Goal: Transaction & Acquisition: Purchase product/service

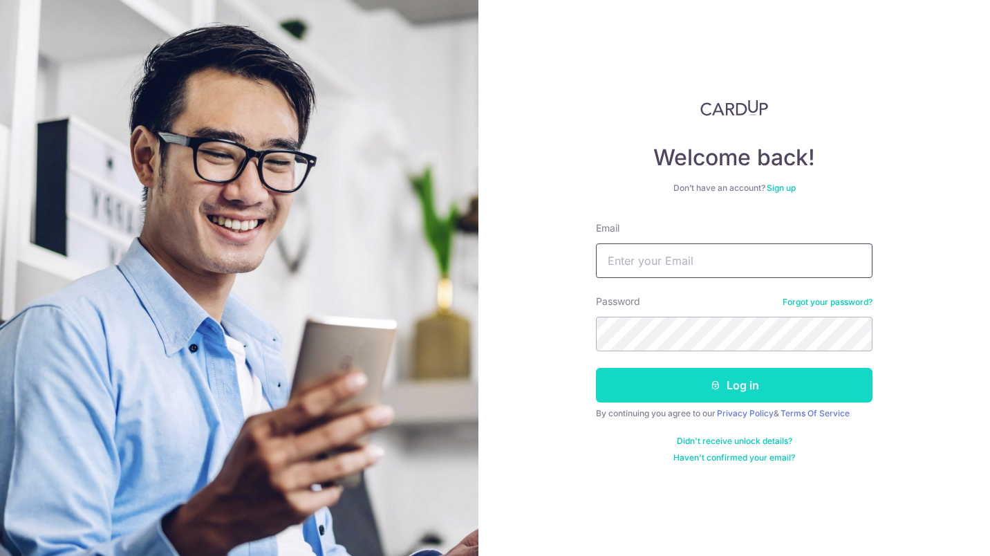
type input "[EMAIL_ADDRESS][DOMAIN_NAME]"
click at [673, 385] on button "Log in" at bounding box center [734, 385] width 276 height 35
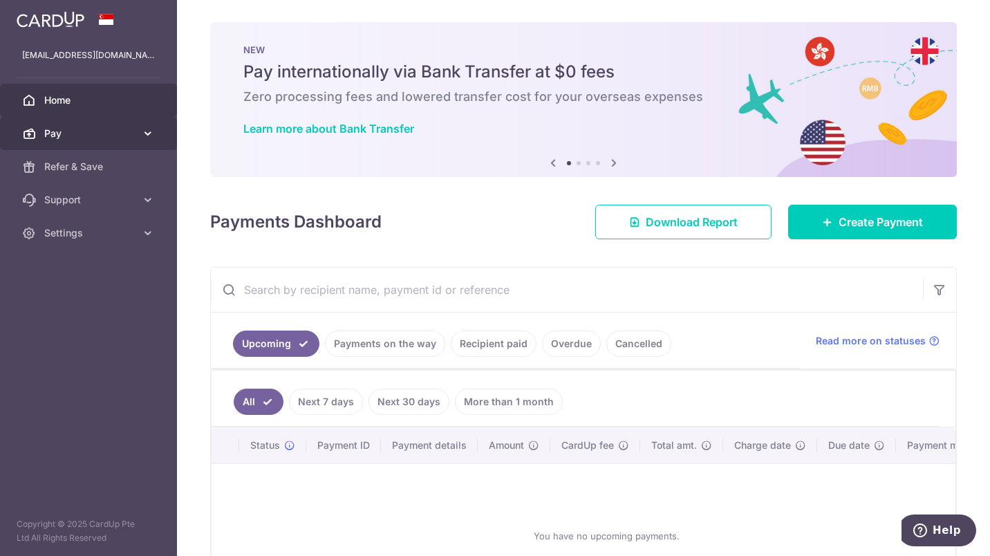
click at [118, 133] on span "Pay" at bounding box center [89, 133] width 91 height 14
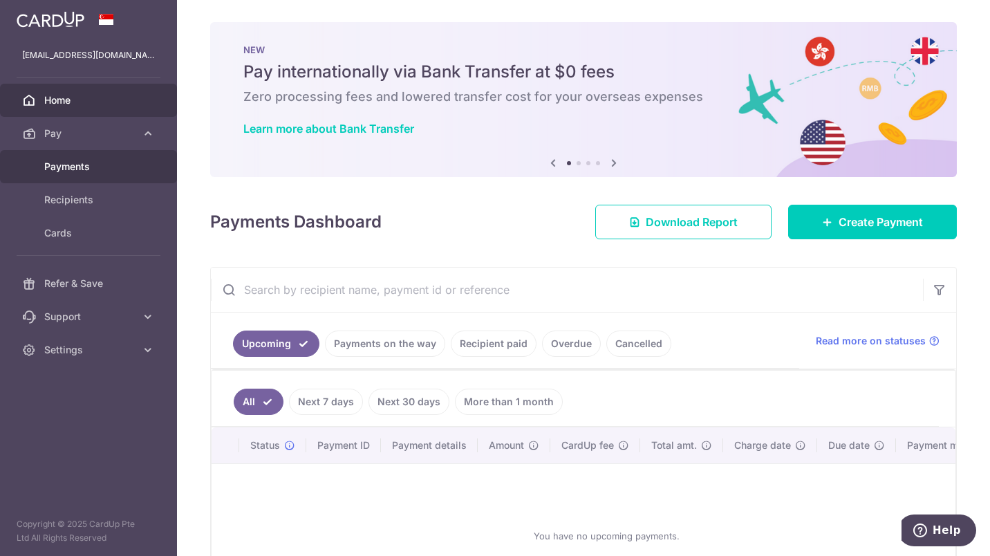
click at [111, 157] on link "Payments" at bounding box center [88, 166] width 177 height 33
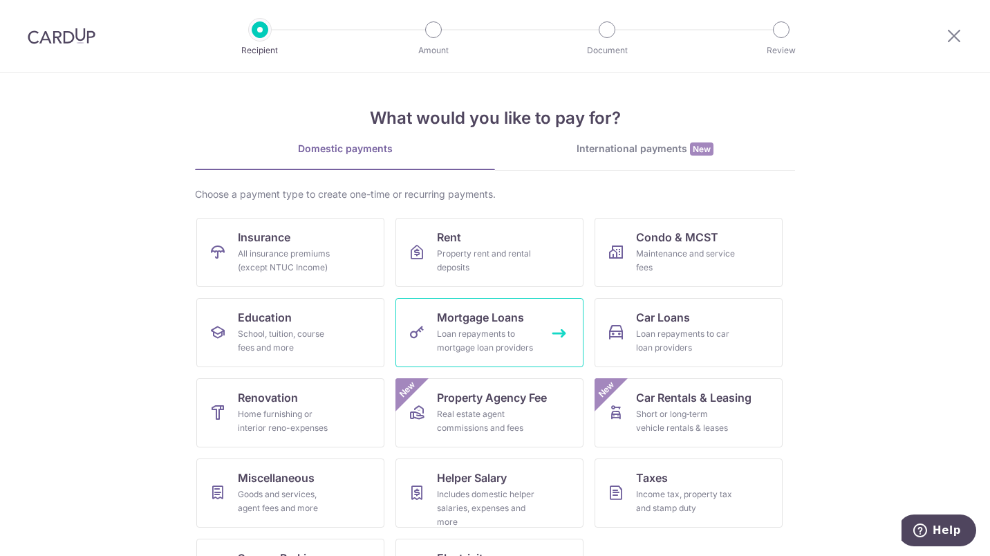
click at [482, 322] on span "Mortgage Loans" at bounding box center [480, 317] width 87 height 17
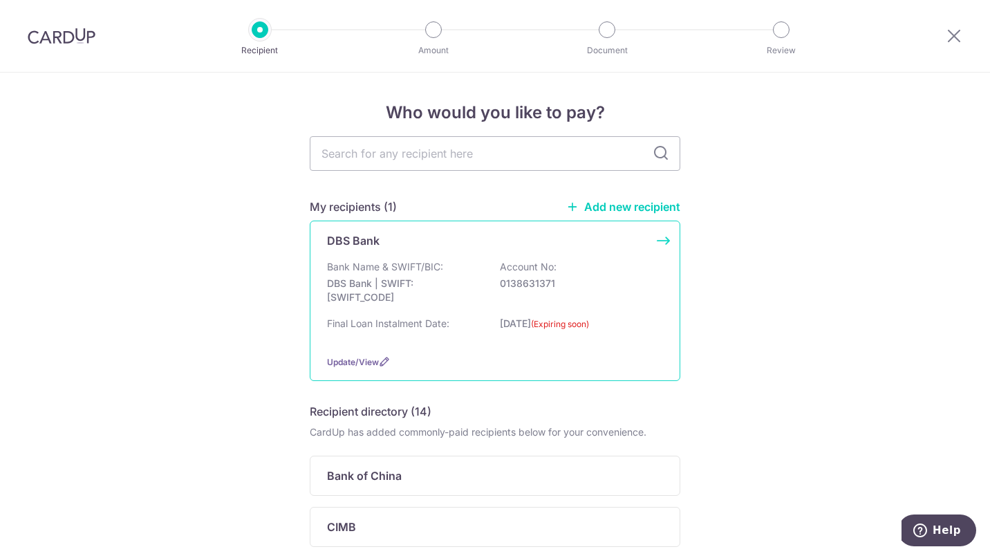
click at [673, 235] on div "DBS Bank Bank Name & SWIFT/BIC: DBS Bank | SWIFT: DBSSSGSGXXX Account No: 01386…" at bounding box center [495, 300] width 370 height 160
click at [362, 359] on span "Update/View" at bounding box center [353, 362] width 52 height 10
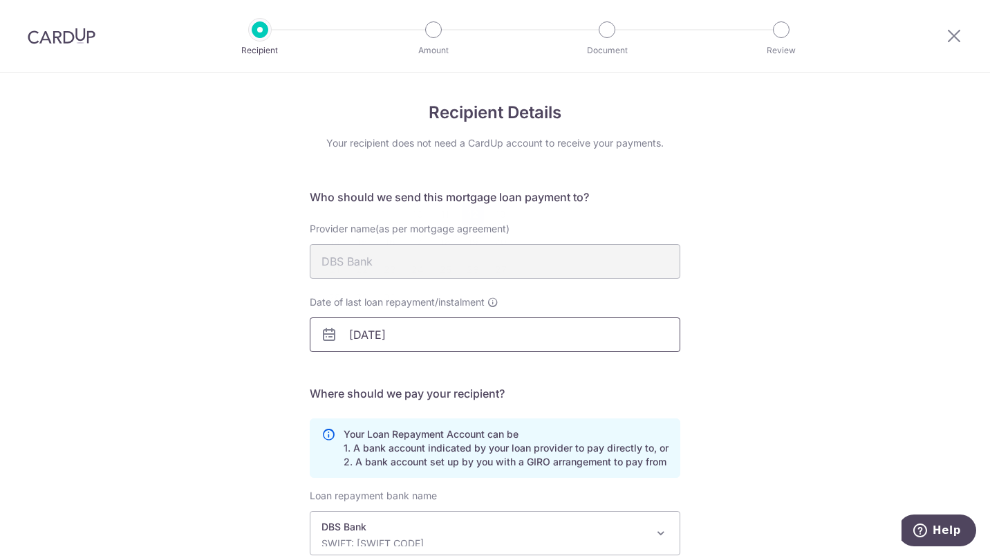
click at [438, 330] on input "12/09/2025" at bounding box center [495, 334] width 370 height 35
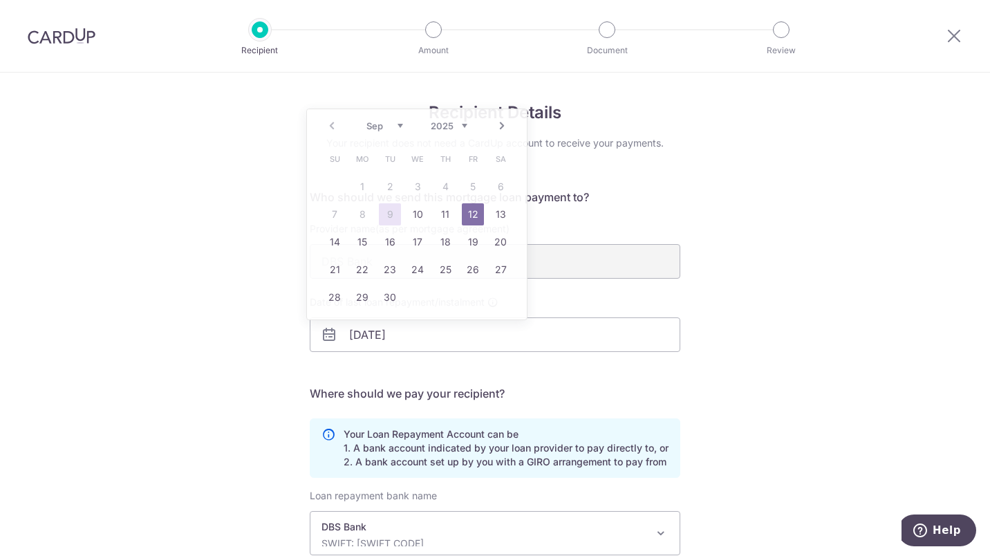
click at [886, 353] on div "Recipient Details Your recipient does not need a CardUp account to receive your…" at bounding box center [495, 406] width 990 height 666
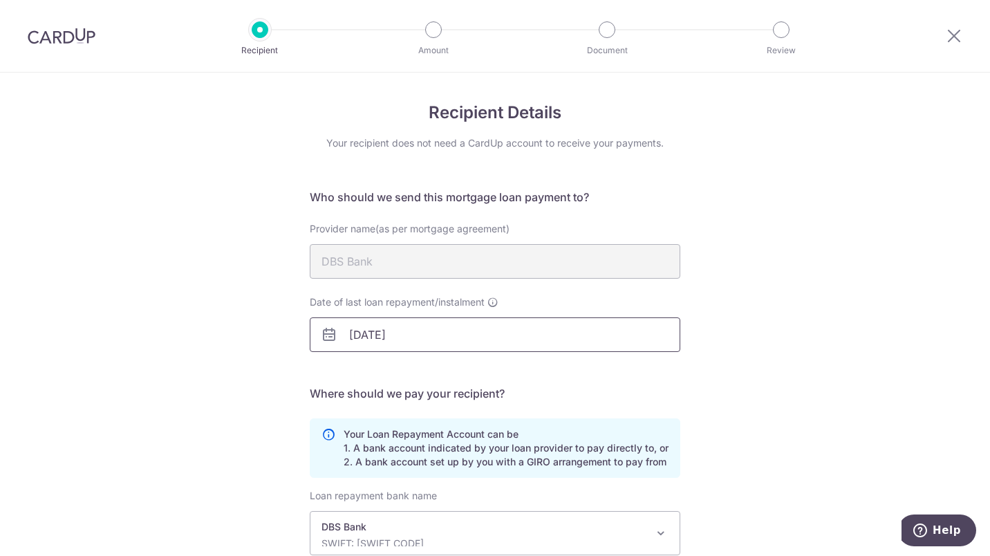
click at [433, 337] on input "12/09/2025" at bounding box center [495, 334] width 370 height 35
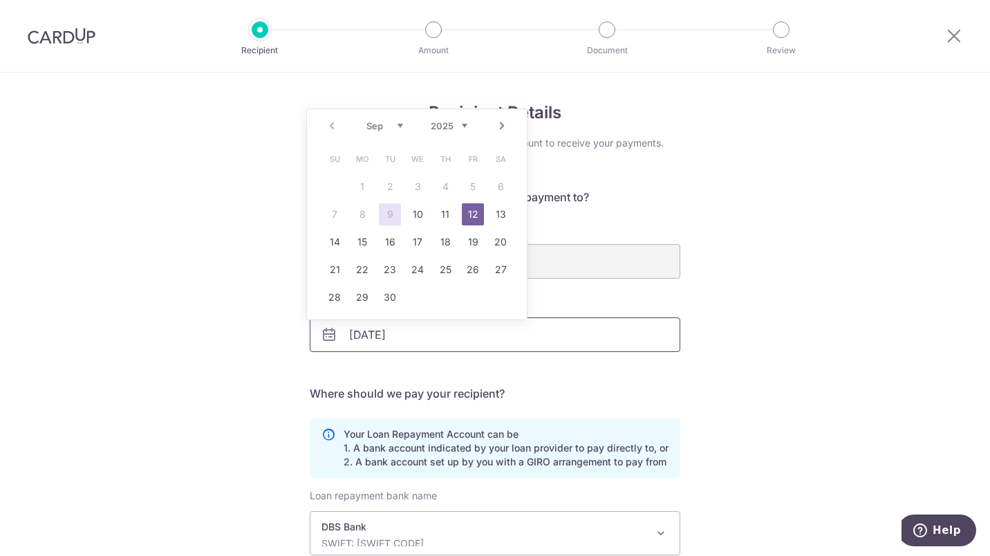
click at [376, 332] on input "12/09/2025" at bounding box center [495, 334] width 370 height 35
click at [455, 345] on input "12/04/2025" at bounding box center [495, 334] width 370 height 35
click at [462, 351] on input "12/04/2042" at bounding box center [495, 334] width 370 height 35
type input "12/04/2042"
click at [443, 381] on form "Who should we send this mortgage loan payment to? Provider name(as per mortgage…" at bounding box center [495, 431] width 370 height 485
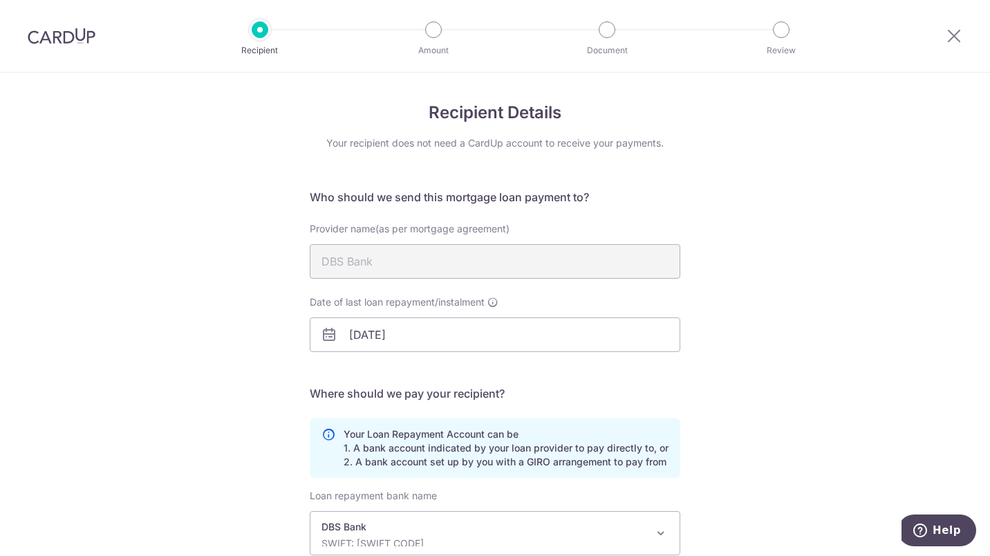
scroll to position [183, 0]
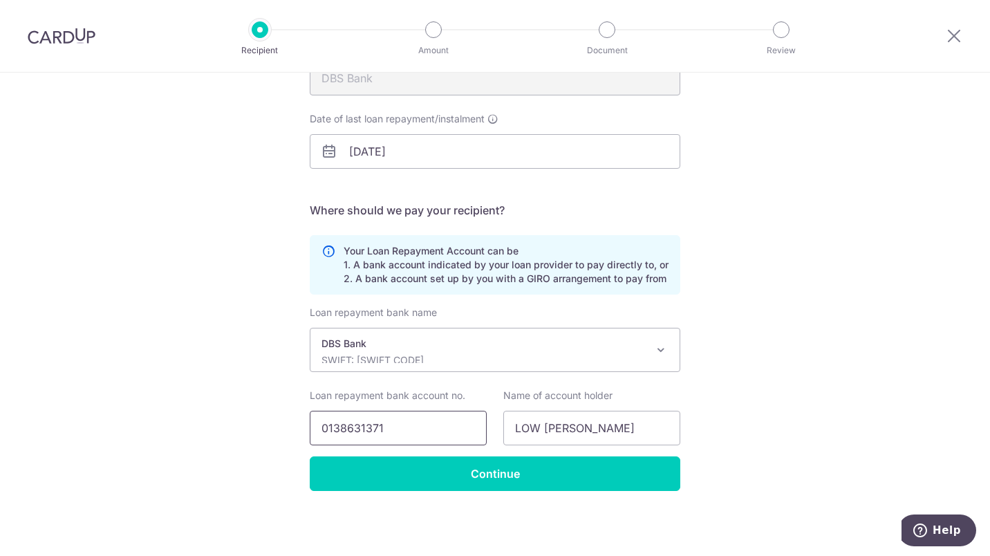
drag, startPoint x: 423, startPoint y: 426, endPoint x: 180, endPoint y: 425, distance: 242.6
click at [180, 425] on div "Recipient Details Your recipient does not need a CardUp account to receive your…" at bounding box center [495, 222] width 990 height 666
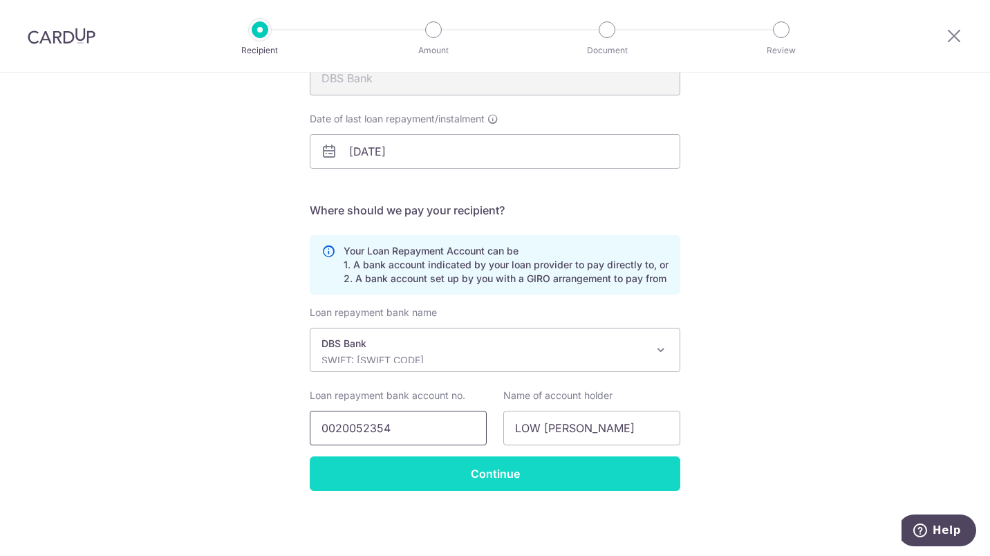
type input "0020052354"
click at [469, 473] on form "Who should we send this mortgage loan payment to? Provider name(as per mortgage…" at bounding box center [495, 248] width 370 height 485
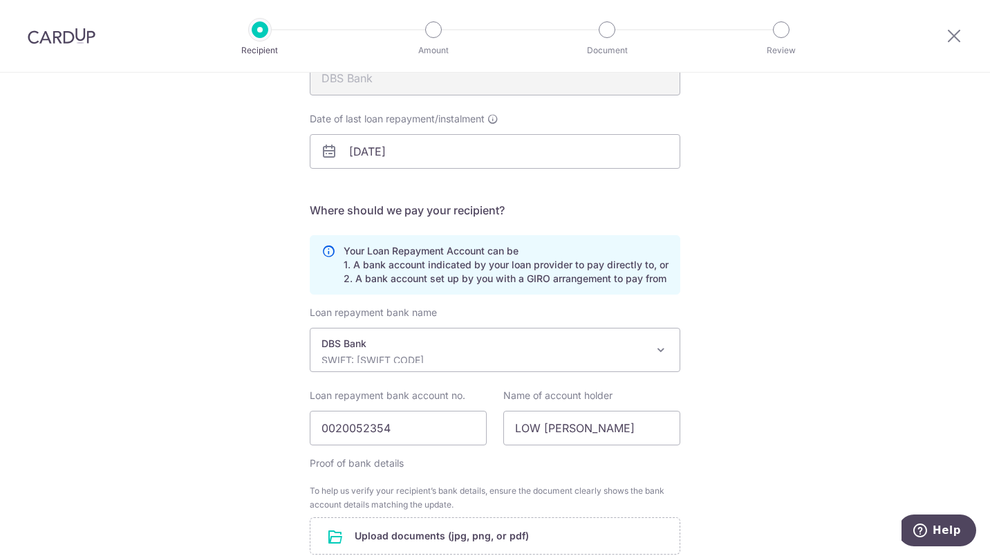
scroll to position [338, 0]
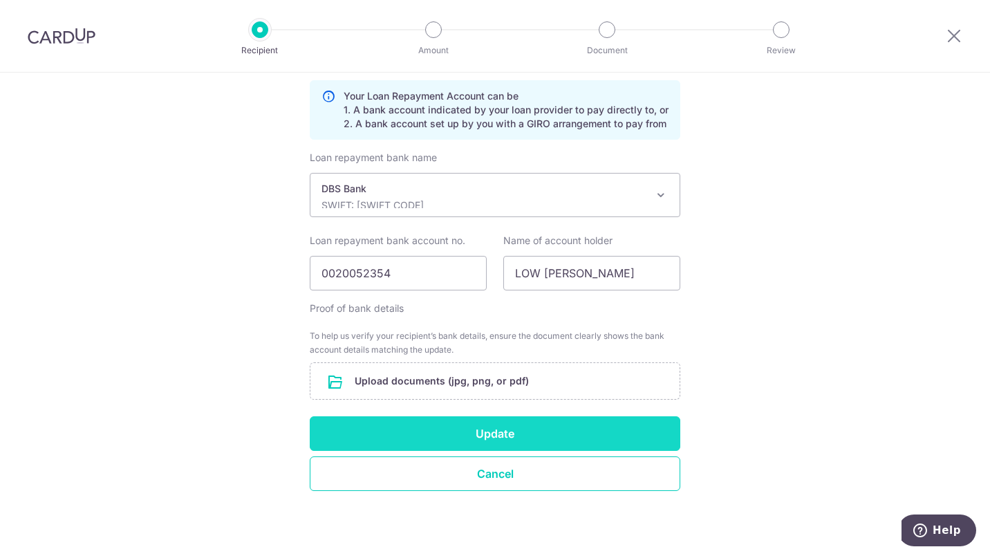
click at [509, 441] on button "Update" at bounding box center [495, 433] width 370 height 35
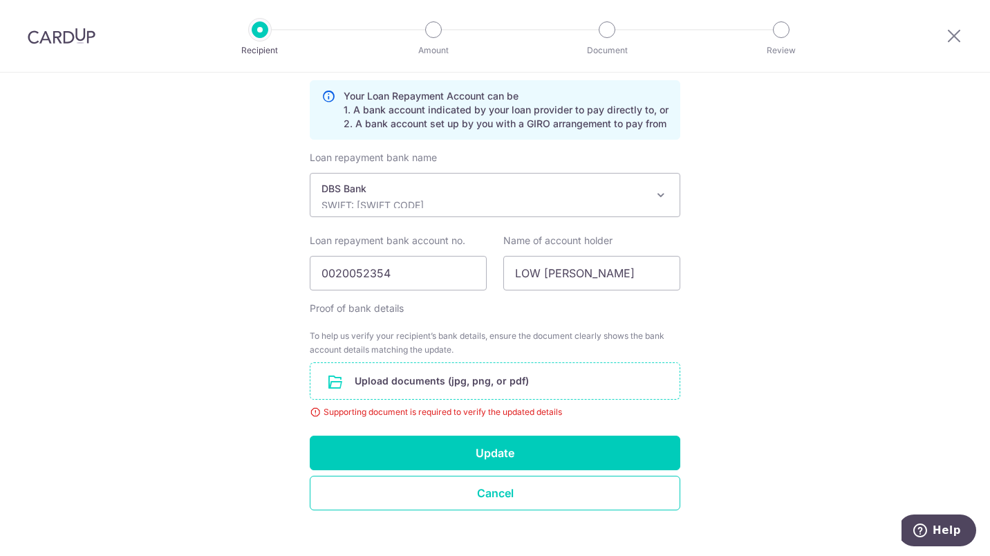
click at [516, 386] on input "file" at bounding box center [494, 381] width 369 height 36
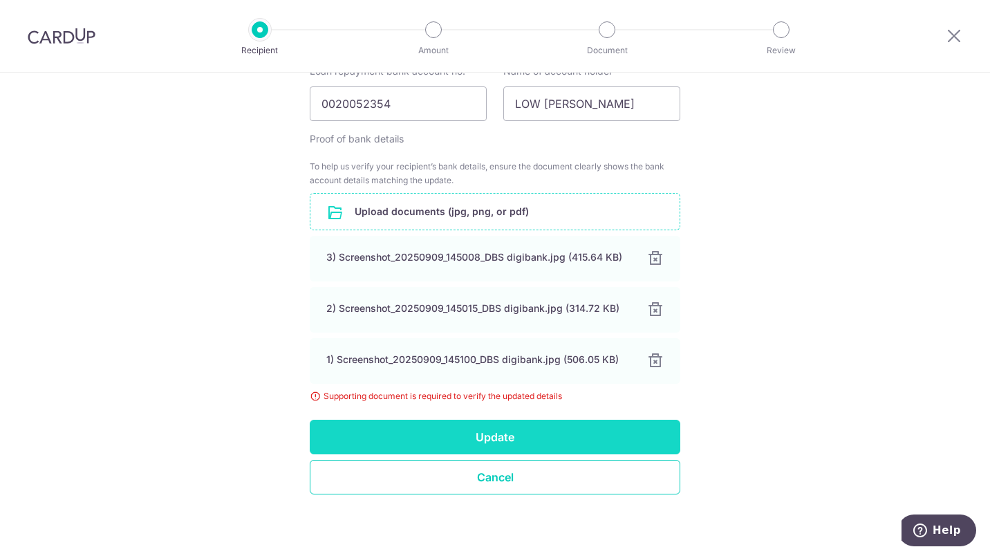
scroll to position [511, 0]
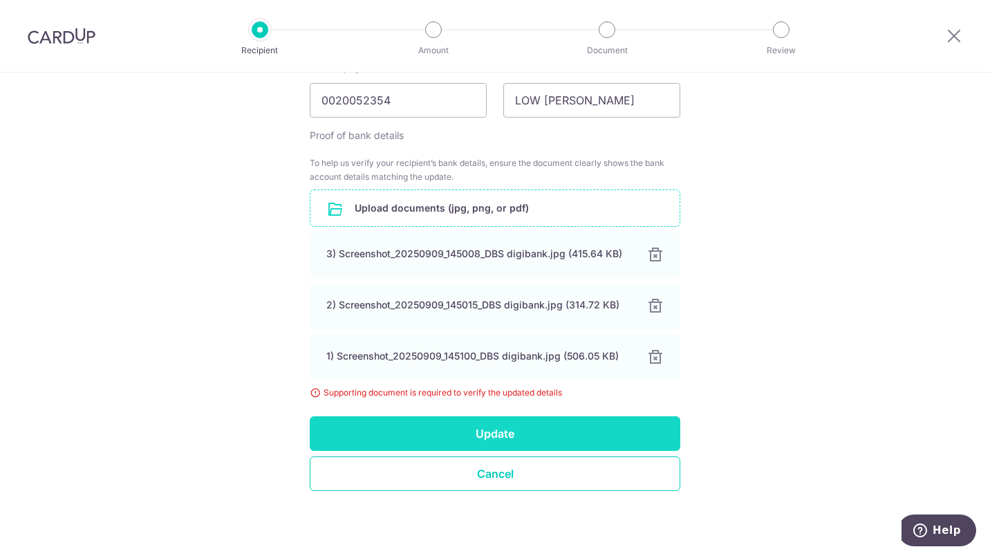
click at [488, 433] on button "Update" at bounding box center [495, 433] width 370 height 35
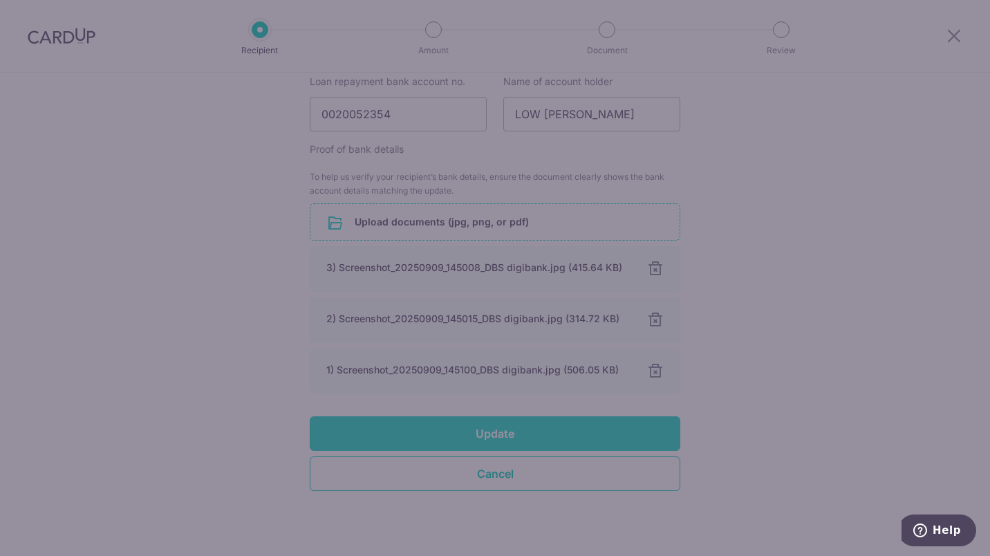
scroll to position [497, 0]
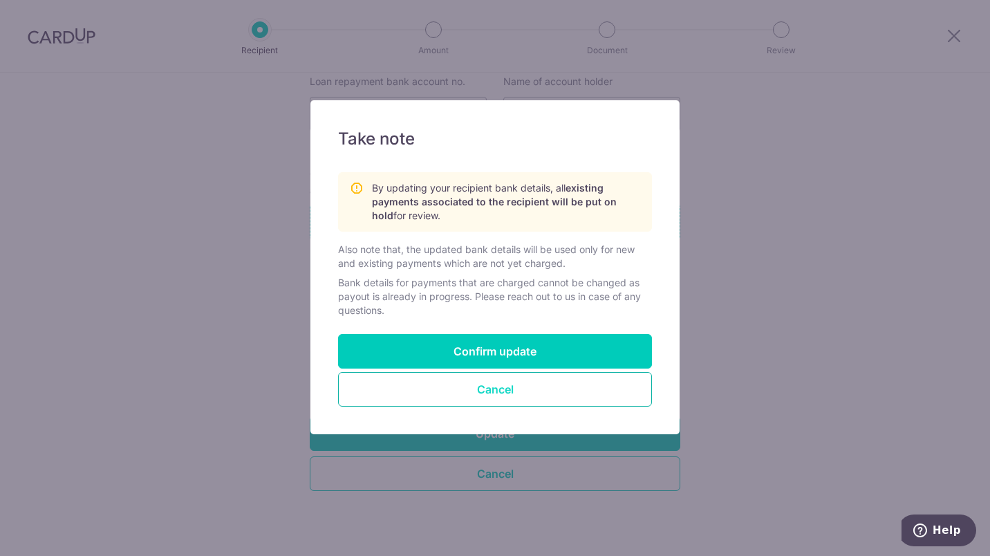
click at [523, 392] on button "Cancel" at bounding box center [495, 389] width 314 height 35
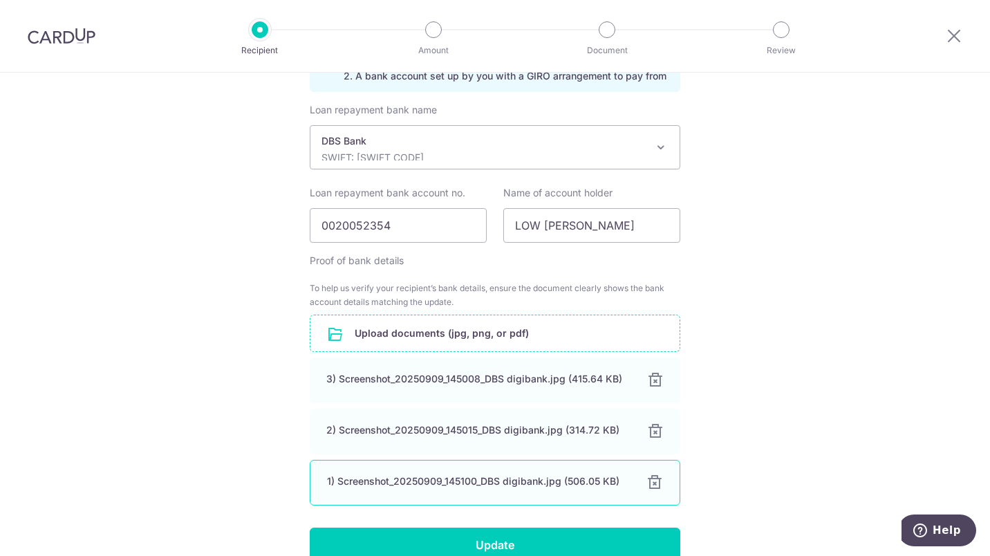
scroll to position [359, 0]
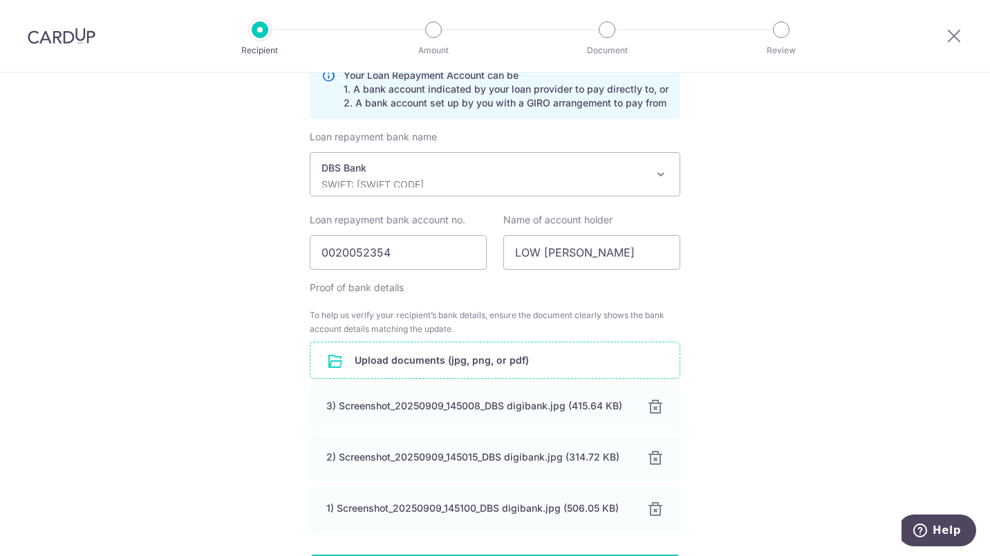
click at [483, 360] on input "file" at bounding box center [494, 360] width 369 height 36
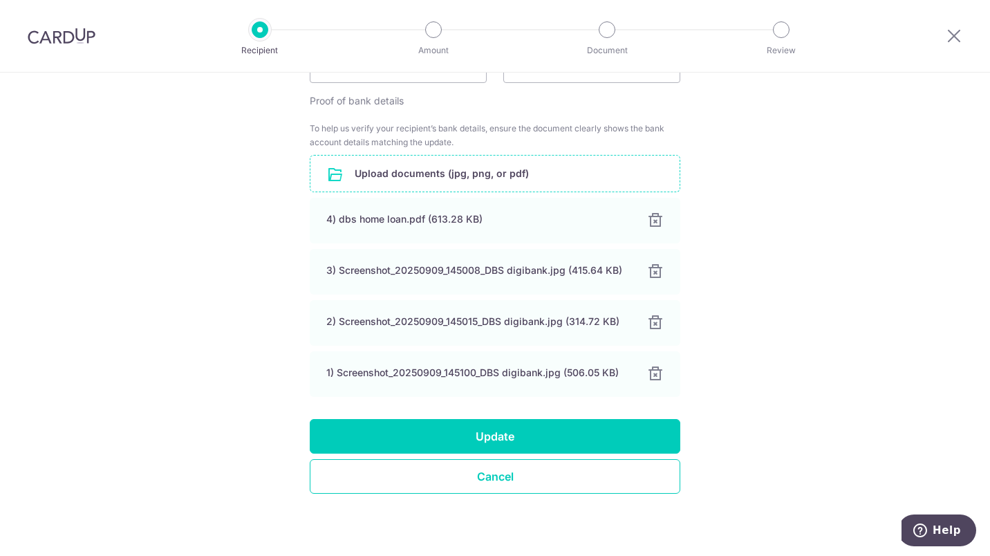
scroll to position [548, 0]
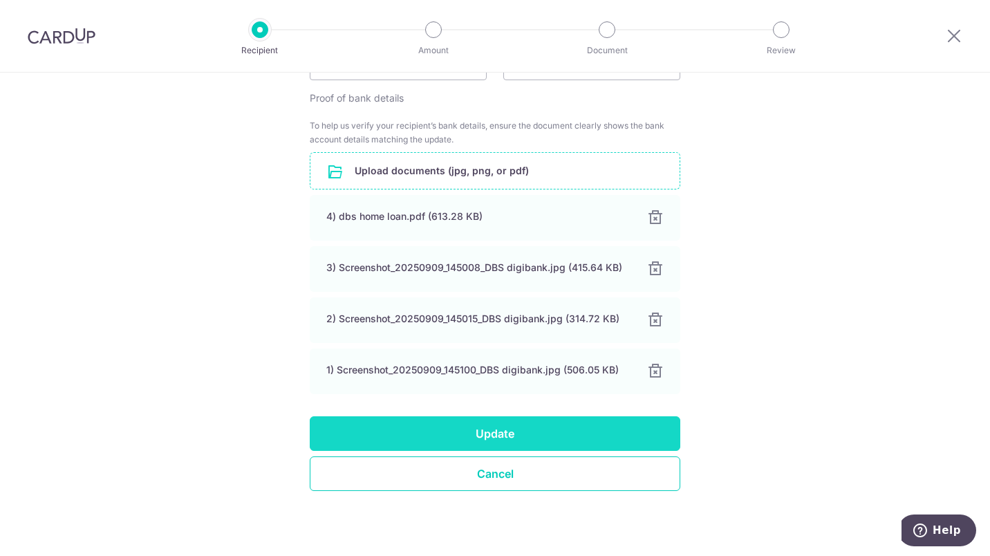
click at [487, 426] on button "Update" at bounding box center [495, 433] width 370 height 35
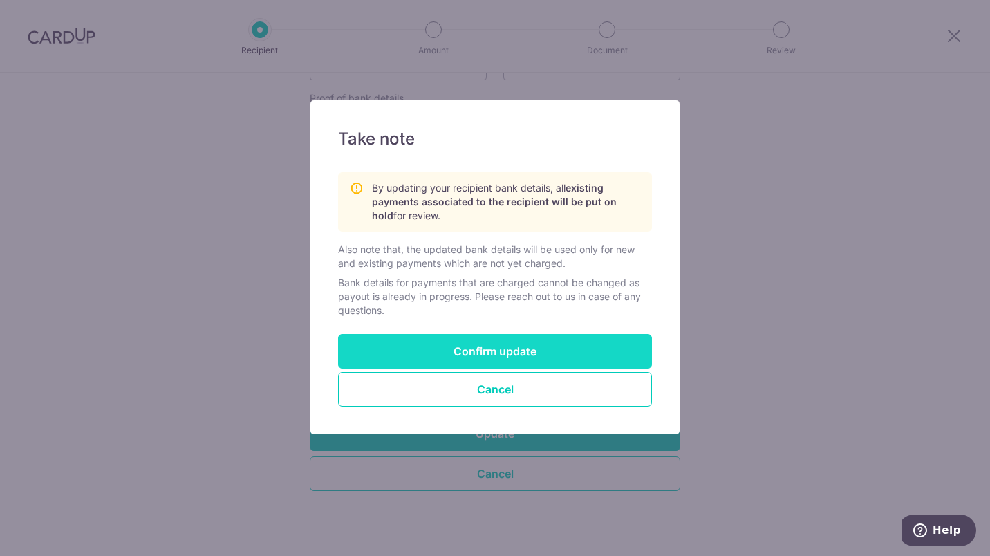
click at [529, 350] on button "Confirm update" at bounding box center [495, 351] width 314 height 35
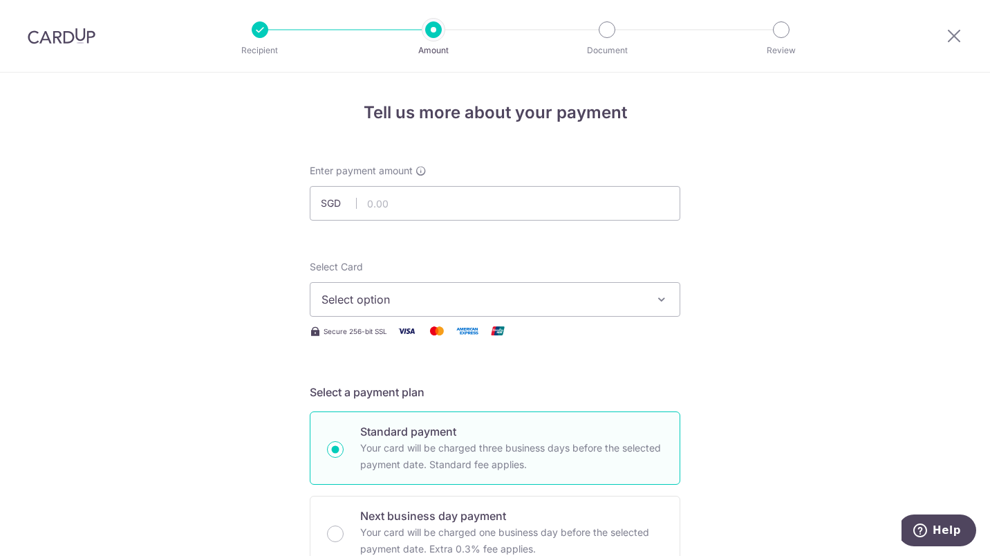
click at [527, 299] on span "Select option" at bounding box center [482, 299] width 322 height 17
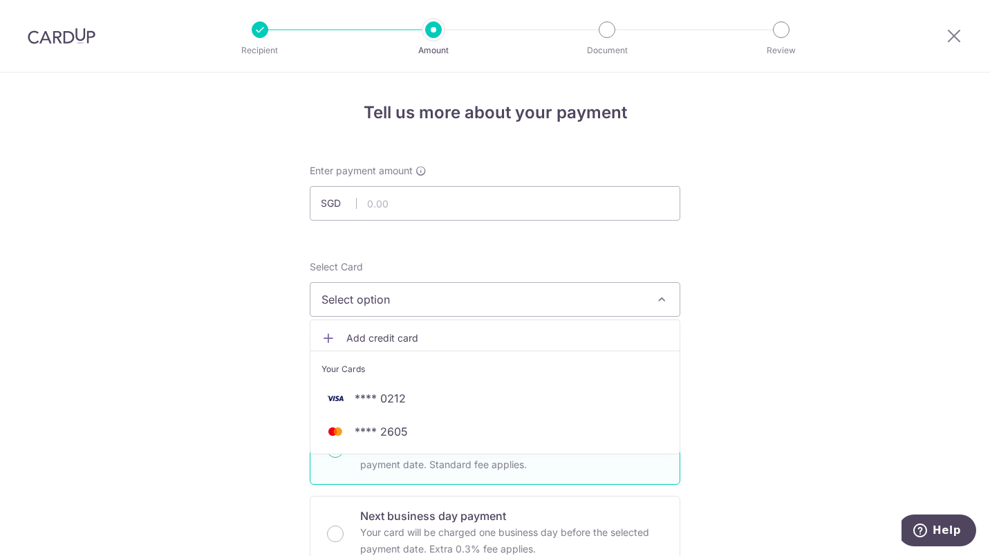
click at [395, 339] on span "Add credit card" at bounding box center [507, 338] width 322 height 14
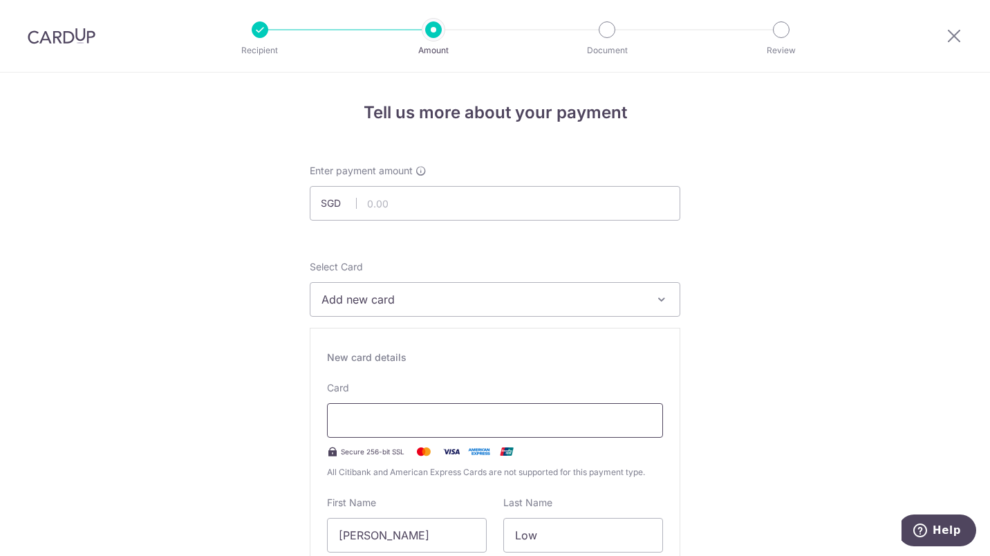
click at [606, 429] on div at bounding box center [495, 420] width 336 height 35
click at [383, 206] on input "text" at bounding box center [495, 203] width 370 height 35
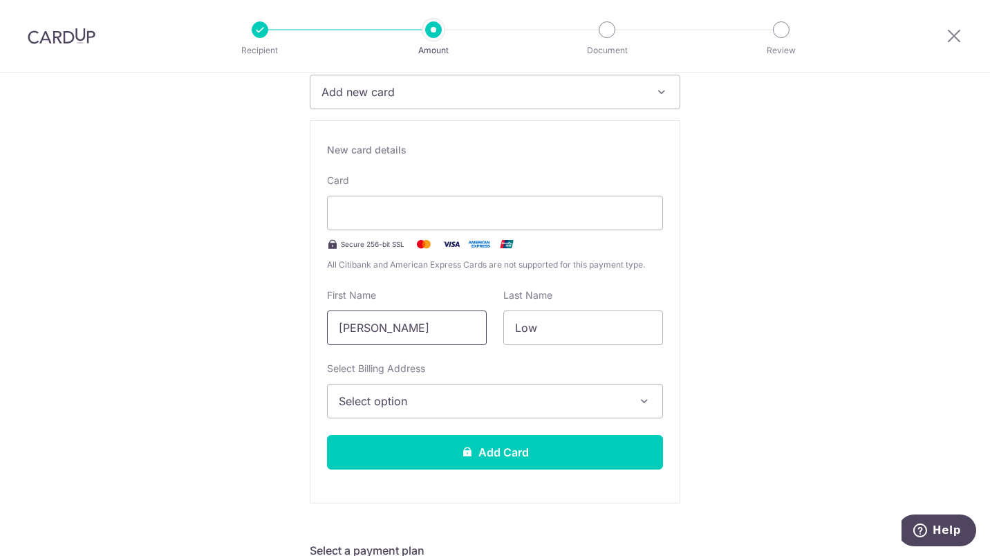
drag, startPoint x: 429, startPoint y: 325, endPoint x: 312, endPoint y: 330, distance: 116.9
click at [312, 330] on div "New card details Card Secure 256-bit SSL All Citibank and American Express Card…" at bounding box center [495, 311] width 370 height 383
type input "[PERSON_NAME]"
click at [599, 325] on input "Low" at bounding box center [583, 327] width 160 height 35
type input "L"
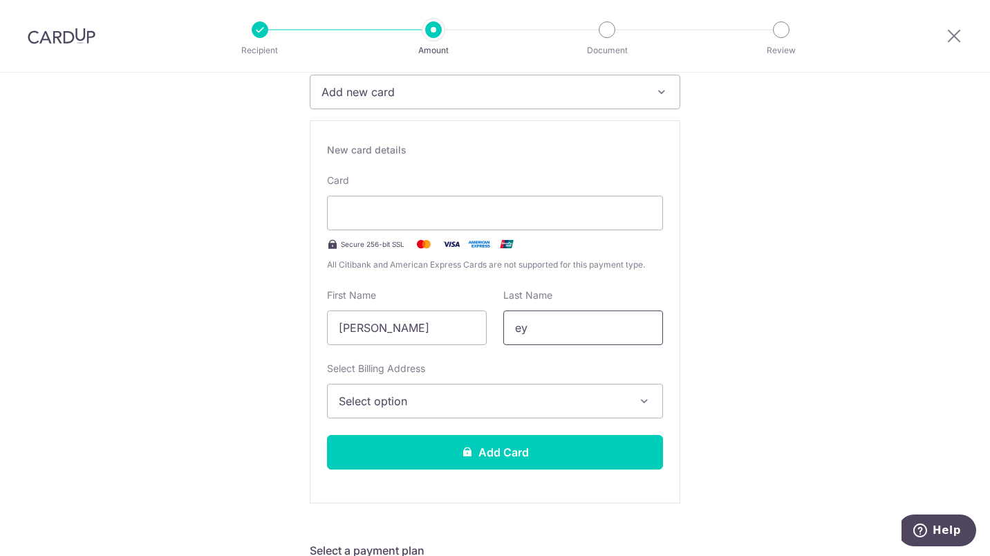
type input "e"
type input "yep"
click at [608, 405] on span "Select option" at bounding box center [483, 401] width 288 height 17
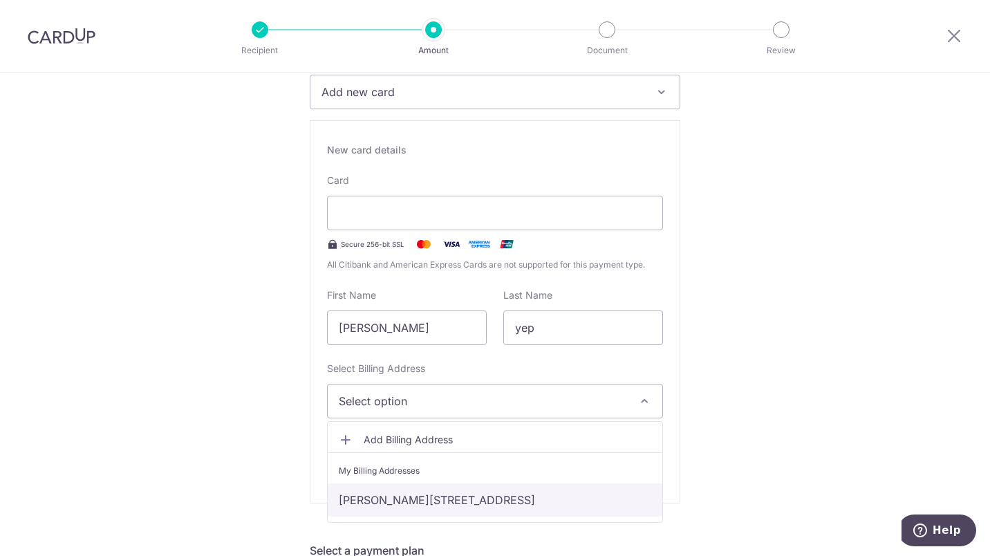
click at [549, 498] on link "[PERSON_NAME][STREET_ADDRESS]" at bounding box center [495, 499] width 335 height 33
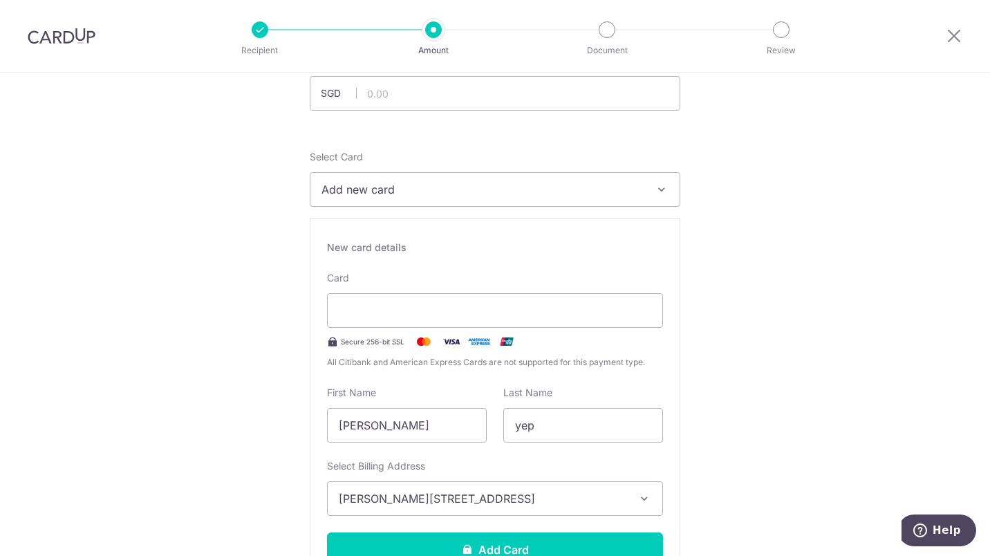
scroll to position [0, 0]
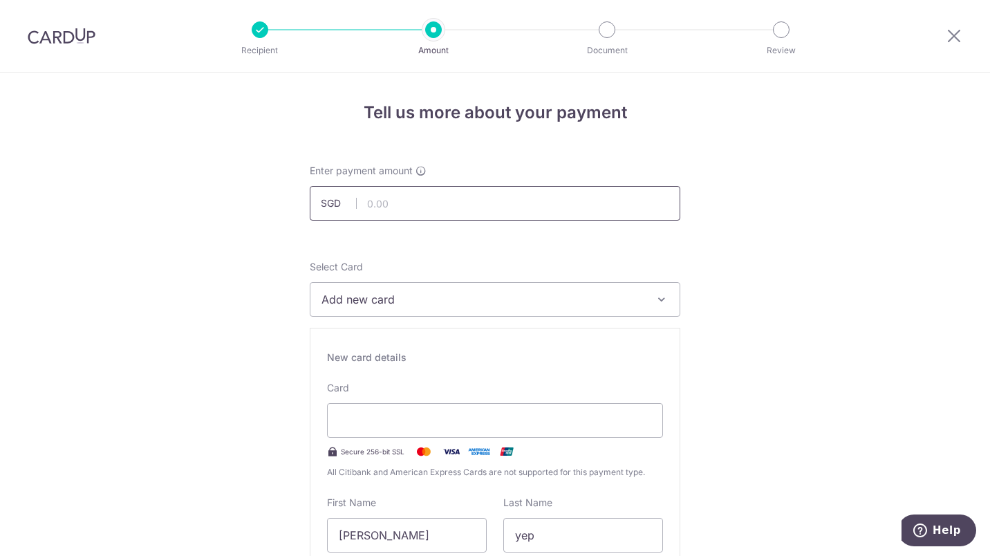
click at [375, 201] on input "text" at bounding box center [495, 203] width 370 height 35
type input "1,355.00"
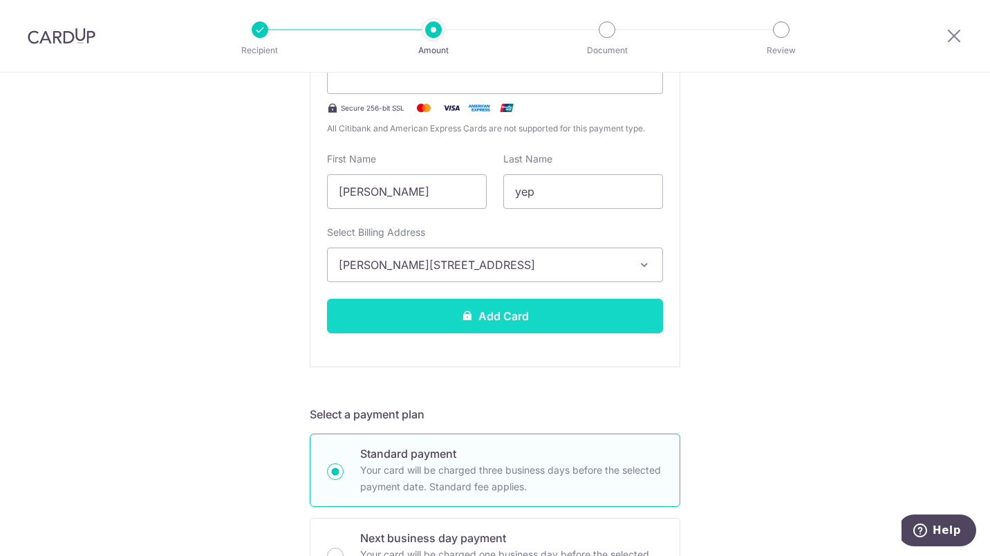
scroll to position [346, 0]
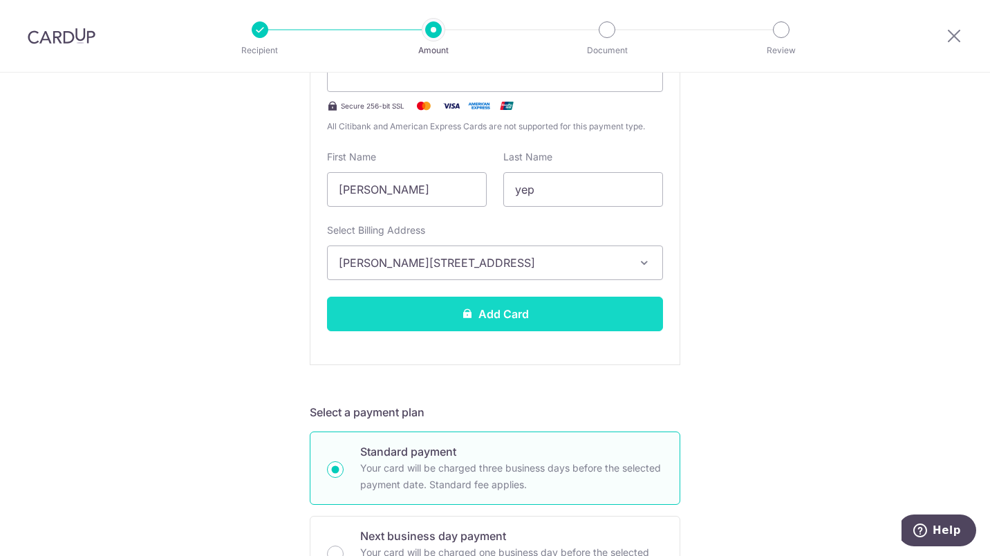
click at [505, 312] on button "Add Card" at bounding box center [495, 314] width 336 height 35
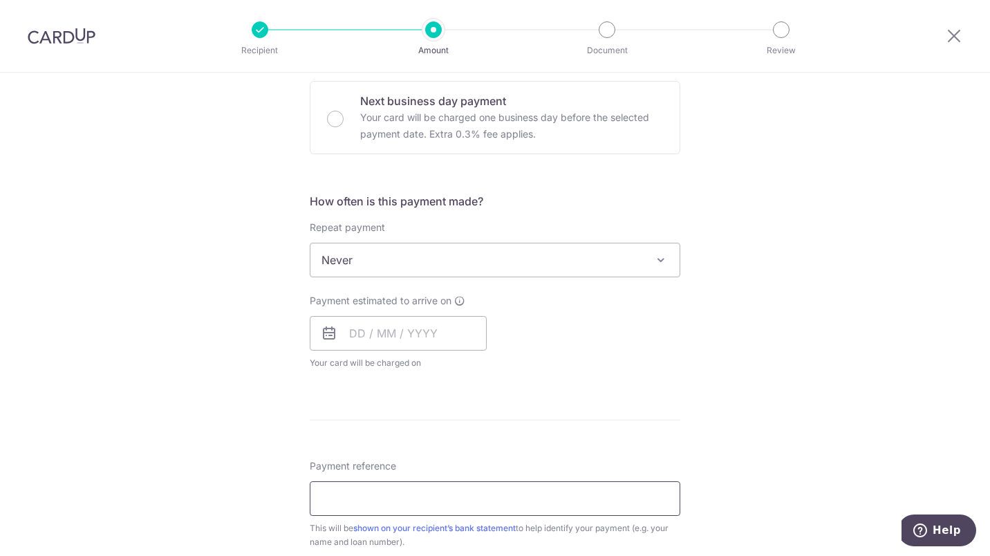
scroll to position [767, 0]
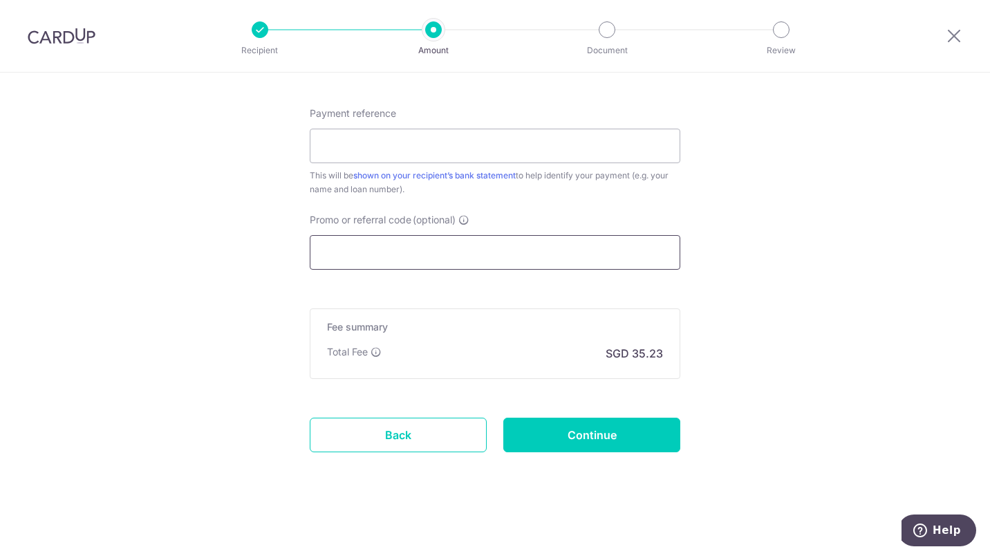
click at [345, 246] on input "Promo or referral code (optional)" at bounding box center [495, 252] width 370 height 35
paste input "MCTAX25"
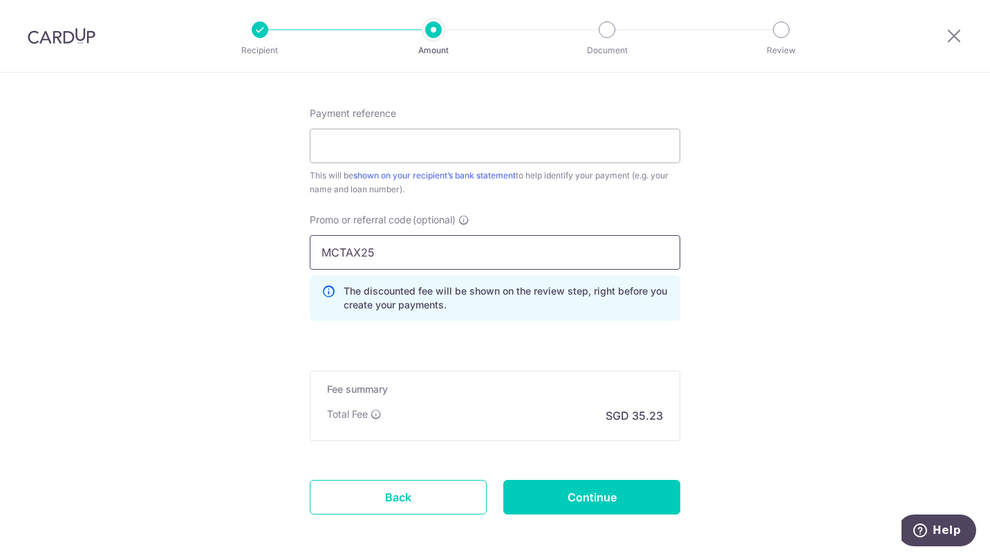
click button "Add Card" at bounding box center [0, 0] width 0 height 0
drag, startPoint x: 383, startPoint y: 252, endPoint x: 263, endPoint y: 249, distance: 119.6
paste input "GET2"
type input "GET225"
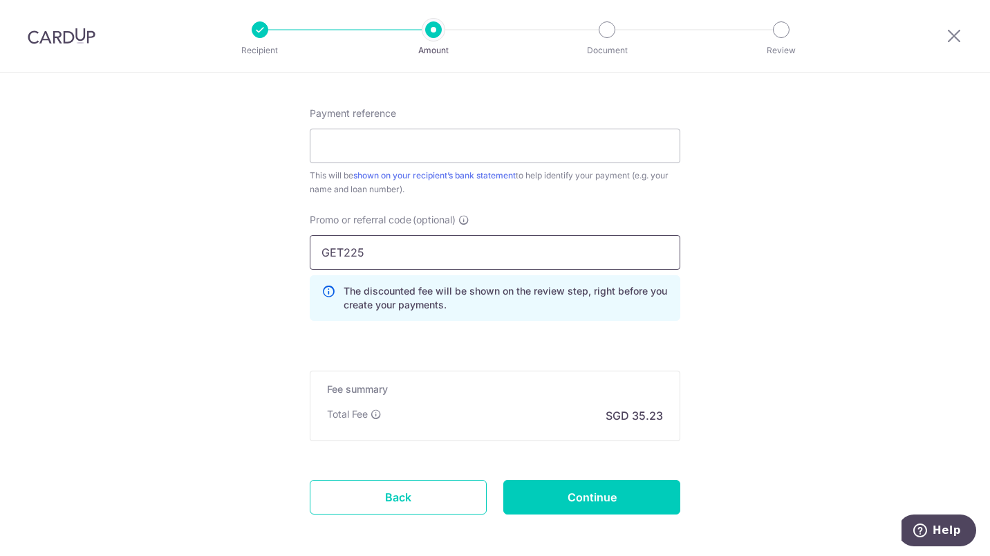
click button "Add Card" at bounding box center [0, 0] width 0 height 0
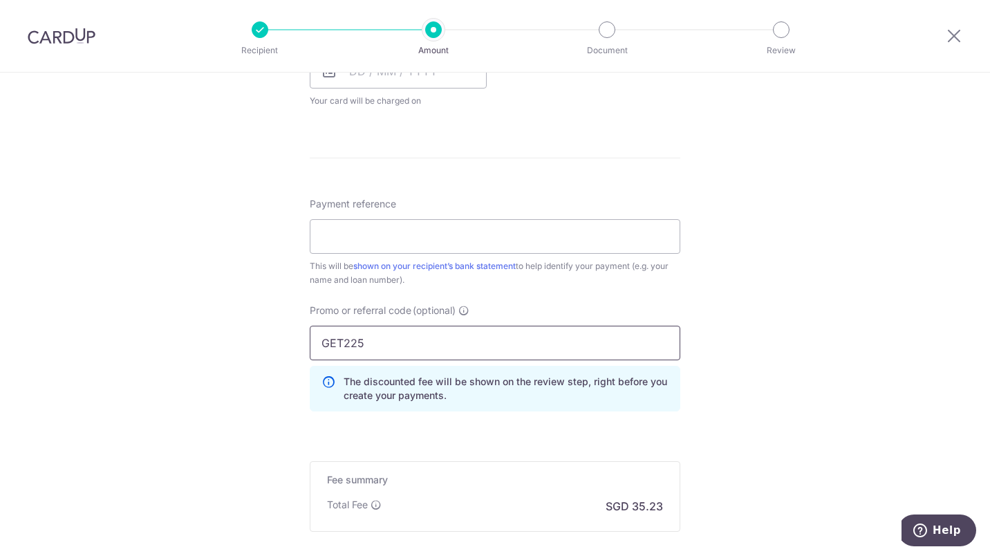
scroll to position [560, 0]
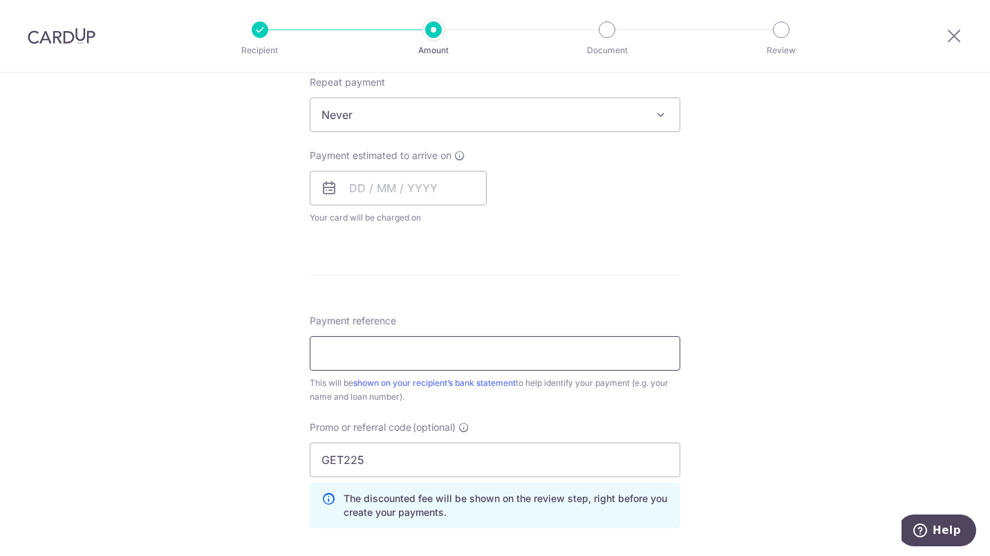
click at [424, 355] on input "Payment reference" at bounding box center [495, 353] width 370 height 35
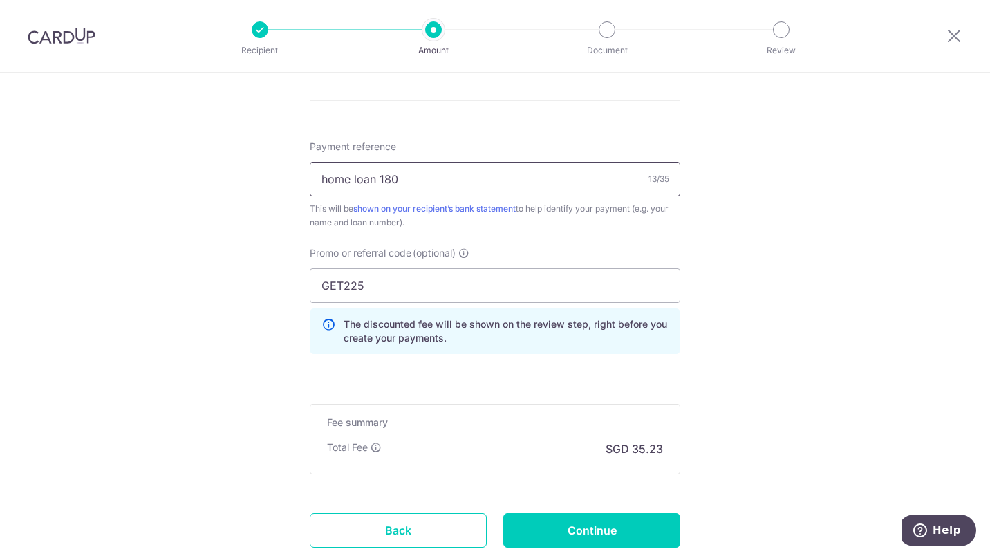
scroll to position [829, 0]
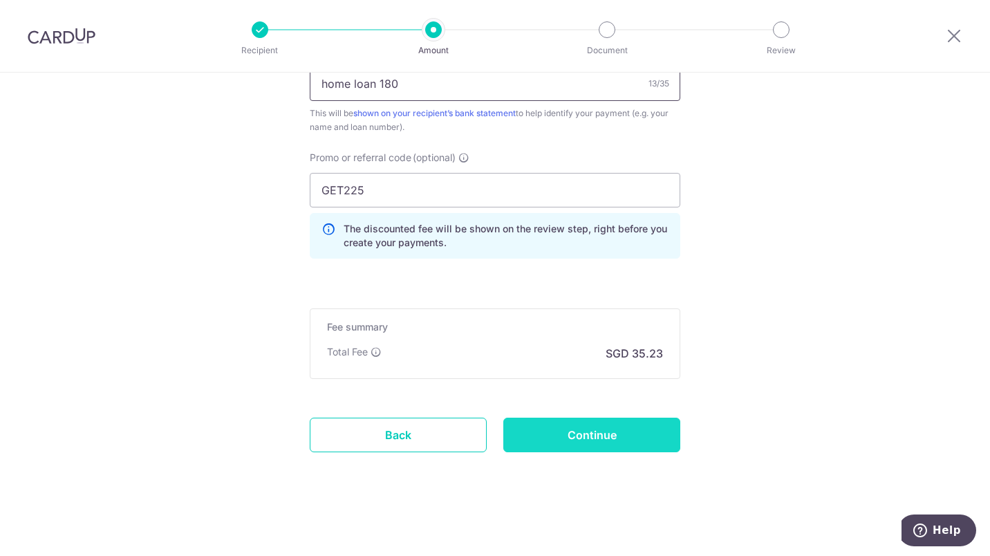
type input "home loan 180"
click at [600, 443] on input "Continue" at bounding box center [591, 434] width 177 height 35
type input "Create Schedule"
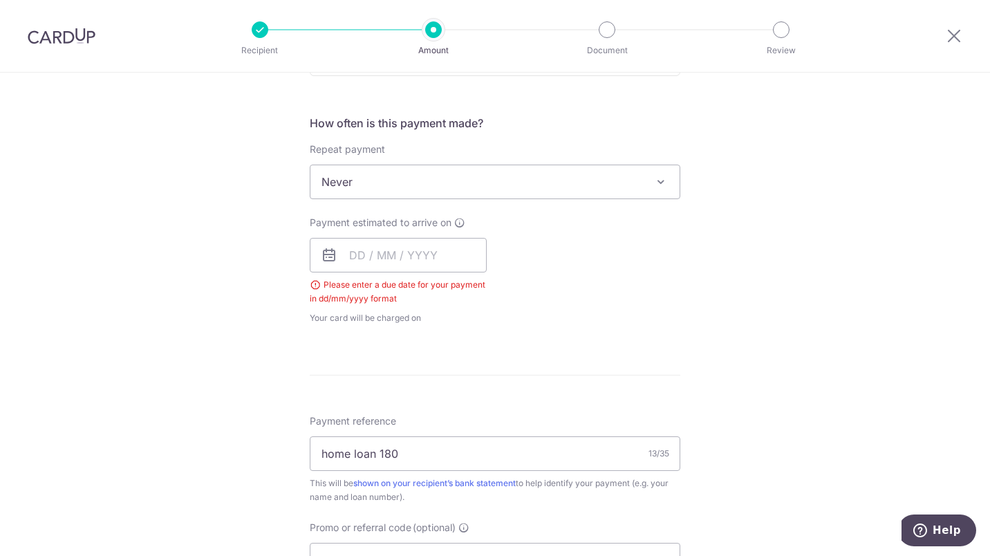
scroll to position [491, 0]
click at [361, 265] on input "text" at bounding box center [398, 257] width 177 height 35
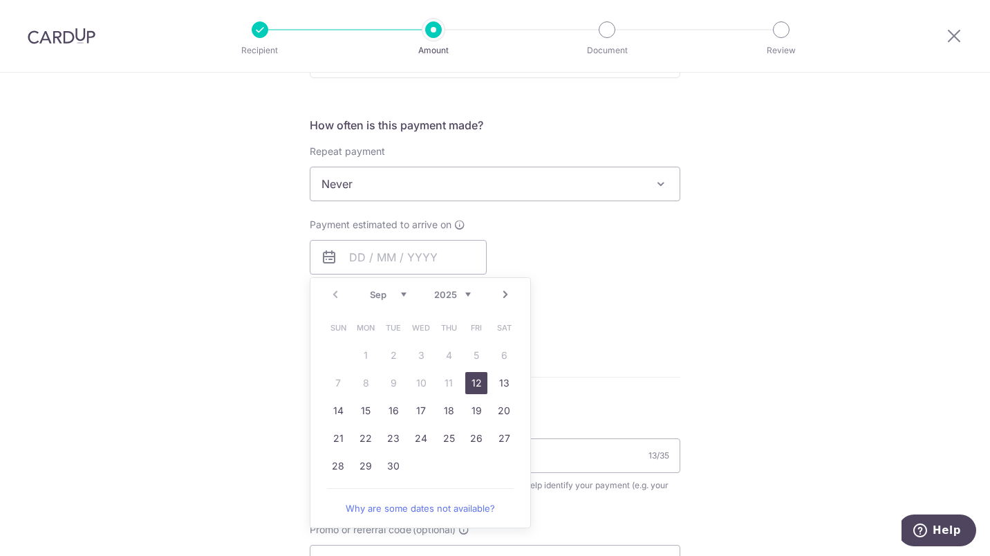
click at [476, 381] on link "12" at bounding box center [476, 383] width 22 height 22
type input "12/09/2025"
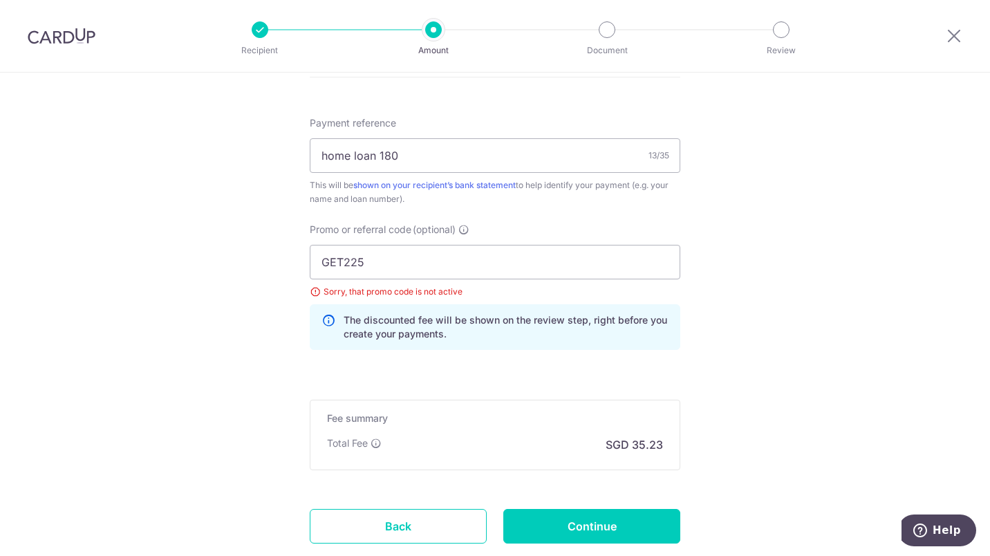
scroll to position [767, 0]
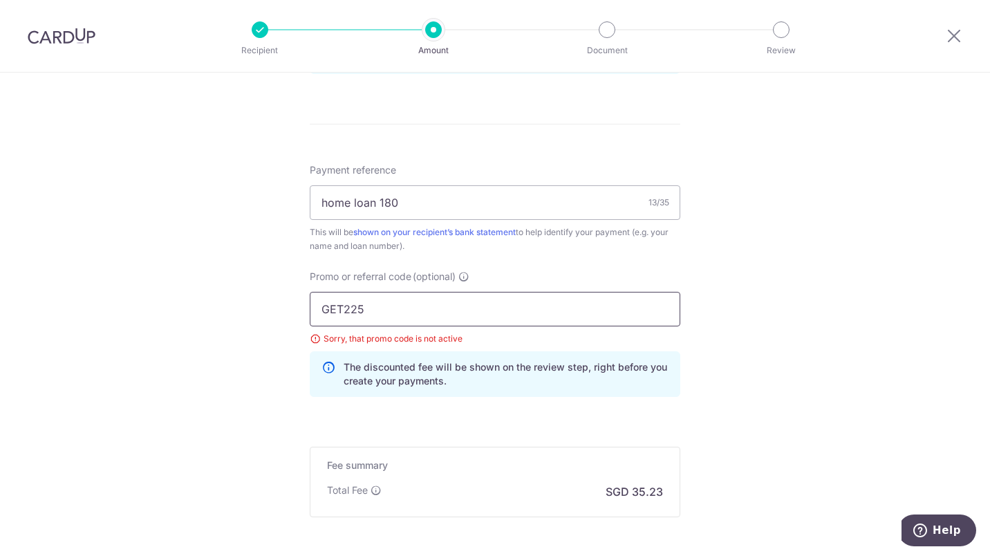
drag, startPoint x: 398, startPoint y: 303, endPoint x: 303, endPoint y: 305, distance: 94.7
click at [304, 305] on div "Promo or referral code (optional) GET225 Sorry, that promo code is not active T…" at bounding box center [494, 339] width 387 height 138
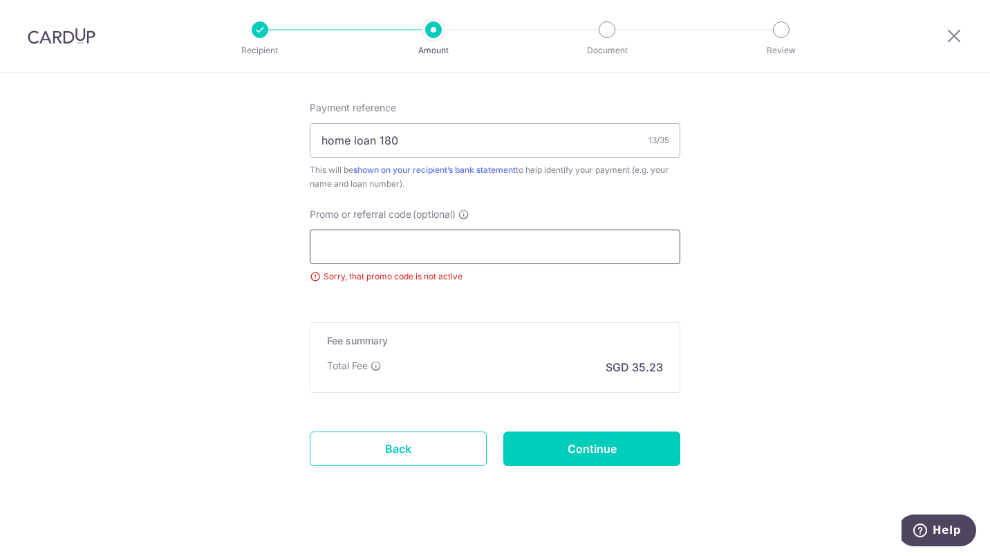
scroll to position [843, 0]
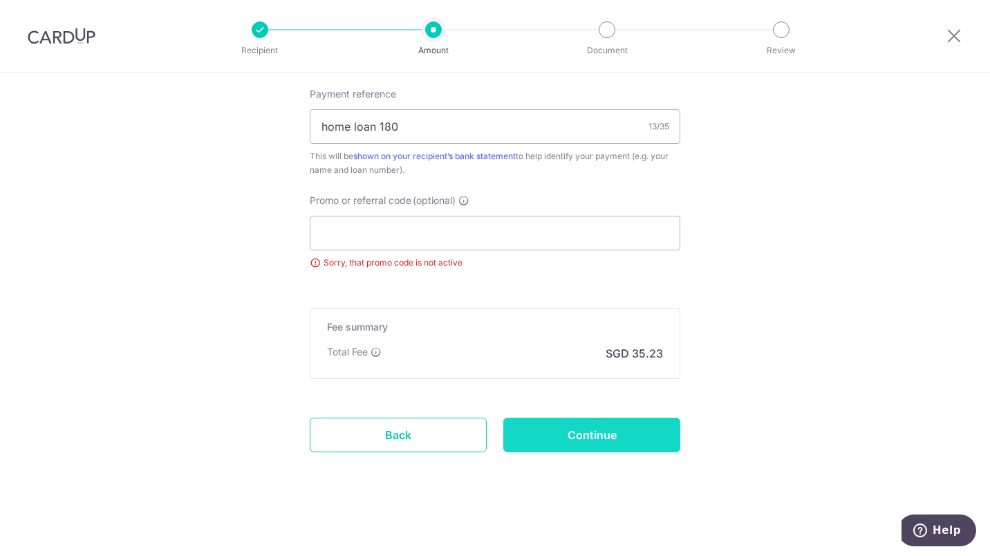
click at [595, 441] on input "Continue" at bounding box center [591, 434] width 177 height 35
type input "Create Schedule"
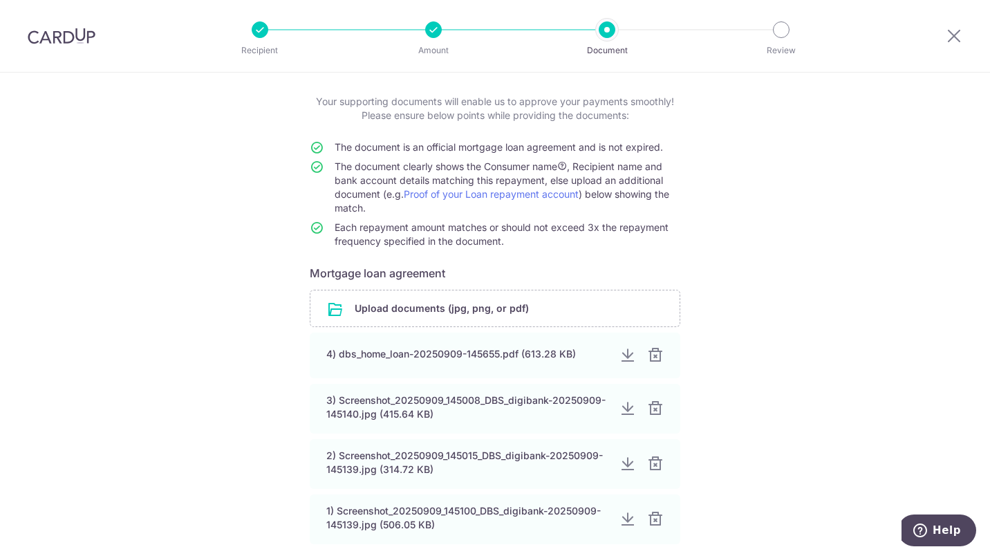
scroll to position [204, 0]
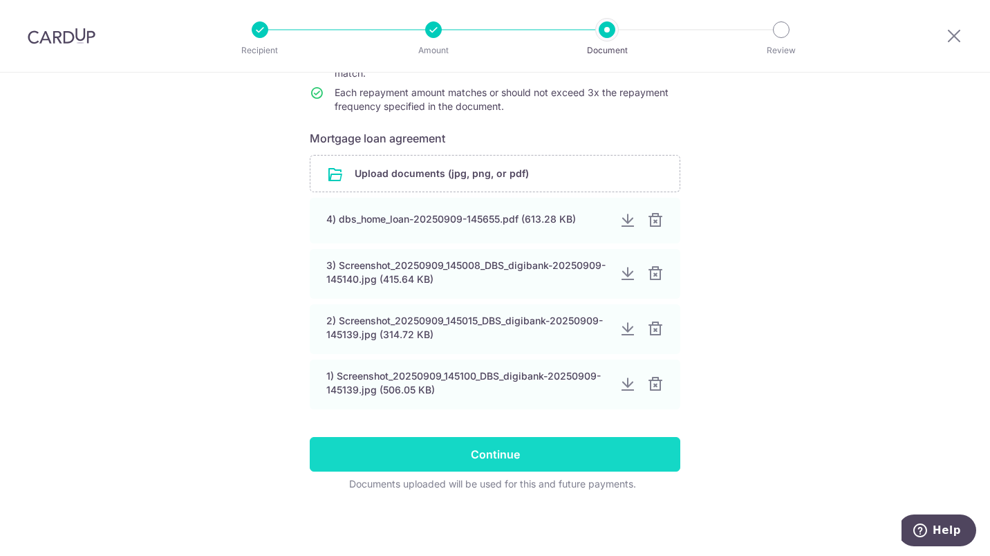
click at [496, 451] on input "Continue" at bounding box center [495, 454] width 370 height 35
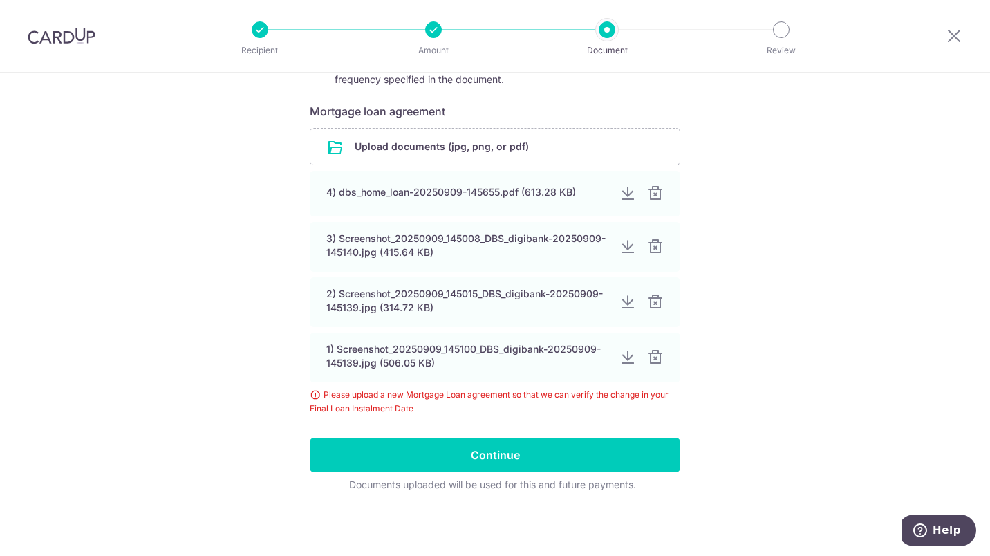
scroll to position [232, 0]
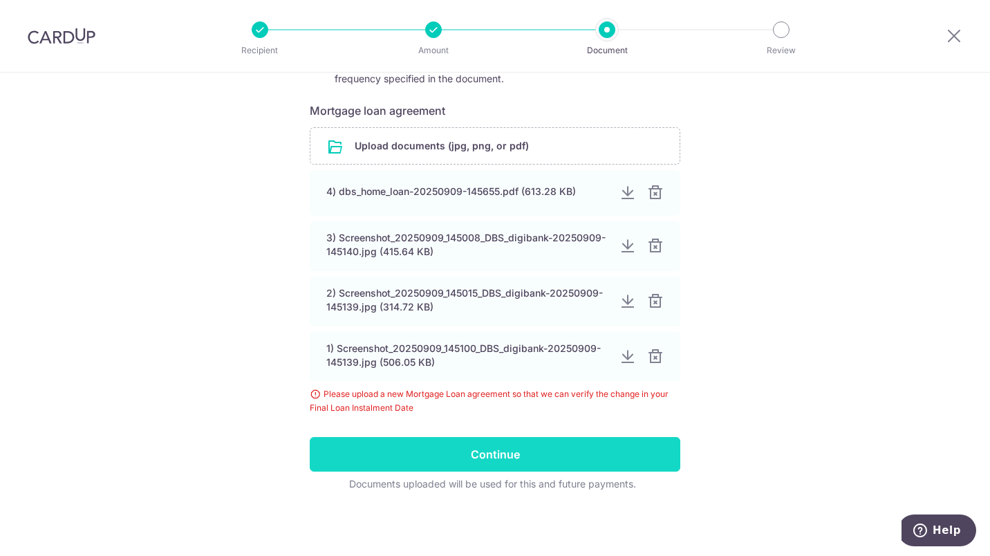
click at [502, 448] on input "Continue" at bounding box center [495, 454] width 370 height 35
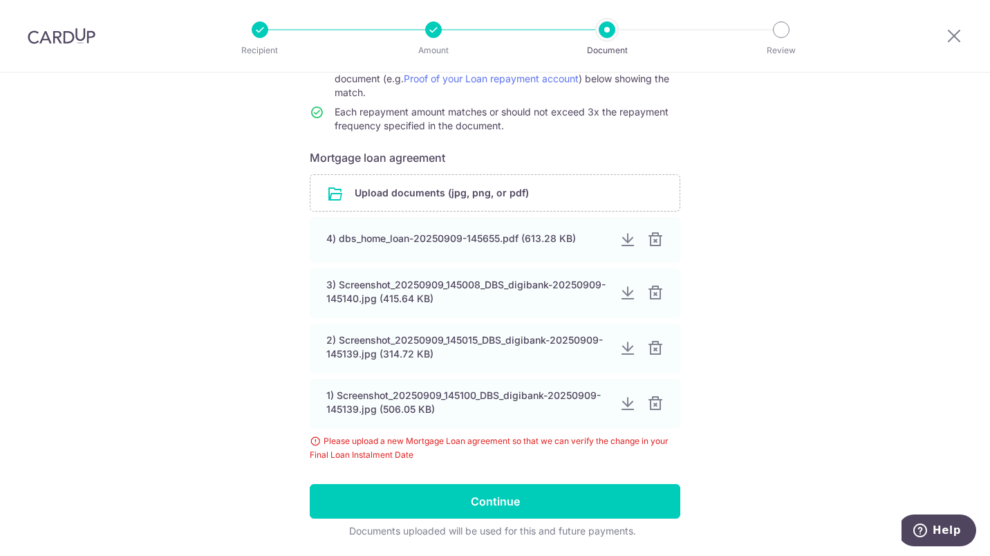
scroll to position [232, 0]
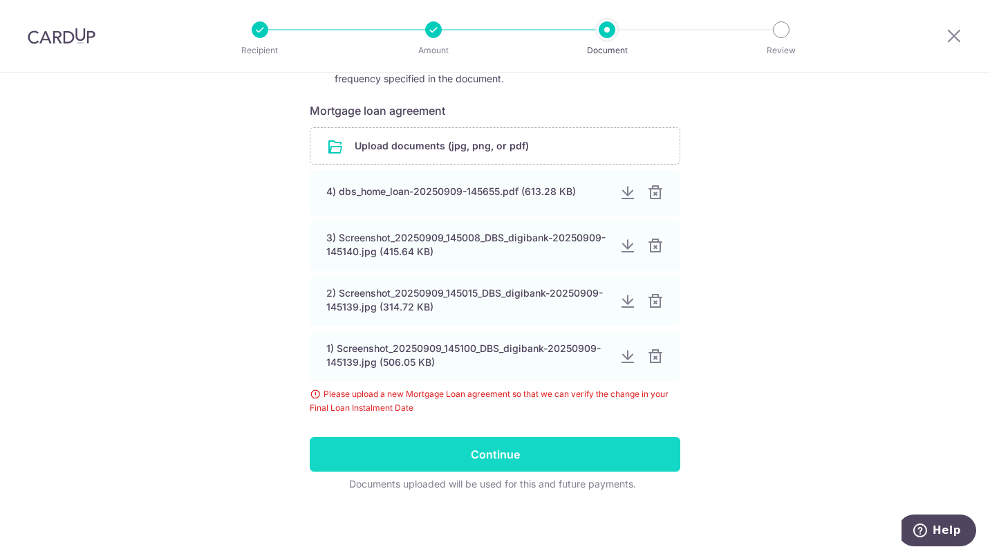
click at [500, 450] on input "Continue" at bounding box center [495, 454] width 370 height 35
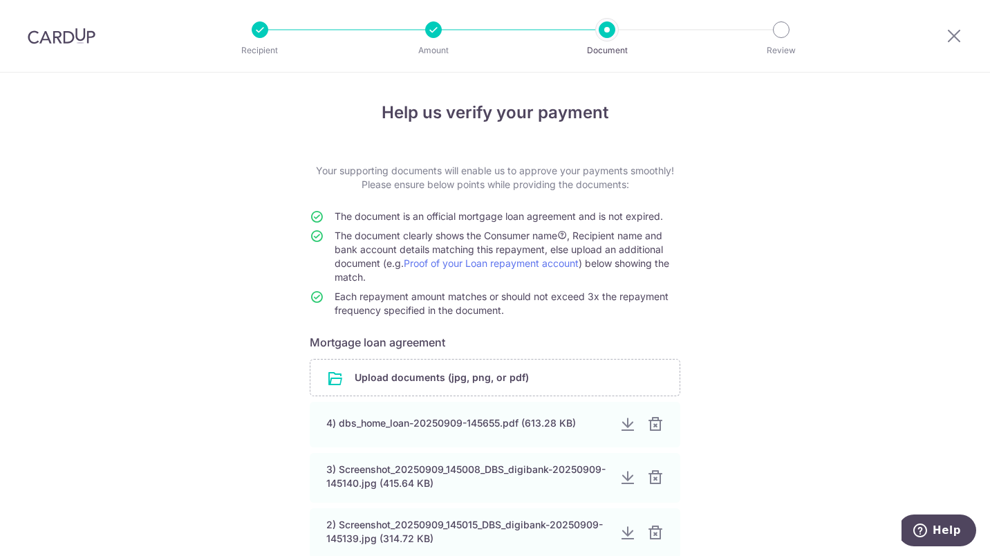
scroll to position [232, 0]
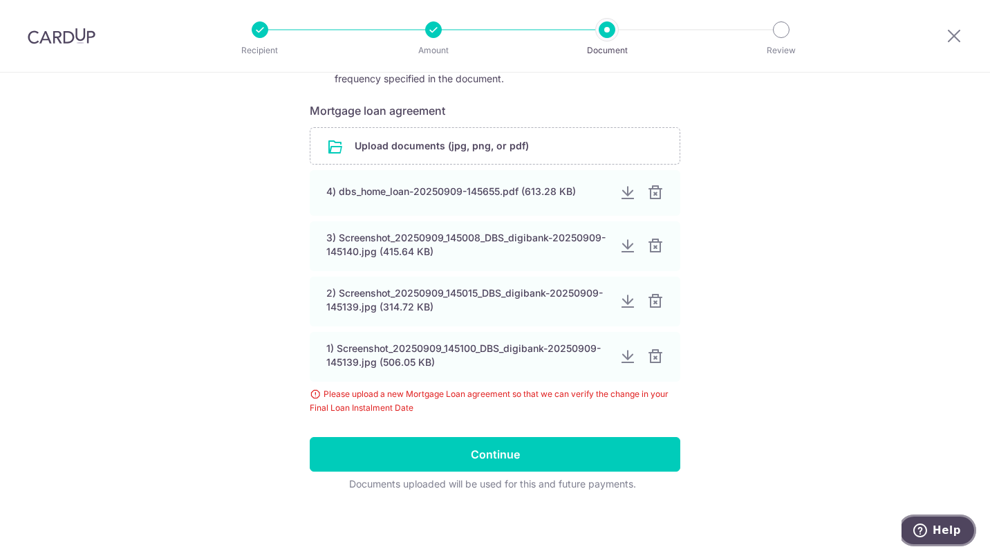
click at [923, 528] on icon "Help" at bounding box center [920, 530] width 5 height 6
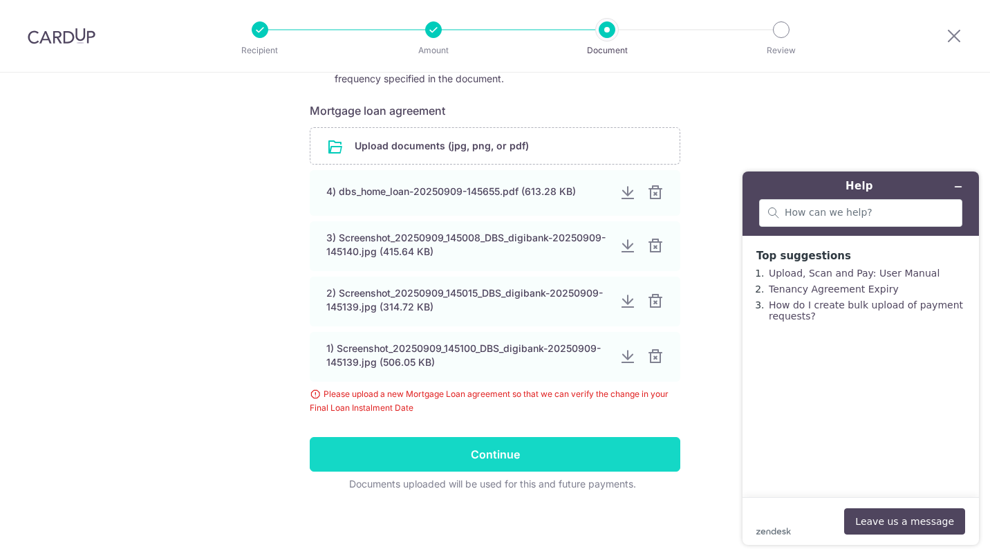
click at [480, 453] on input "Continue" at bounding box center [495, 454] width 370 height 35
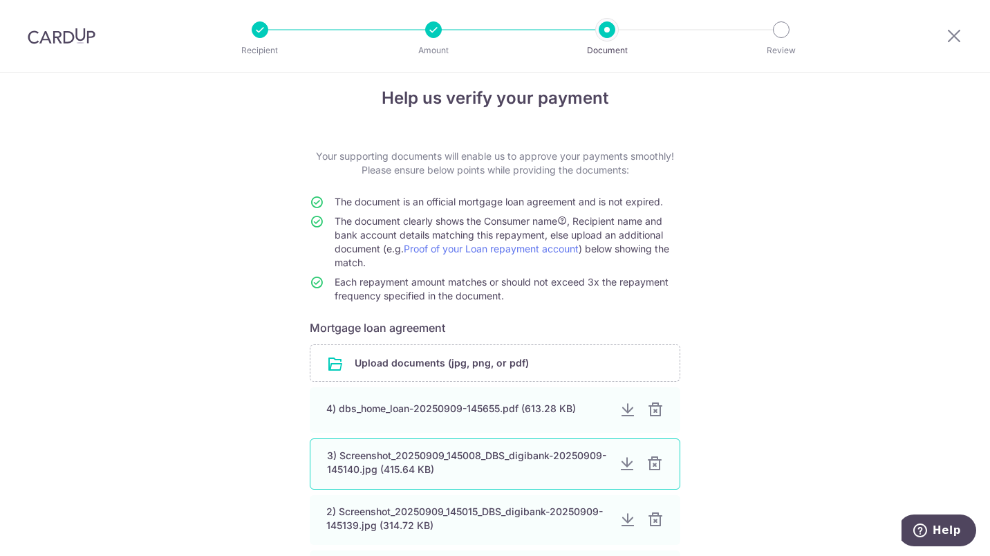
scroll to position [232, 0]
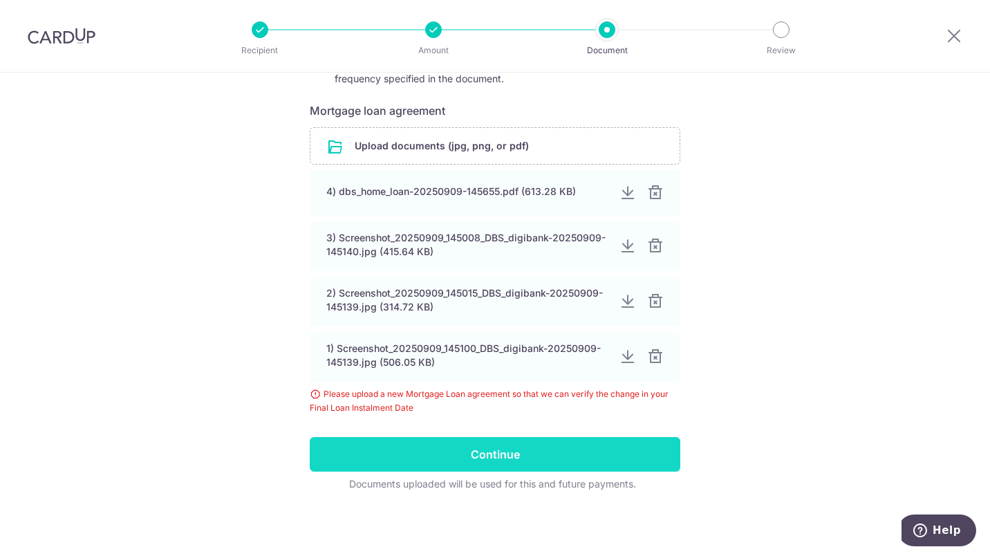
click at [489, 444] on input "Continue" at bounding box center [495, 454] width 370 height 35
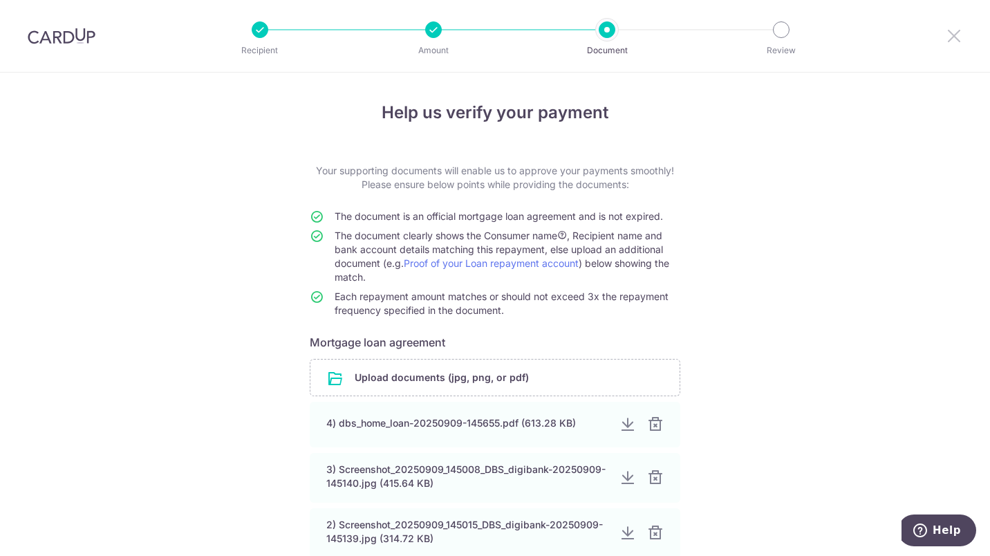
drag, startPoint x: 961, startPoint y: 35, endPoint x: 551, endPoint y: 54, distance: 410.3
click at [961, 35] on icon at bounding box center [954, 35] width 17 height 17
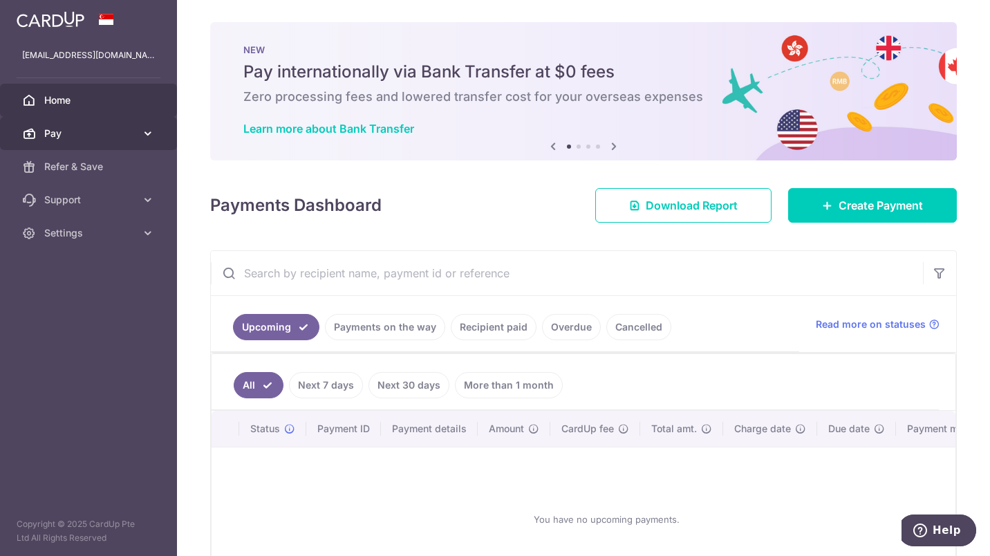
click at [136, 140] on link "Pay" at bounding box center [88, 133] width 177 height 33
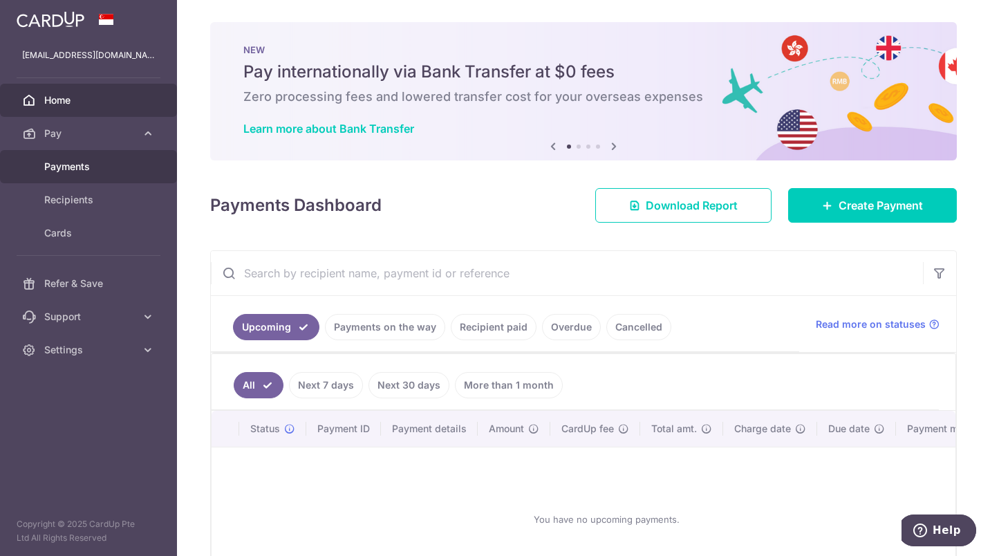
click at [91, 167] on span "Payments" at bounding box center [89, 167] width 91 height 14
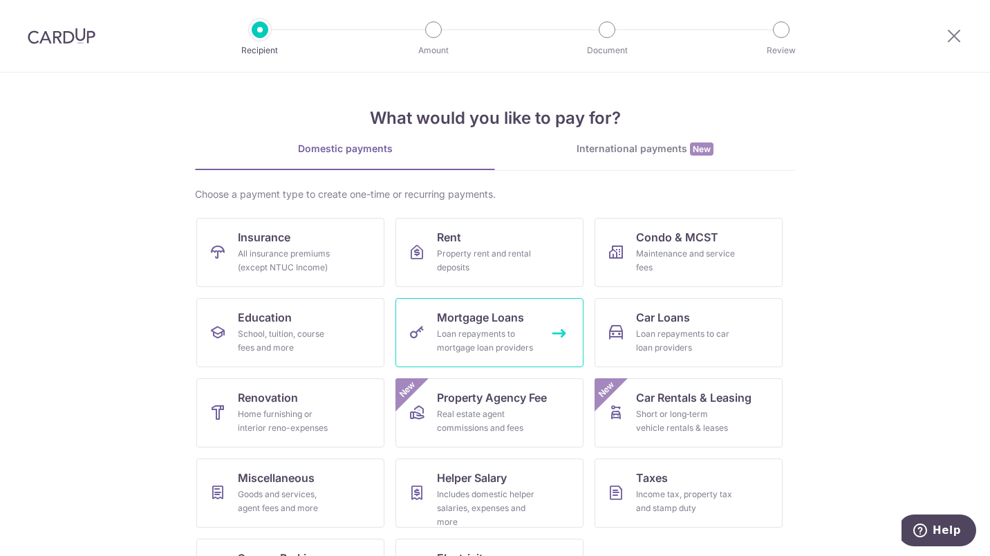
click at [495, 332] on div "Loan repayments to mortgage loan providers" at bounding box center [487, 341] width 100 height 28
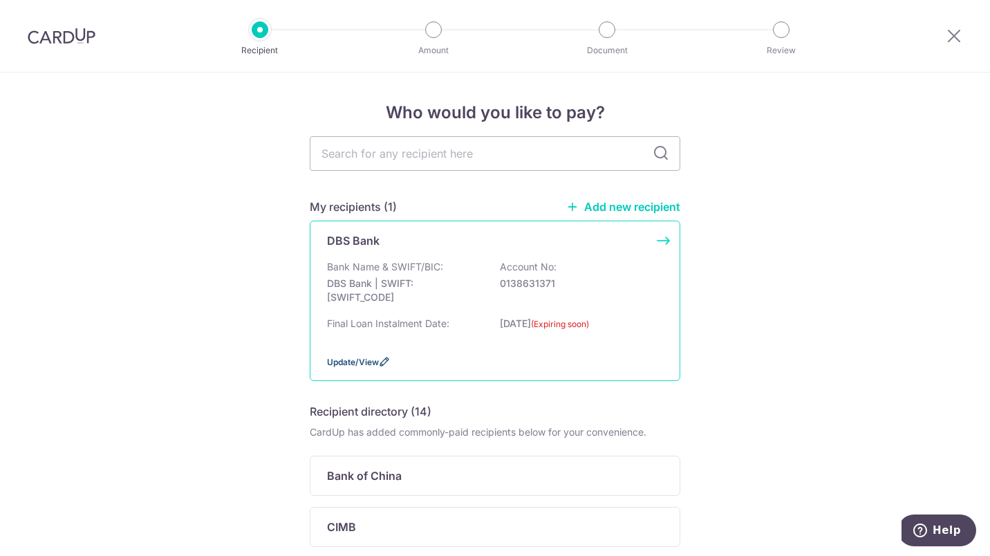
click at [346, 362] on span "Update/View" at bounding box center [353, 362] width 52 height 10
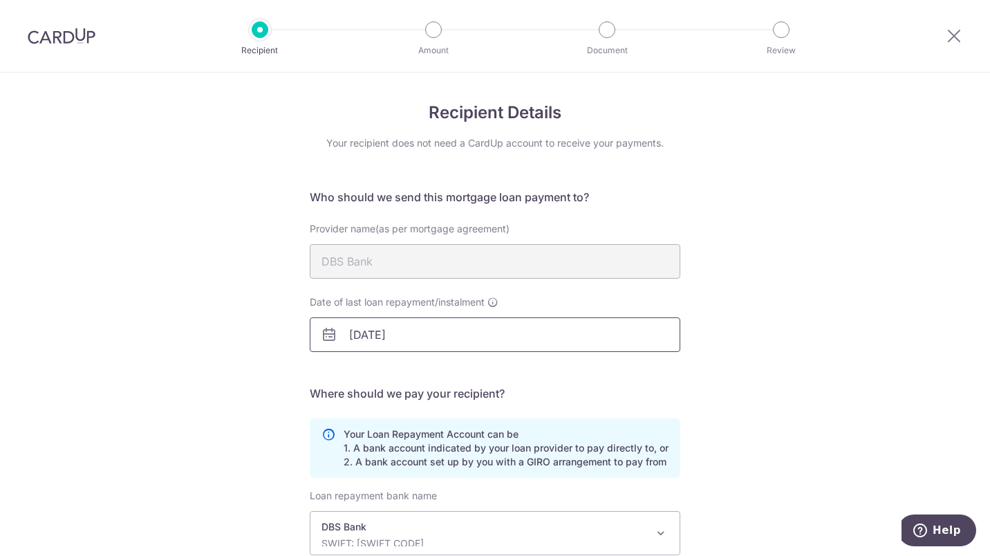
click at [431, 337] on input "[DATE]" at bounding box center [495, 334] width 370 height 35
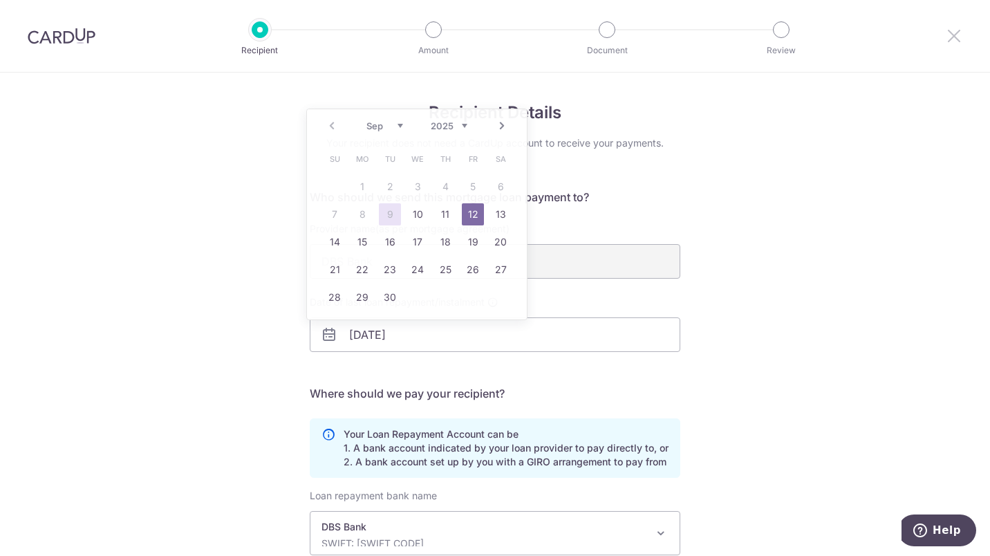
click at [949, 41] on icon at bounding box center [954, 35] width 17 height 17
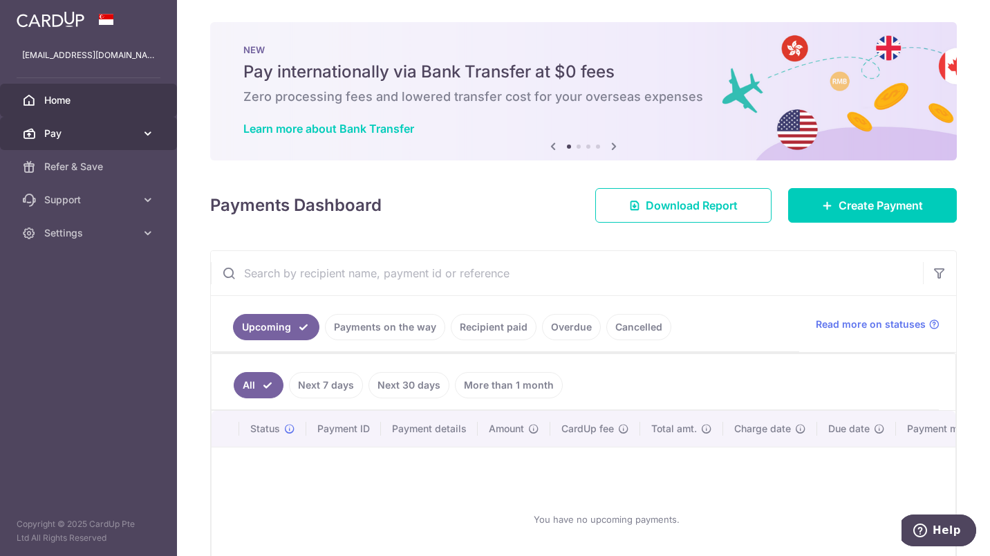
click at [67, 140] on span "Pay" at bounding box center [89, 133] width 91 height 14
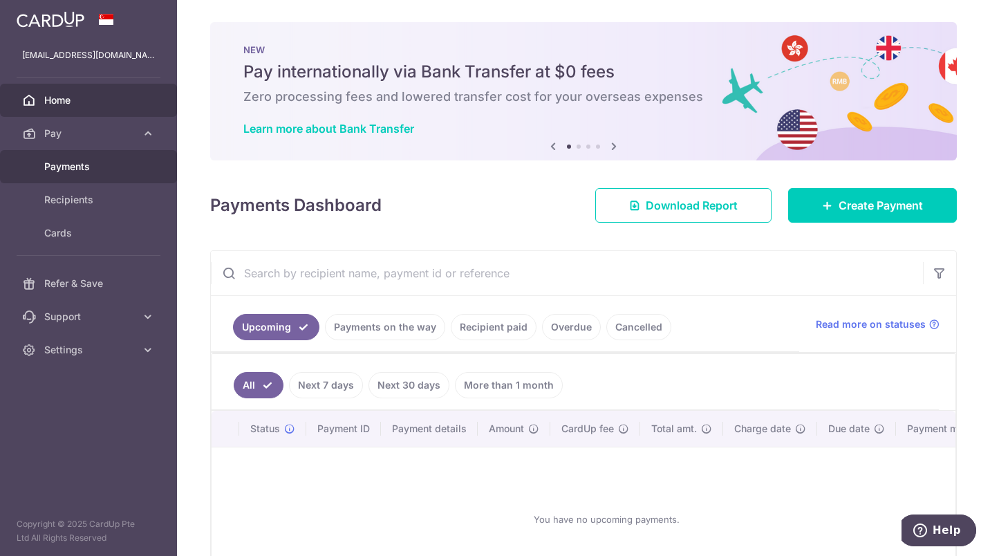
click at [101, 169] on span "Payments" at bounding box center [89, 167] width 91 height 14
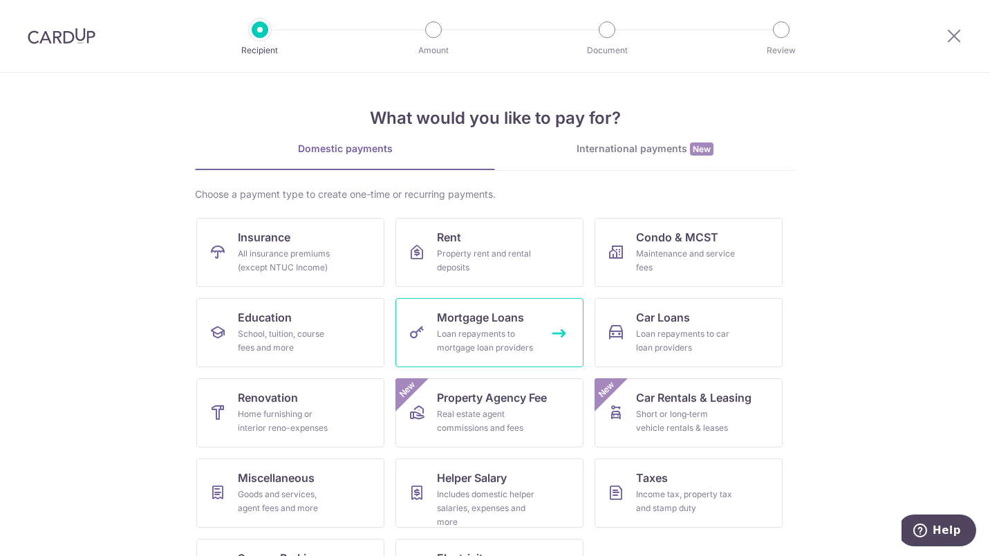
click at [482, 340] on div "Loan repayments to mortgage loan providers" at bounding box center [487, 341] width 100 height 28
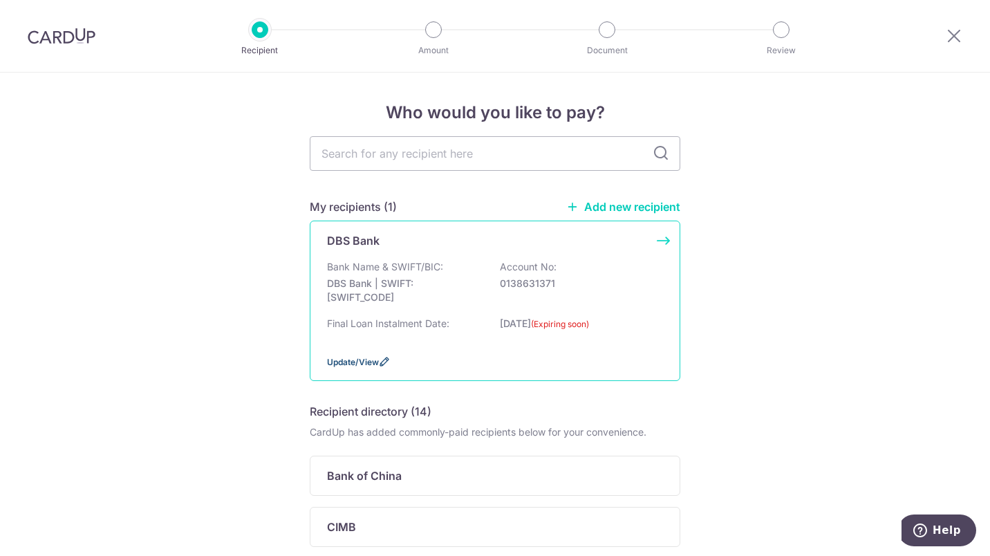
click at [364, 358] on span "Update/View" at bounding box center [353, 362] width 52 height 10
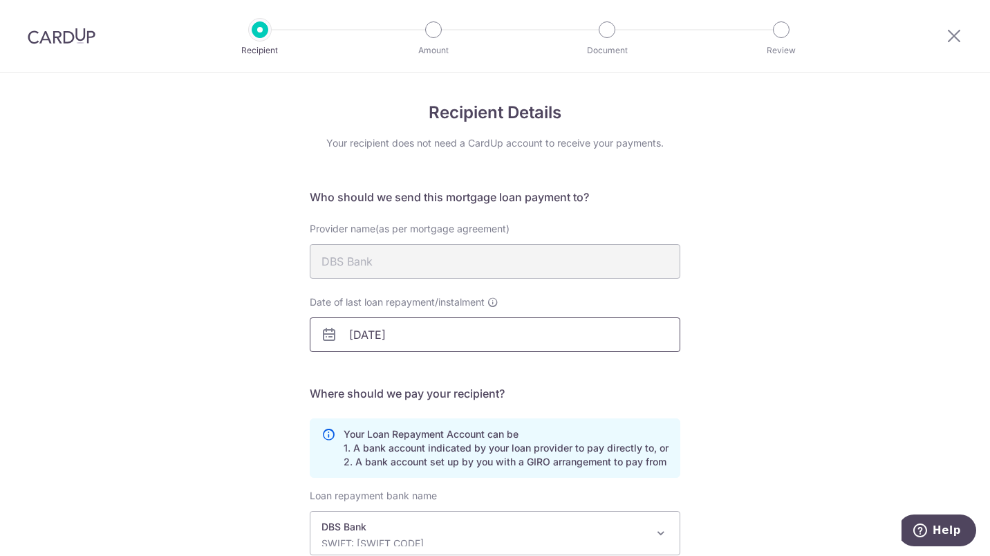
click at [411, 335] on input "[DATE]" at bounding box center [495, 334] width 370 height 35
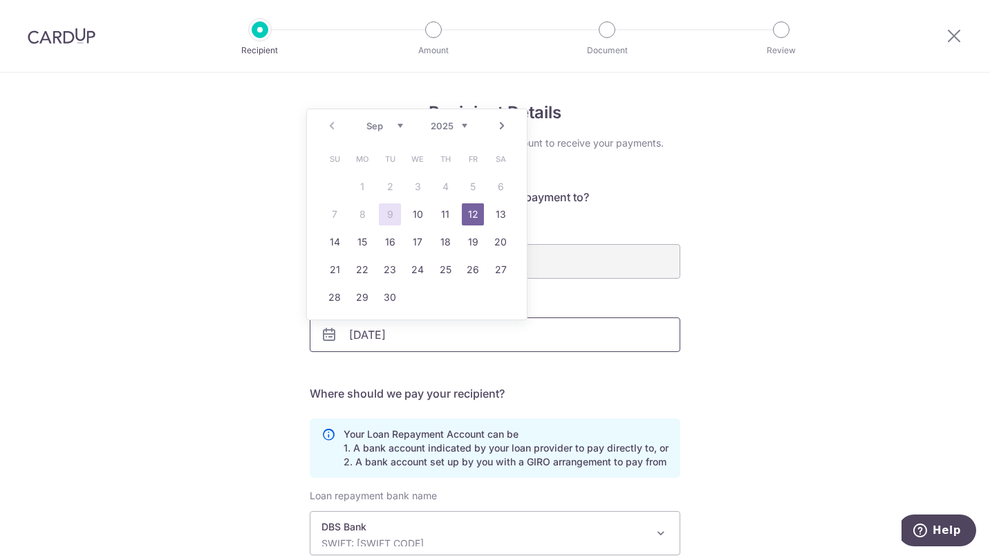
drag, startPoint x: 436, startPoint y: 337, endPoint x: 299, endPoint y: 339, distance: 136.9
click at [301, 339] on div "Date of last loan repayment/instalment 12/09/2025" at bounding box center [494, 323] width 387 height 57
click at [377, 335] on input "15/042042" at bounding box center [495, 334] width 370 height 35
type input "[DATE]"
click at [435, 357] on div "Date of last loan repayment/instalment 15/04/2042" at bounding box center [494, 331] width 387 height 73
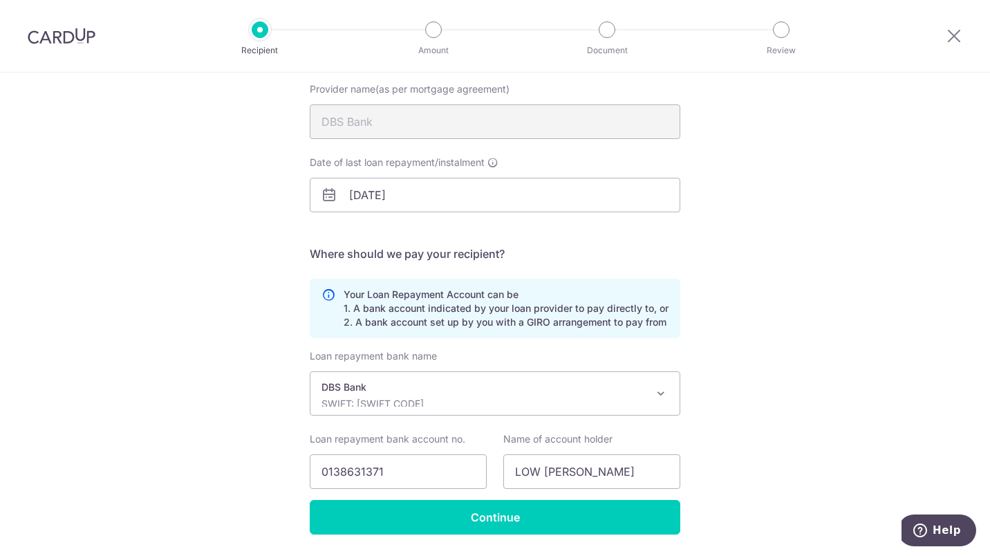
scroll to position [183, 0]
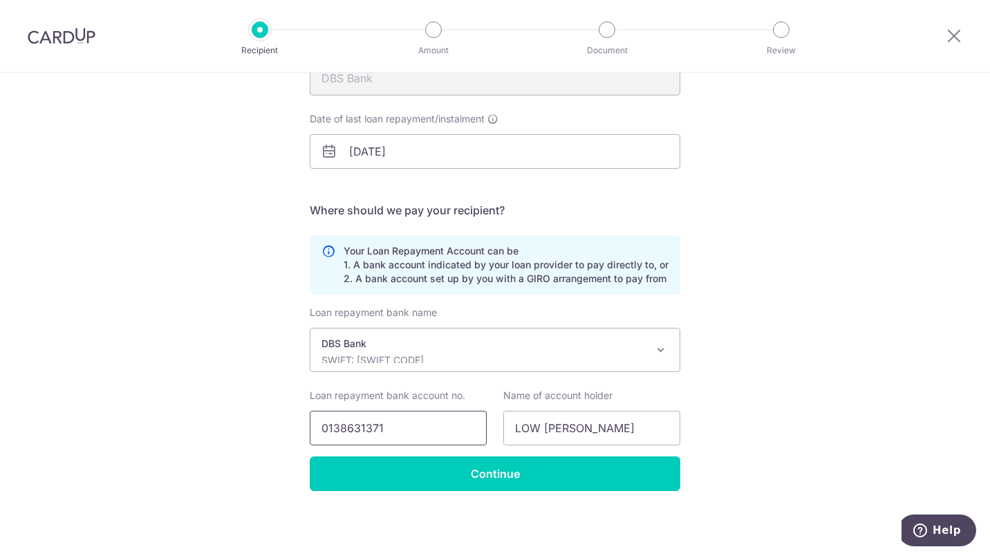
click at [431, 437] on input "0138631371" at bounding box center [398, 428] width 177 height 35
drag, startPoint x: 407, startPoint y: 429, endPoint x: 305, endPoint y: 425, distance: 102.4
click at [305, 425] on div "Loan repayment bank account no. 0138631371" at bounding box center [398, 416] width 194 height 57
type input "0020052354"
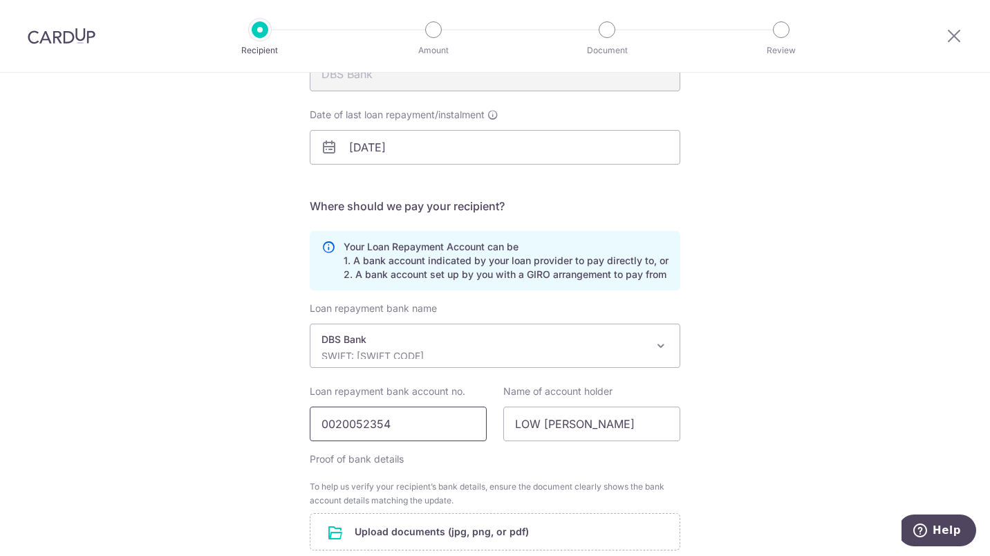
scroll to position [338, 0]
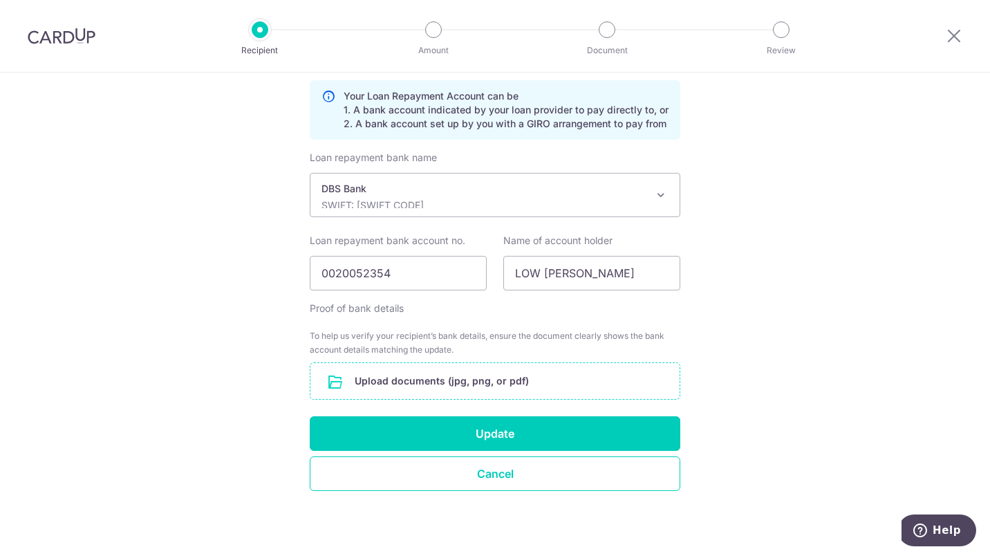
click at [514, 380] on input "file" at bounding box center [494, 381] width 369 height 36
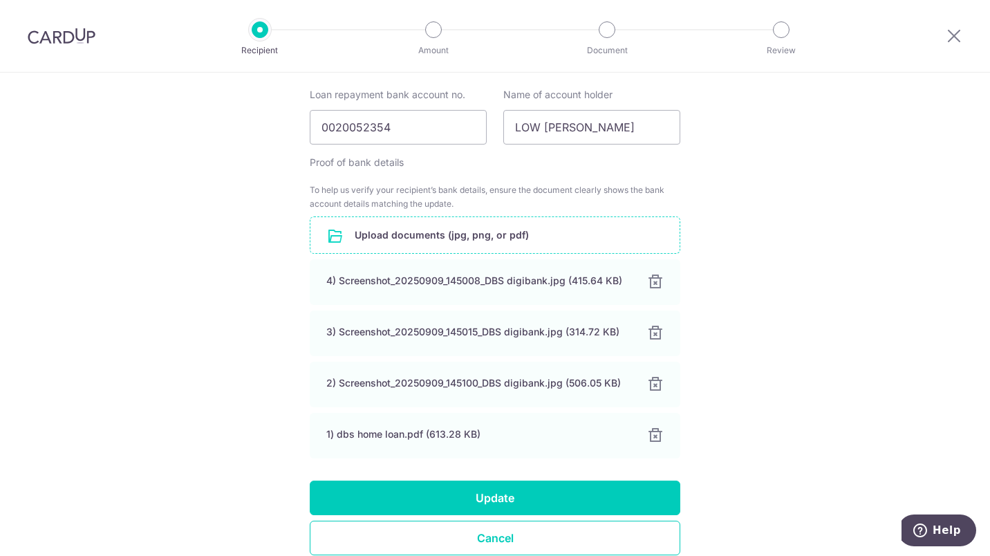
scroll to position [548, 0]
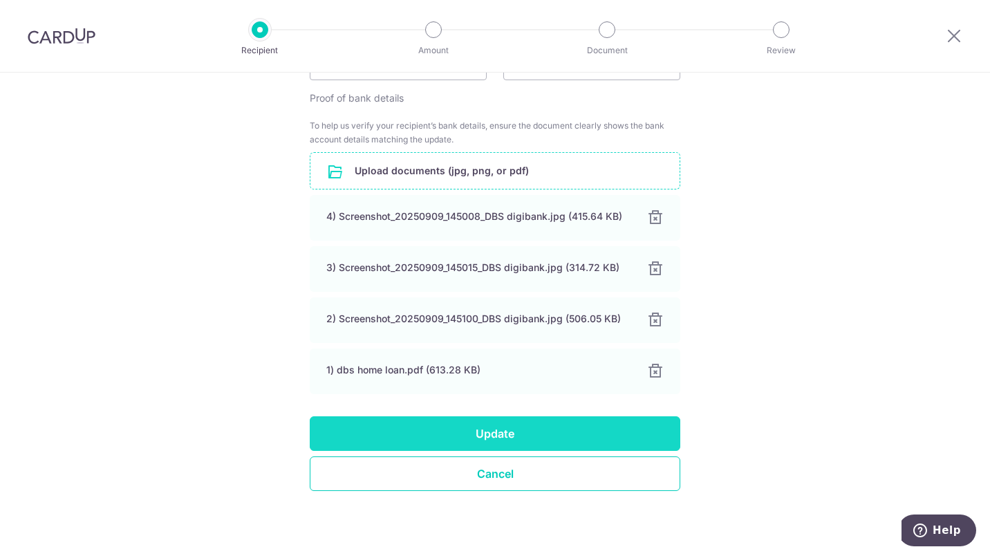
click at [506, 426] on button "Update" at bounding box center [495, 433] width 370 height 35
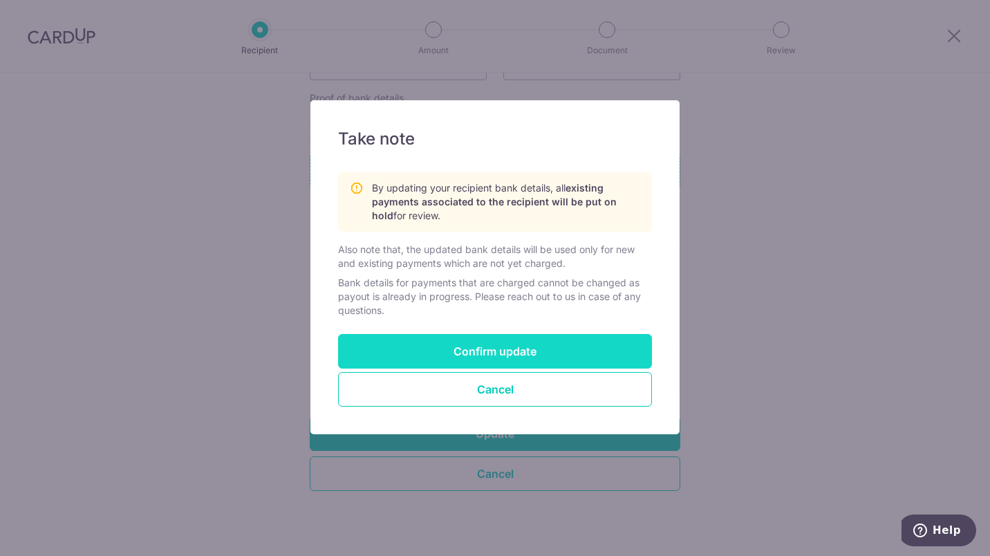
click at [513, 358] on button "Confirm update" at bounding box center [495, 351] width 314 height 35
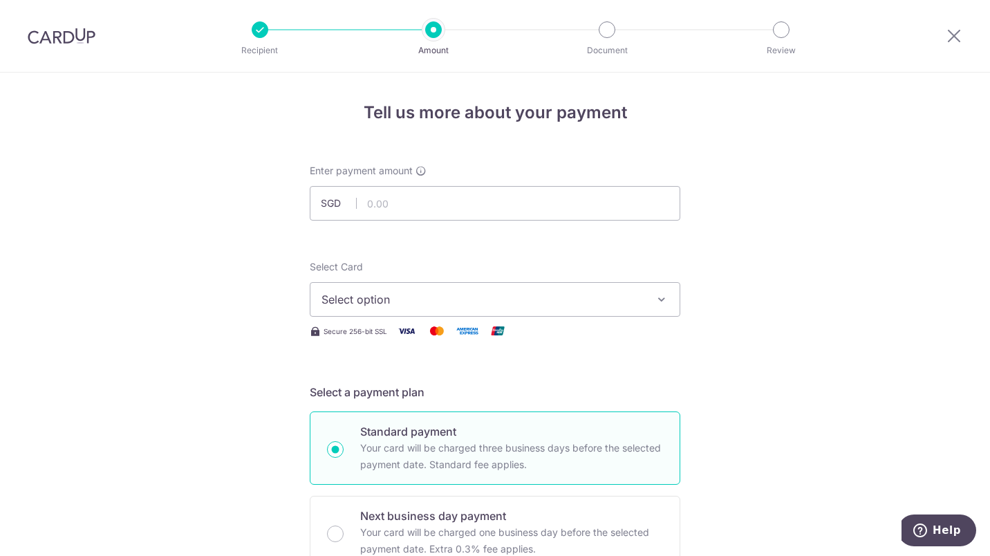
click at [556, 290] on button "Select option" at bounding box center [495, 299] width 370 height 35
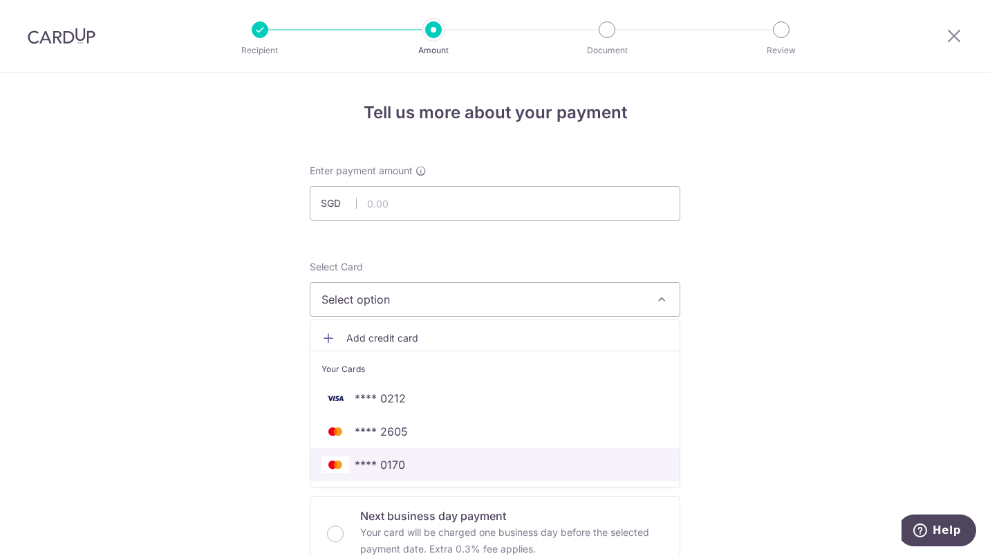
click at [428, 468] on span "**** 0170" at bounding box center [494, 464] width 347 height 17
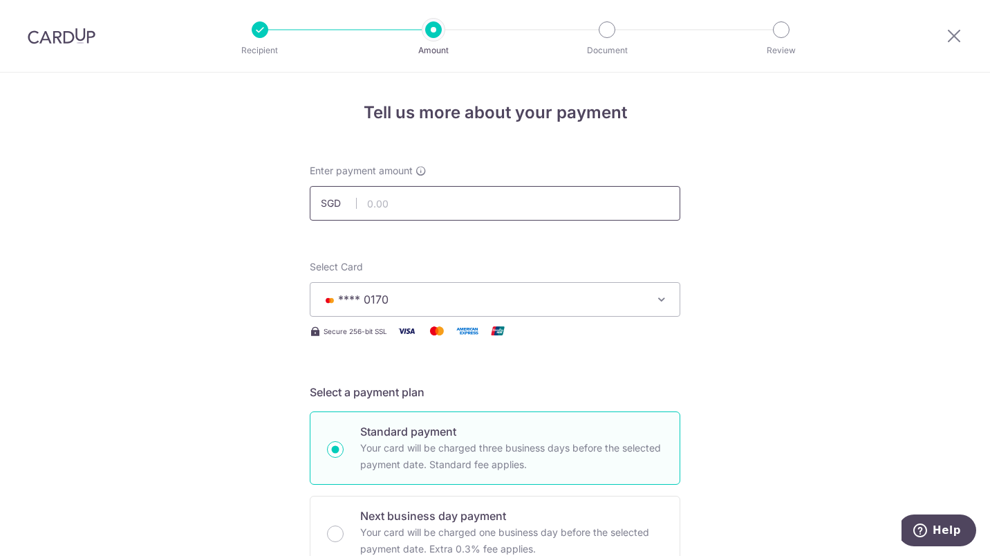
click at [393, 203] on input "text" at bounding box center [495, 203] width 370 height 35
type input "1,355.00"
type input "home loan 180"
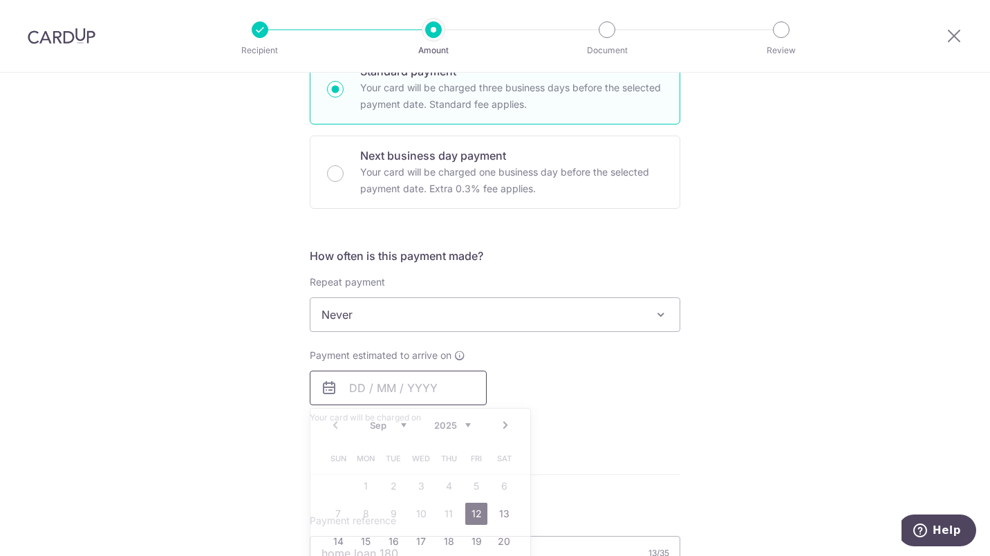
type input "1,355.00"
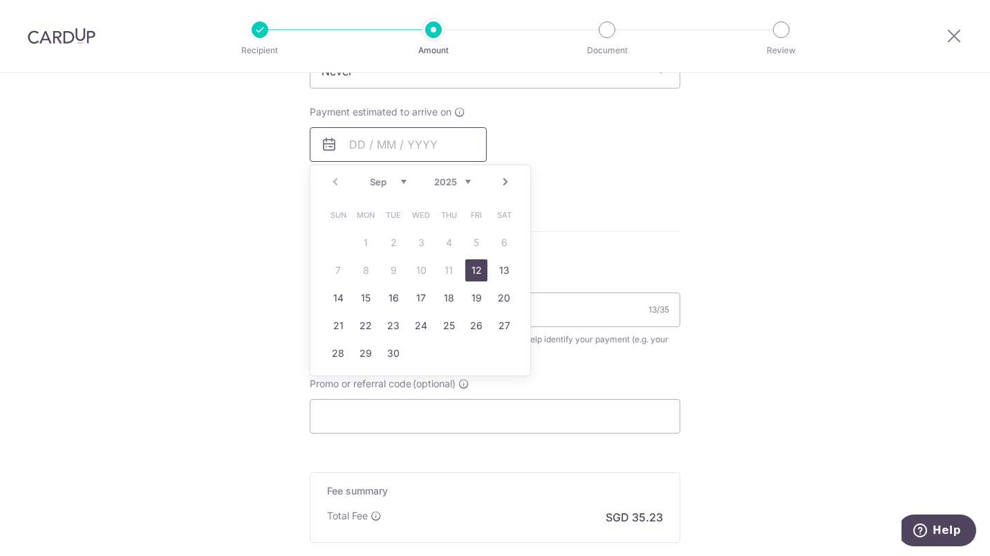
scroll to position [567, 0]
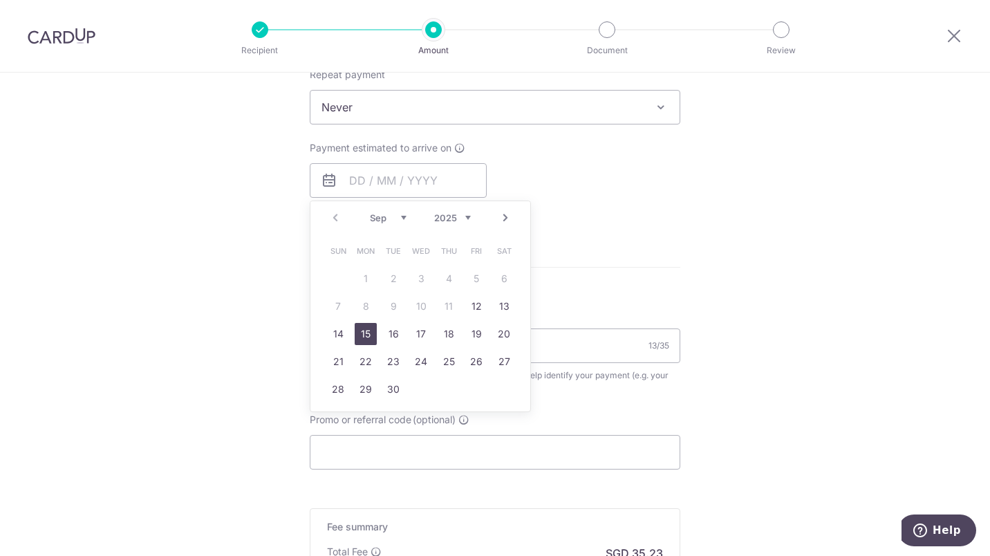
click at [367, 334] on link "15" at bounding box center [366, 334] width 22 height 22
type input "15/09/2025"
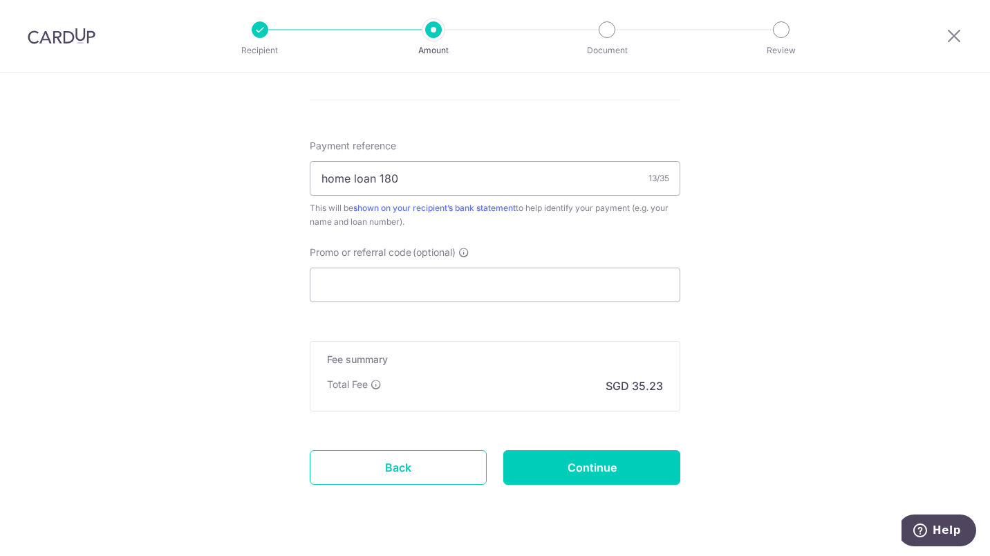
scroll to position [824, 0]
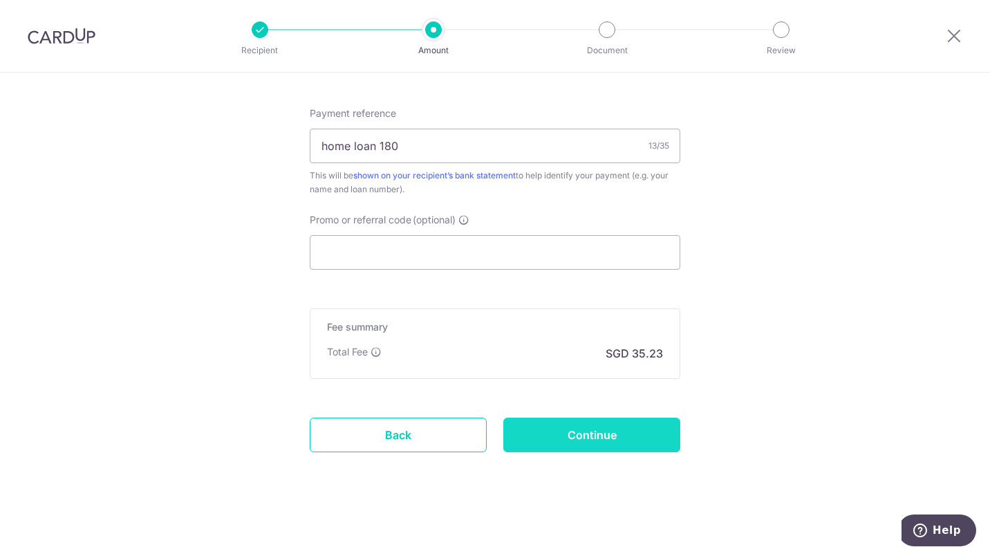
click at [613, 436] on input "Continue" at bounding box center [591, 434] width 177 height 35
type input "Create Schedule"
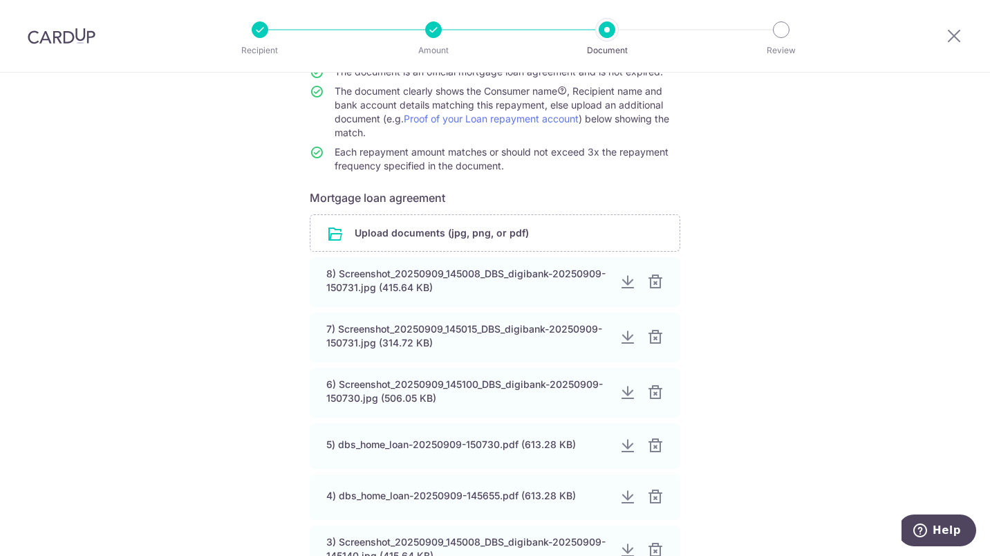
scroll to position [421, 0]
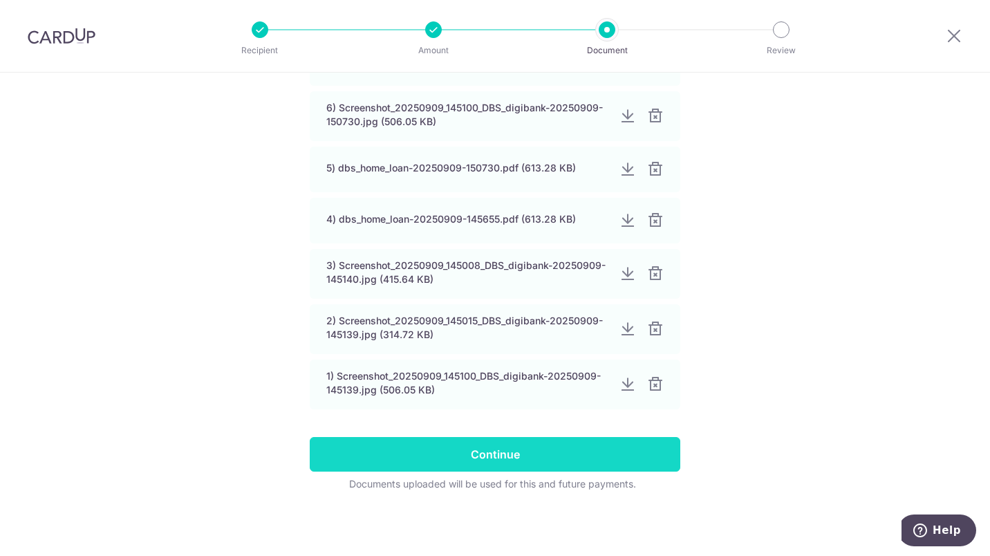
click at [479, 451] on input "Continue" at bounding box center [495, 454] width 370 height 35
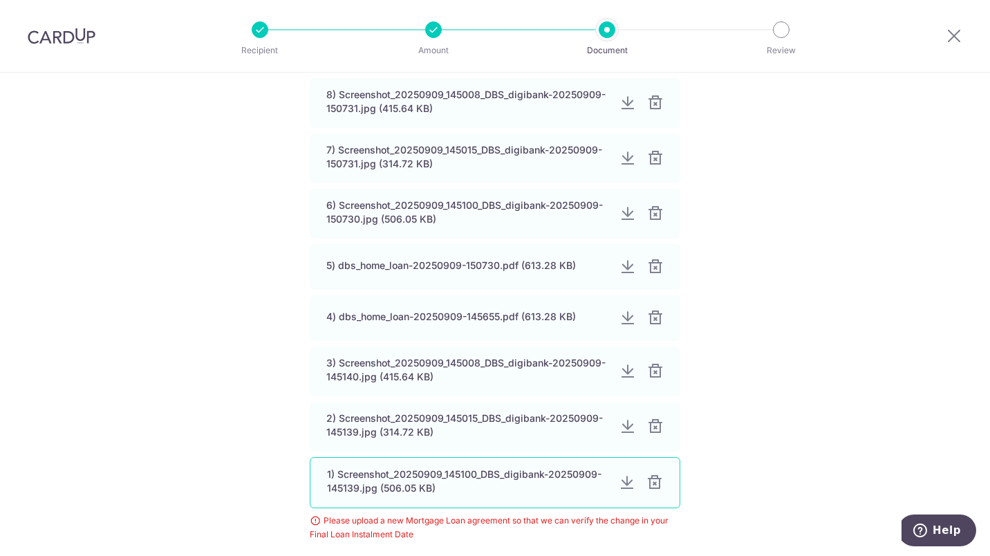
scroll to position [415, 0]
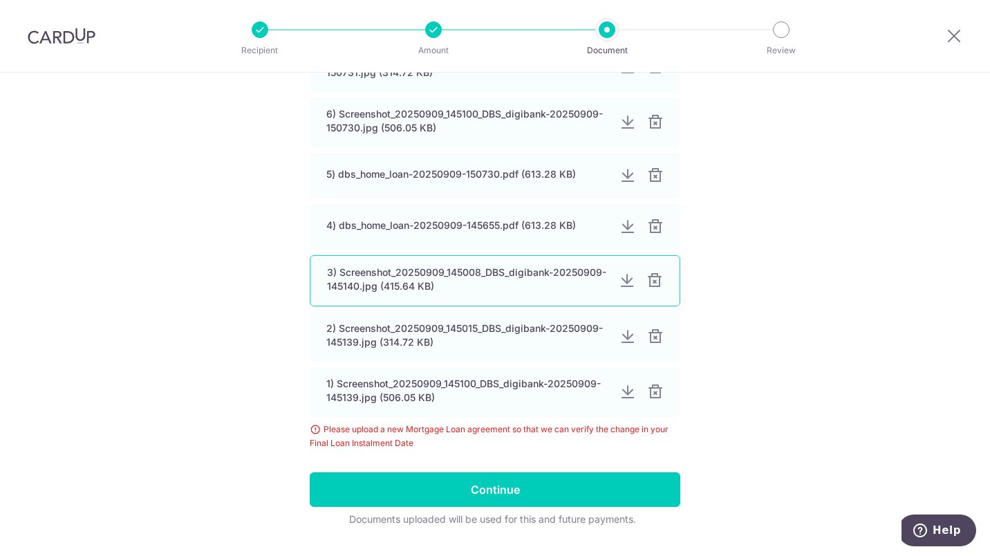
click at [653, 277] on div at bounding box center [654, 280] width 17 height 17
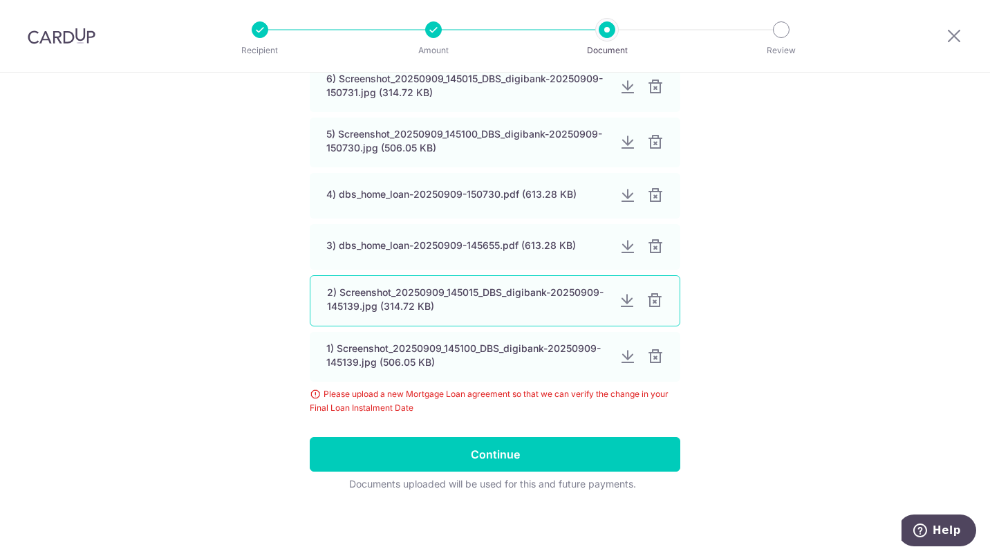
click at [650, 307] on div at bounding box center [654, 300] width 17 height 17
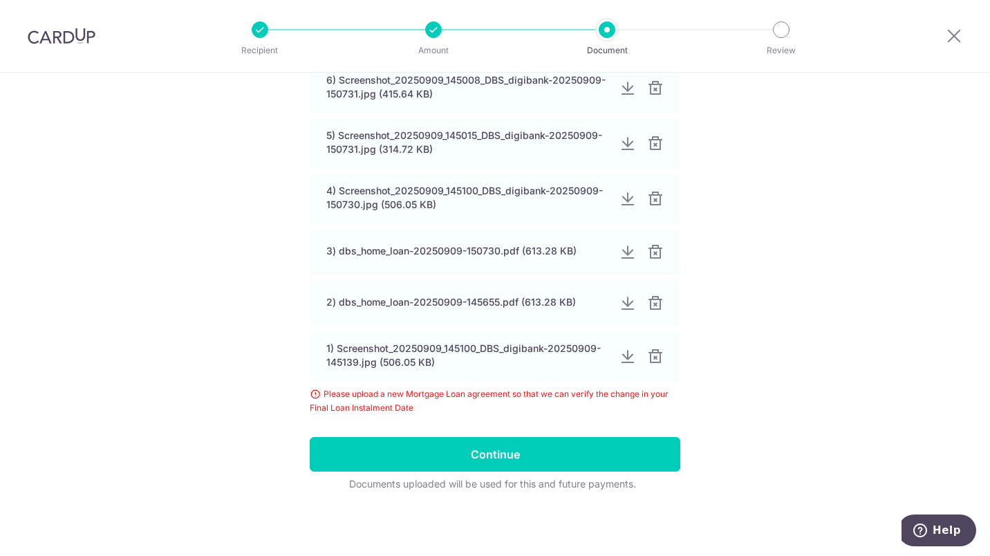
scroll to position [338, 0]
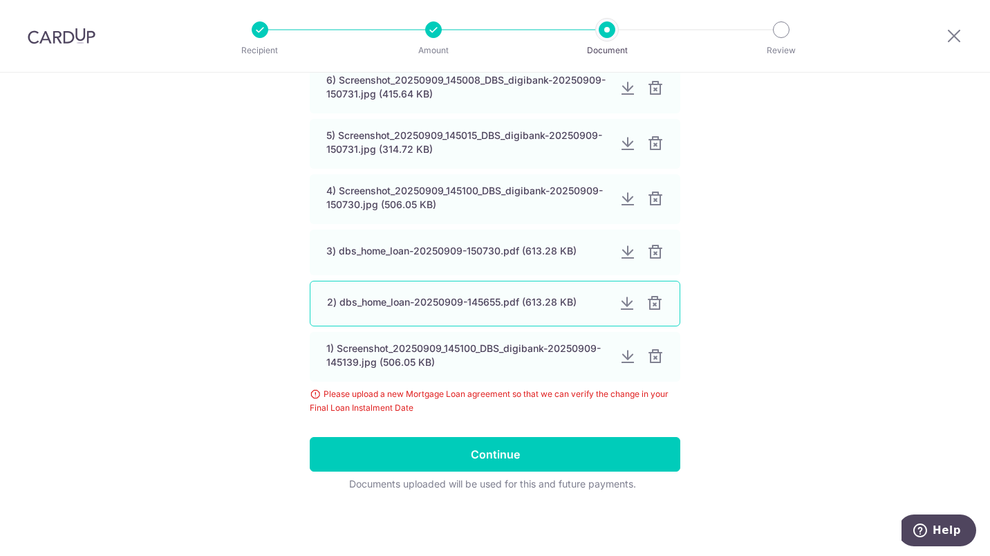
click at [650, 303] on div at bounding box center [654, 303] width 17 height 17
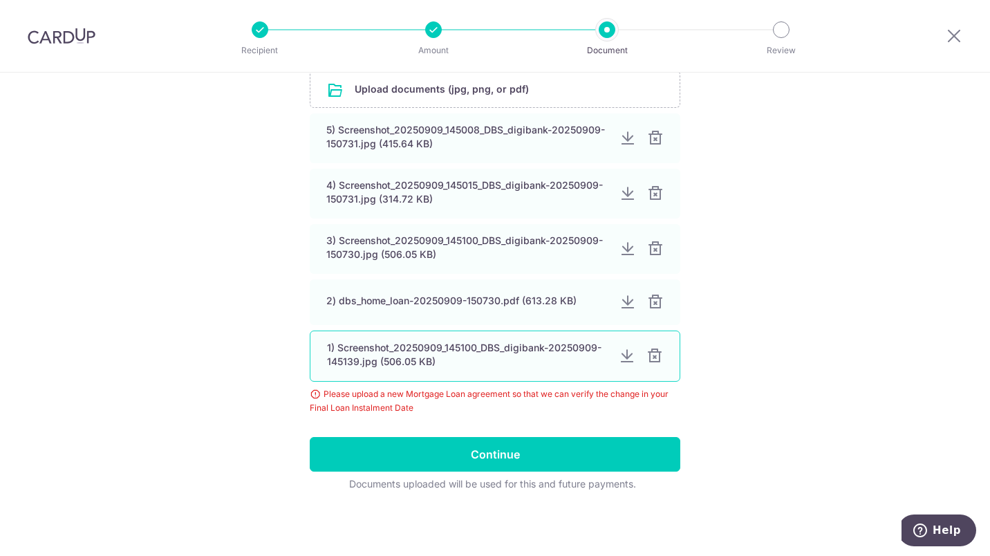
click at [650, 359] on div at bounding box center [654, 356] width 17 height 17
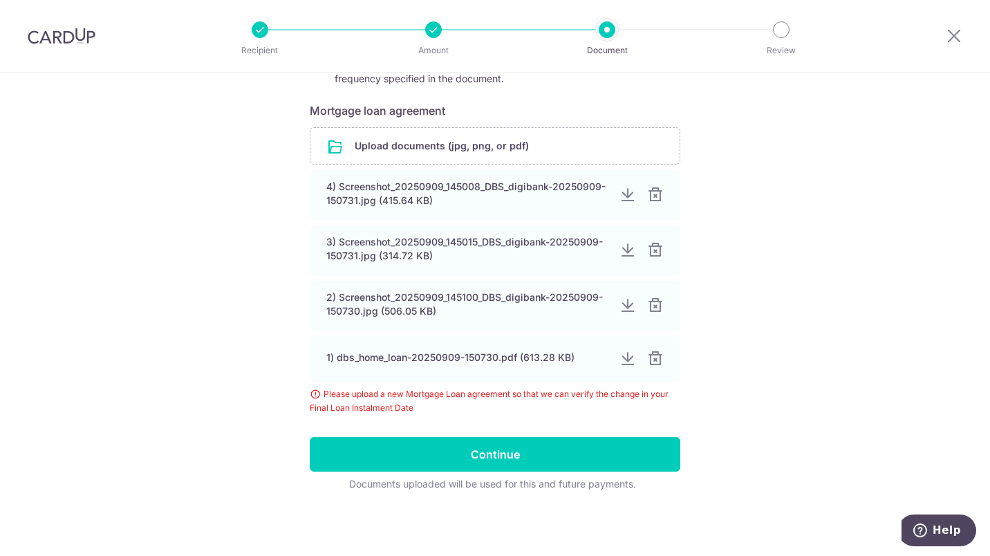
scroll to position [232, 0]
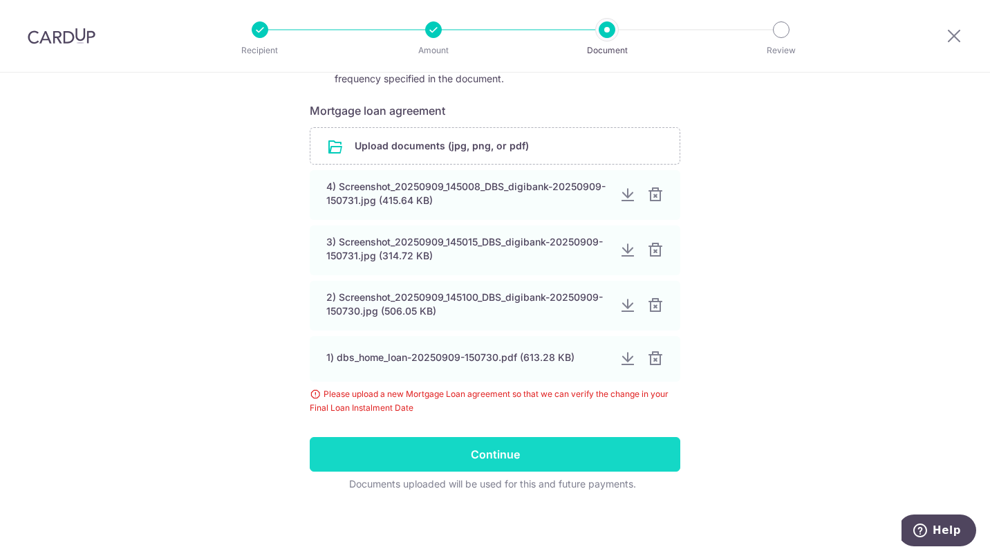
click at [520, 456] on input "Continue" at bounding box center [495, 454] width 370 height 35
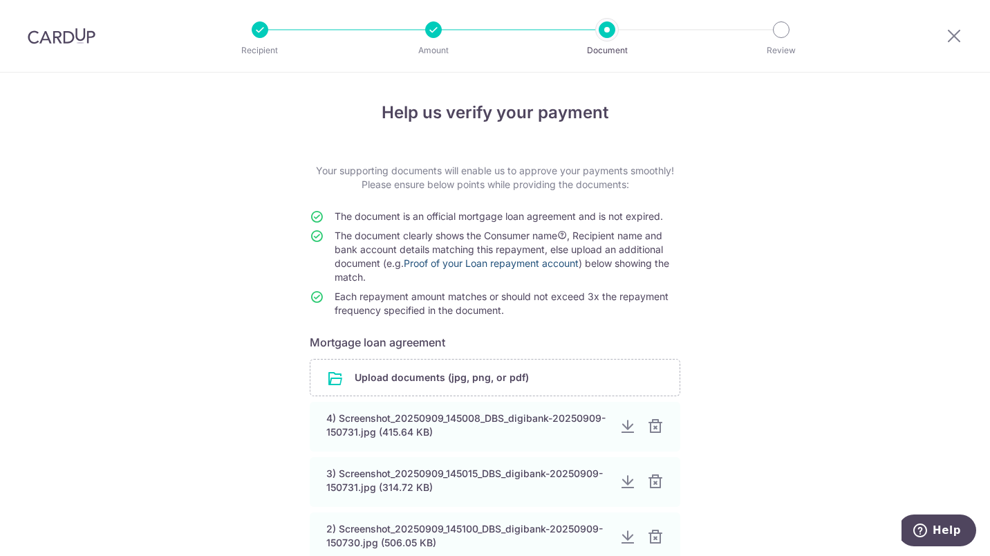
click at [545, 262] on link "Proof of your Loan repayment account" at bounding box center [491, 263] width 175 height 12
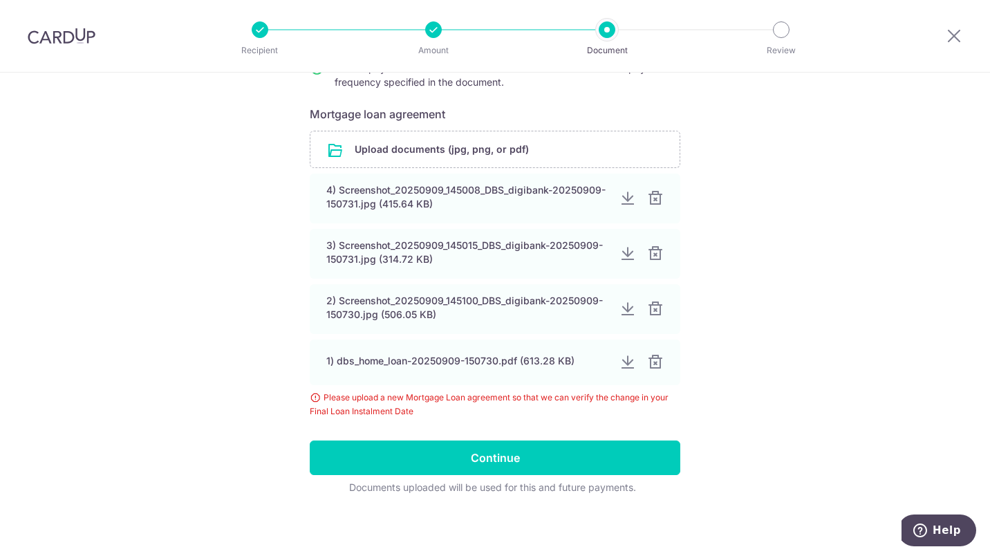
scroll to position [232, 0]
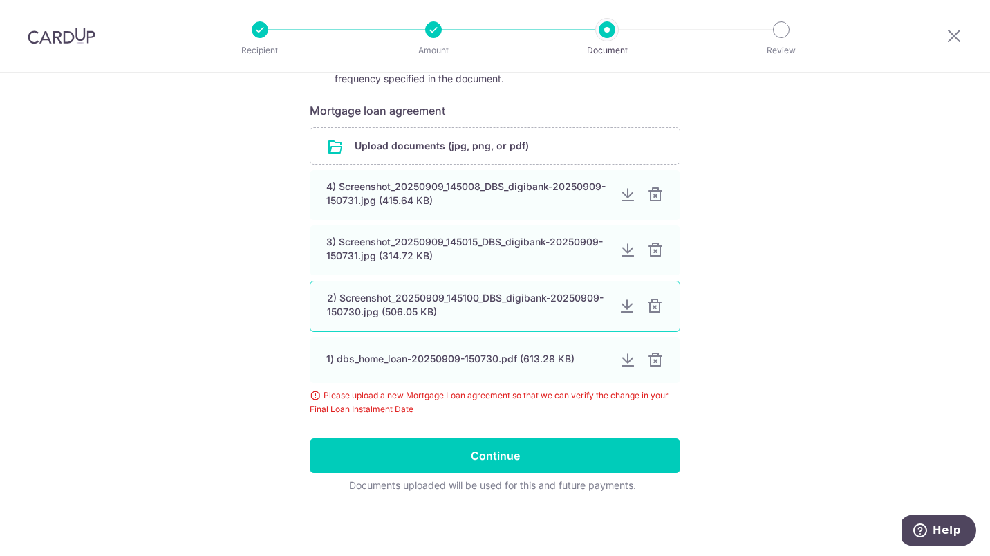
click at [650, 310] on div at bounding box center [654, 306] width 17 height 17
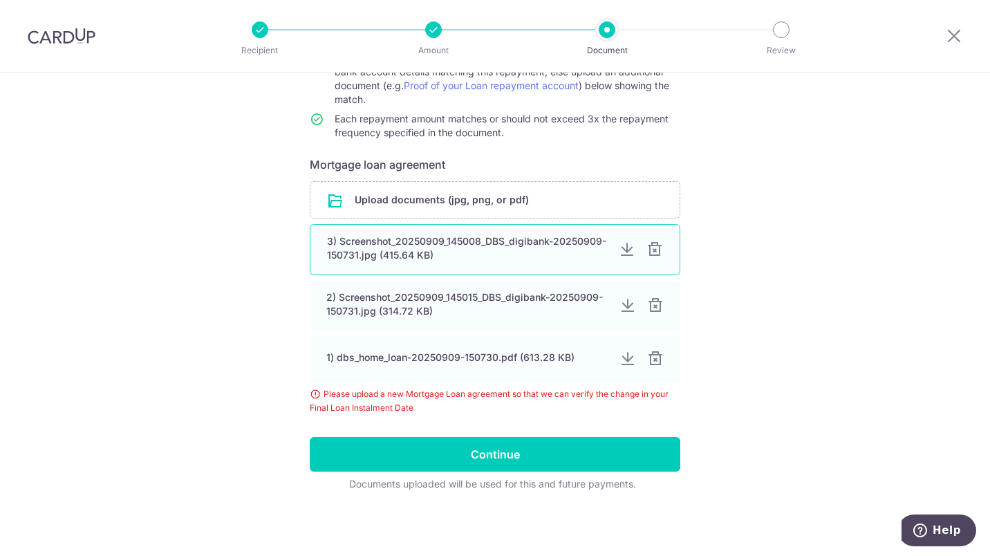
click at [653, 253] on div at bounding box center [654, 249] width 17 height 17
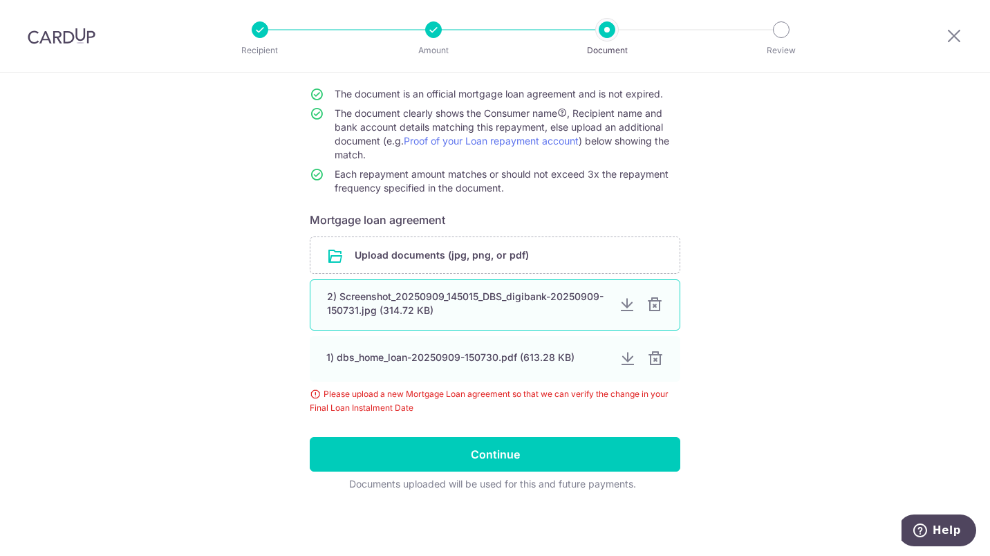
click at [652, 306] on div at bounding box center [654, 305] width 17 height 17
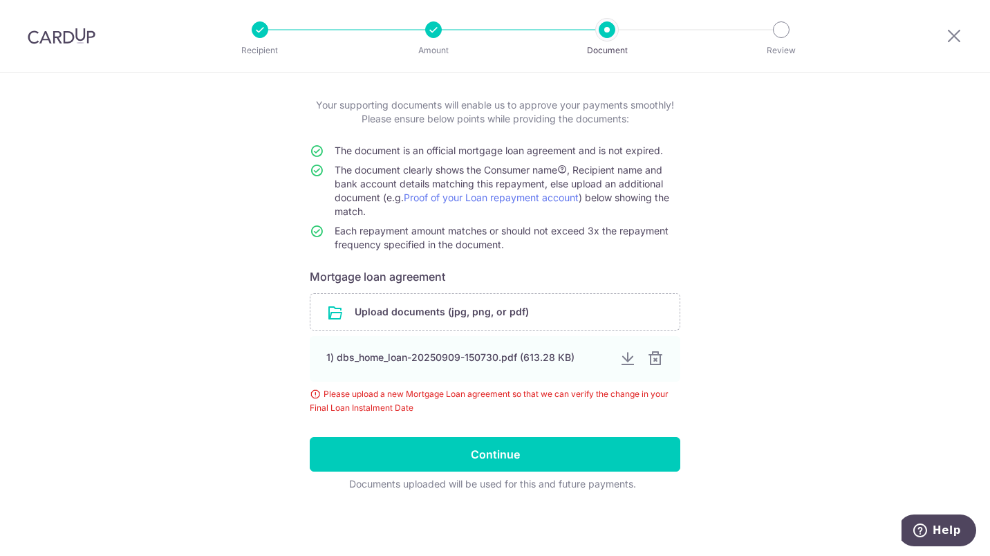
scroll to position [66, 0]
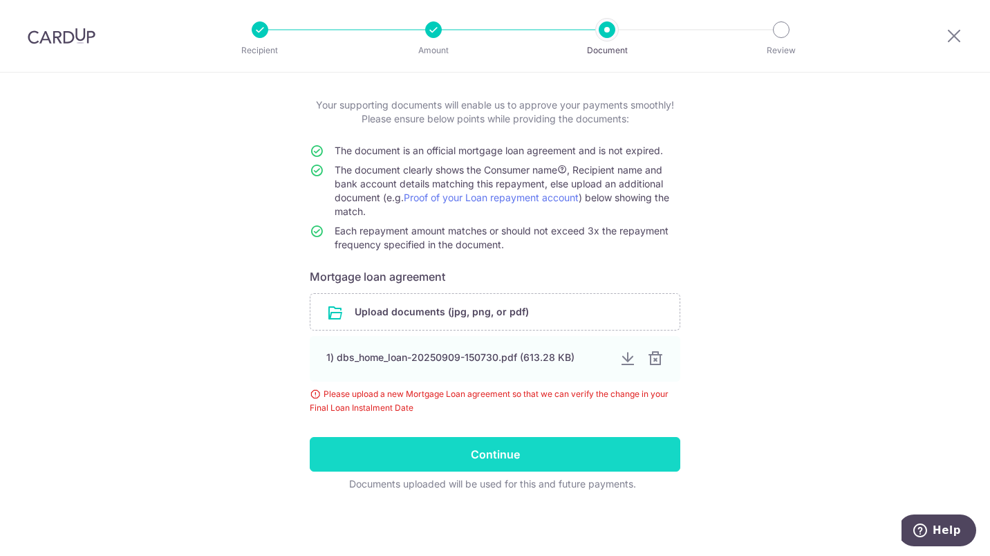
click at [500, 455] on input "Continue" at bounding box center [495, 454] width 370 height 35
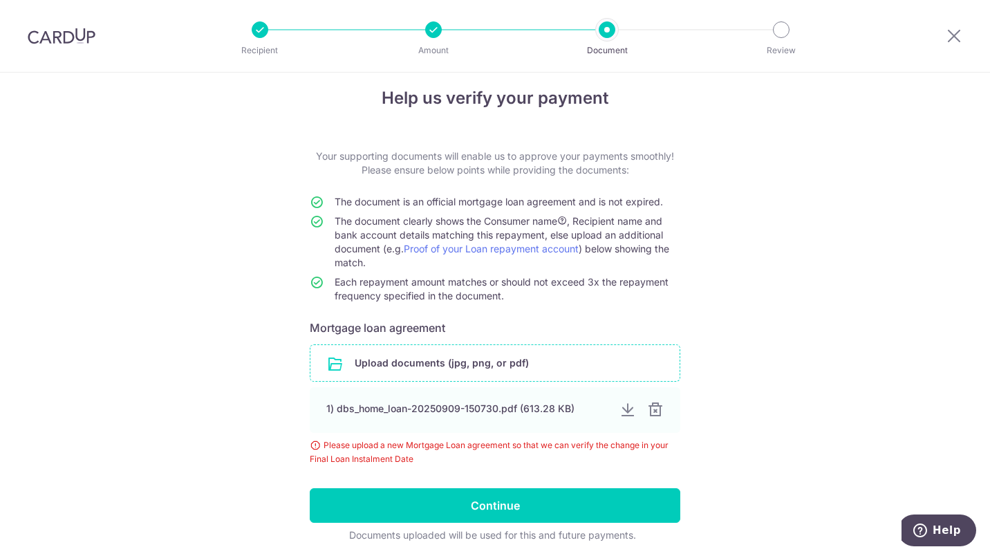
click at [431, 357] on input "file" at bounding box center [494, 363] width 369 height 36
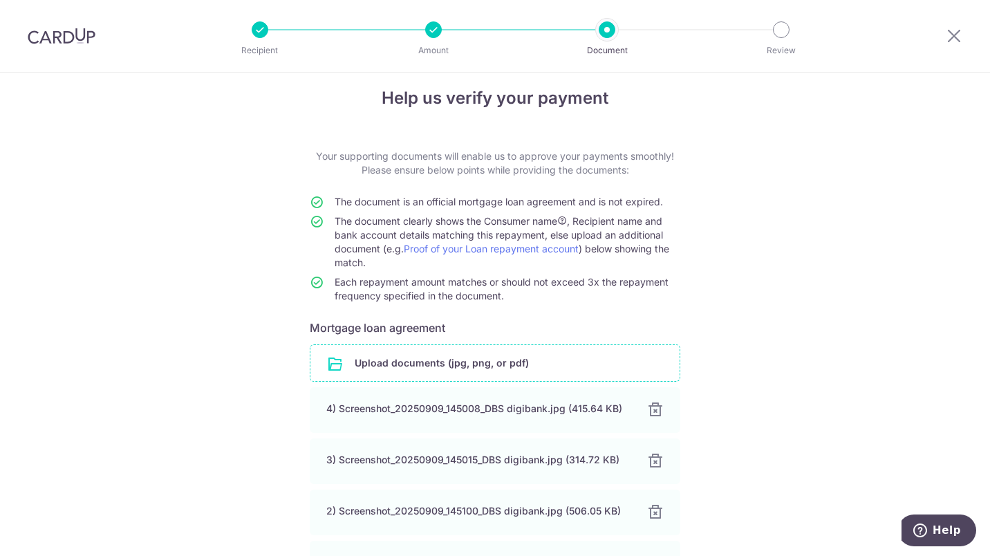
scroll to position [191, 0]
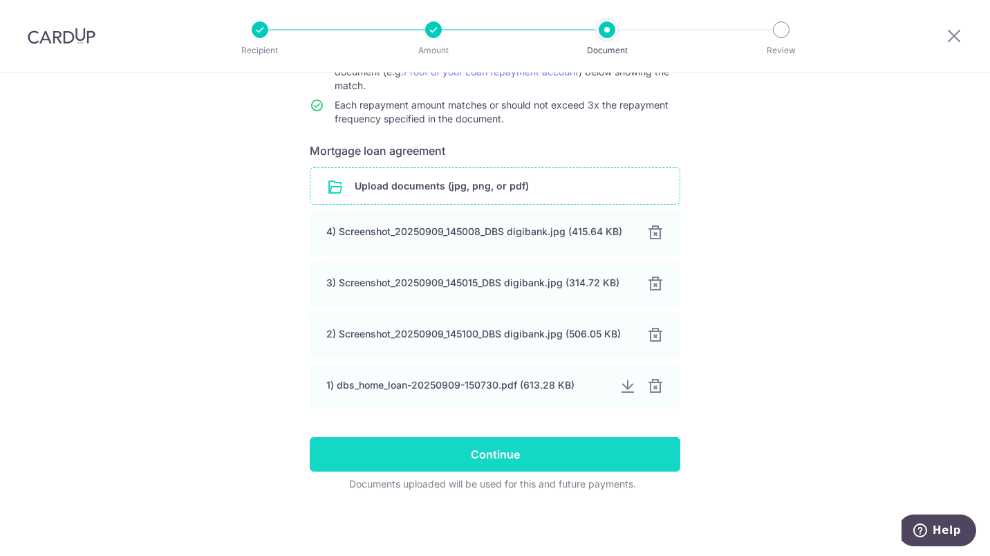
click at [510, 447] on input "Continue" at bounding box center [495, 454] width 370 height 35
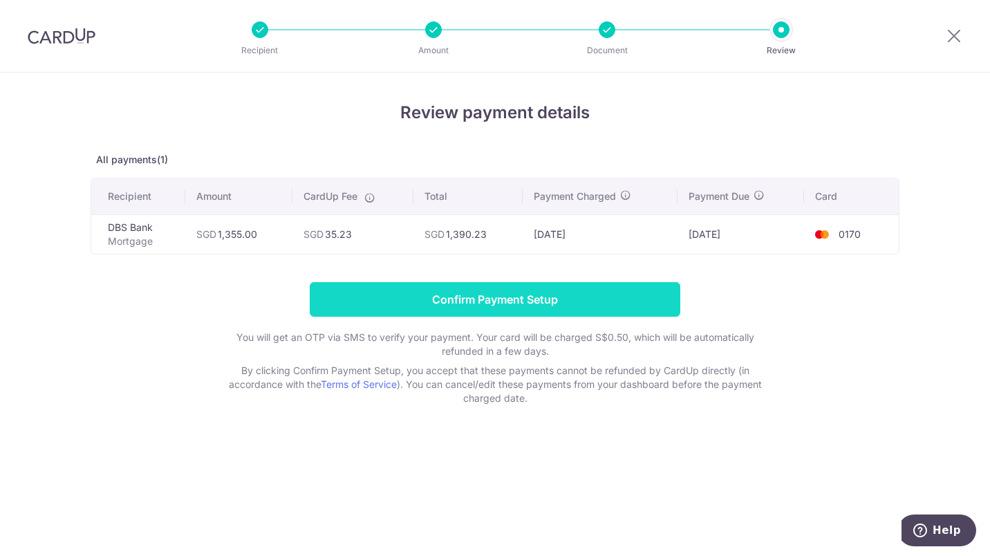
click at [505, 299] on input "Confirm Payment Setup" at bounding box center [495, 299] width 370 height 35
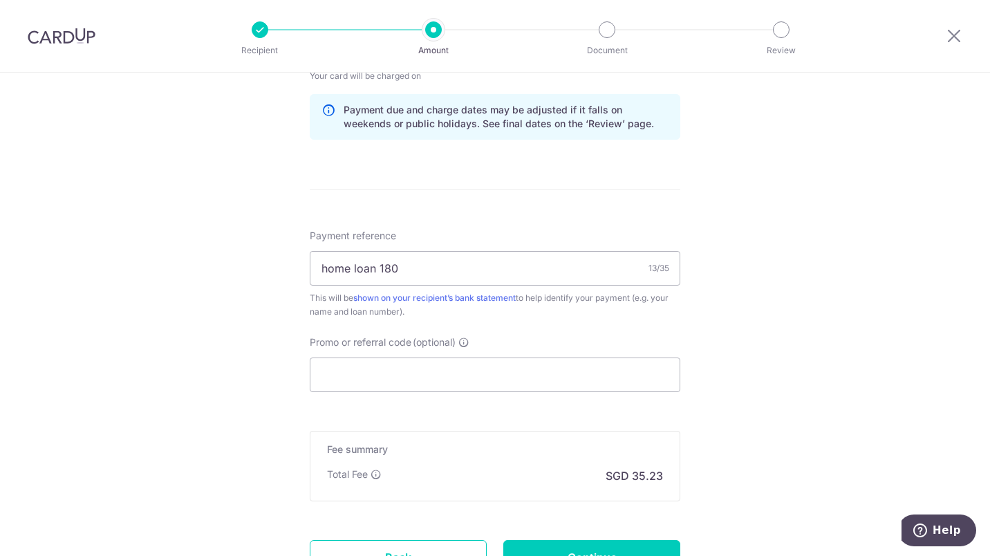
scroll to position [881, 0]
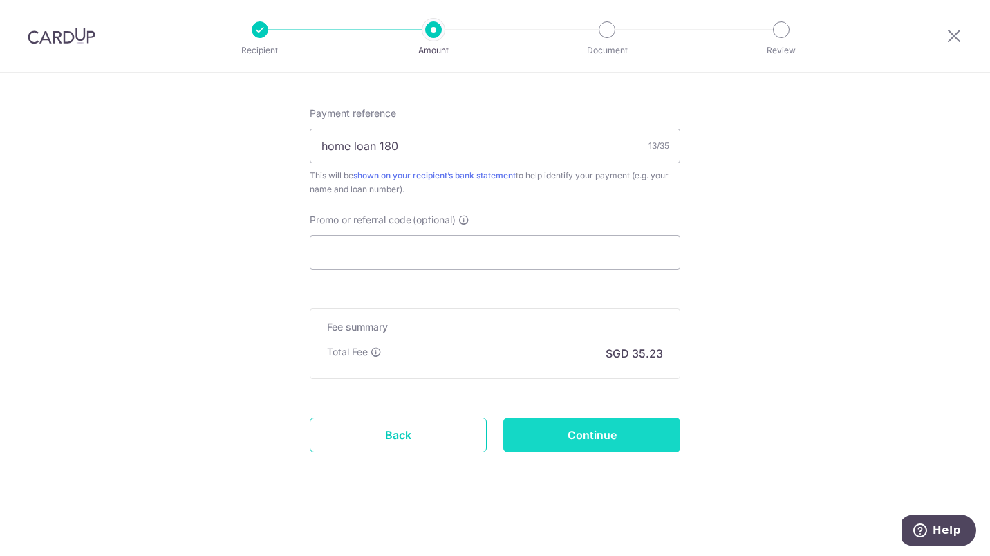
click at [632, 438] on input "Continue" at bounding box center [591, 434] width 177 height 35
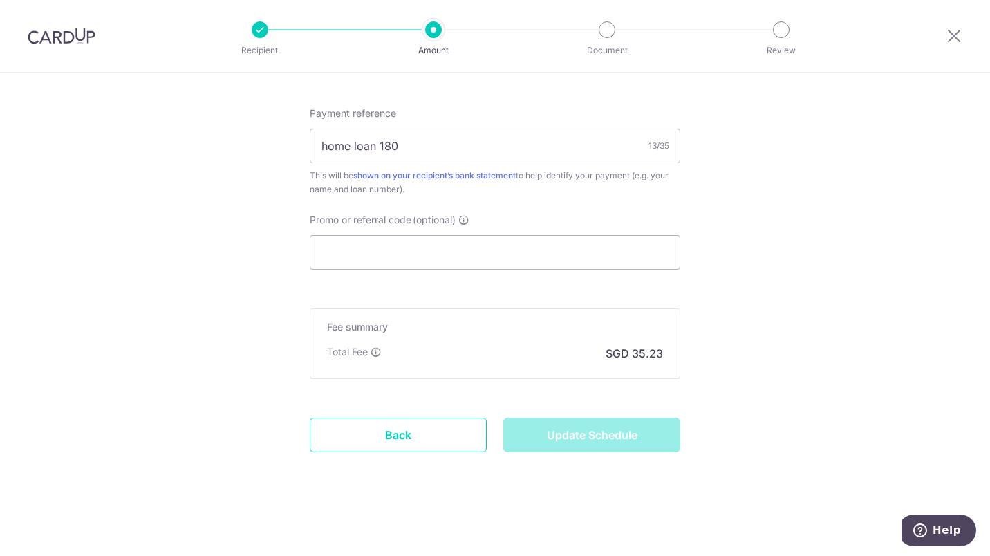
type input "Update Schedule"
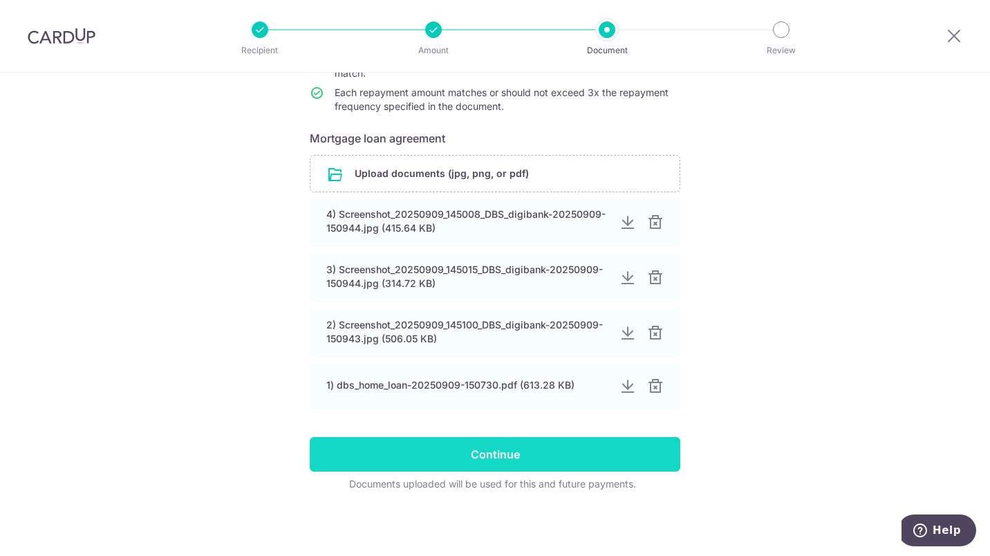
scroll to position [204, 0]
click at [588, 454] on input "Continue" at bounding box center [495, 454] width 370 height 35
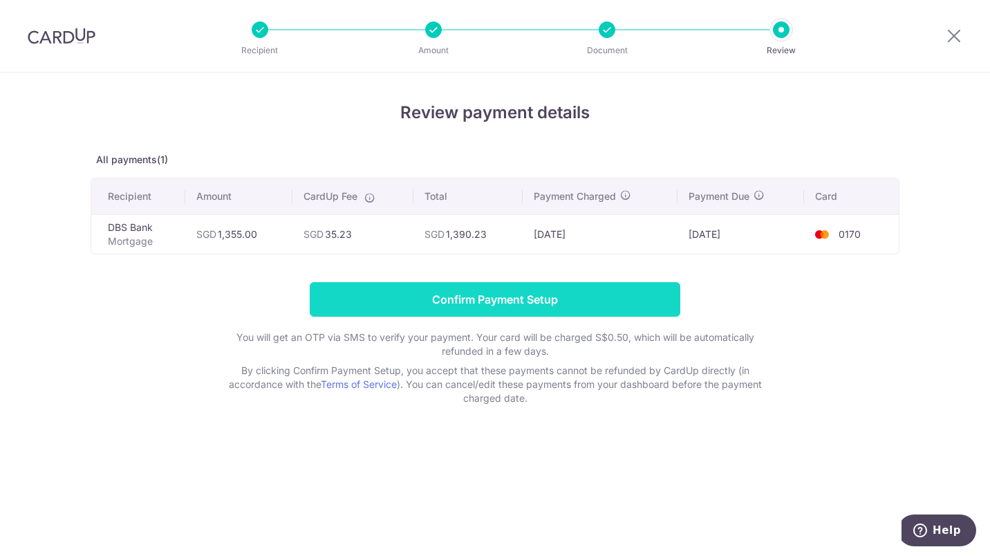
click at [567, 301] on input "Confirm Payment Setup" at bounding box center [495, 299] width 370 height 35
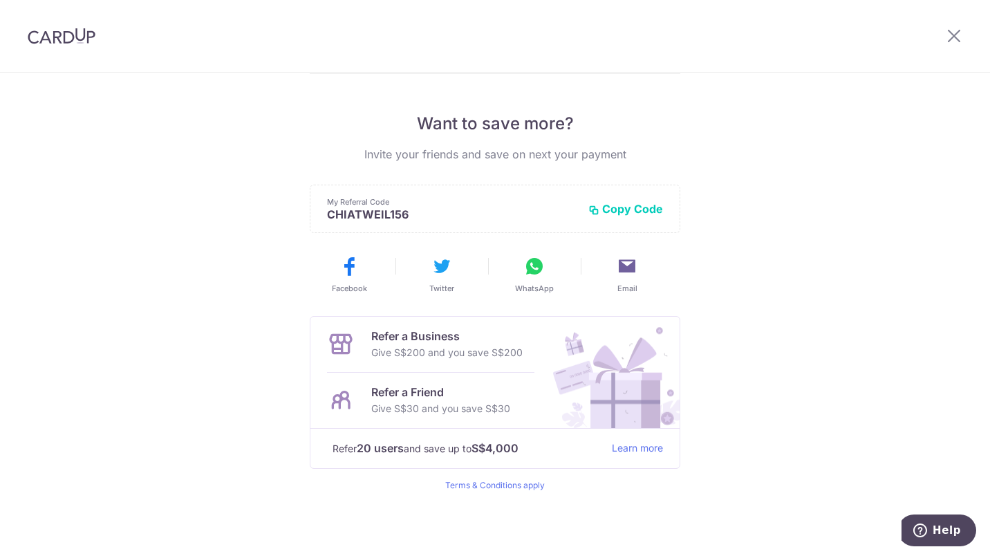
scroll to position [48, 0]
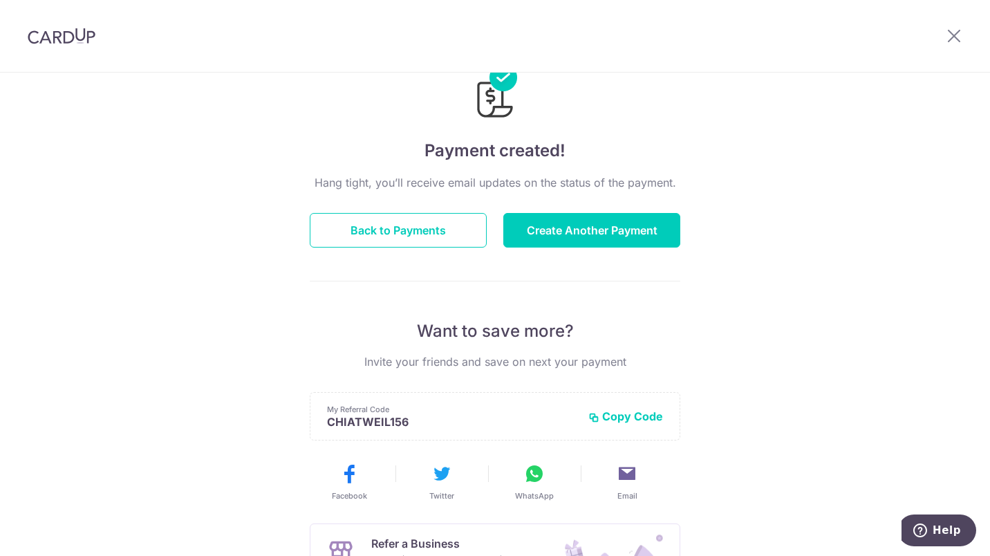
click at [409, 427] on p "CHIATWEIL156" at bounding box center [452, 422] width 250 height 14
click at [622, 420] on button "Copy Code" at bounding box center [625, 416] width 75 height 14
click at [424, 233] on button "Back to Payments" at bounding box center [398, 230] width 177 height 35
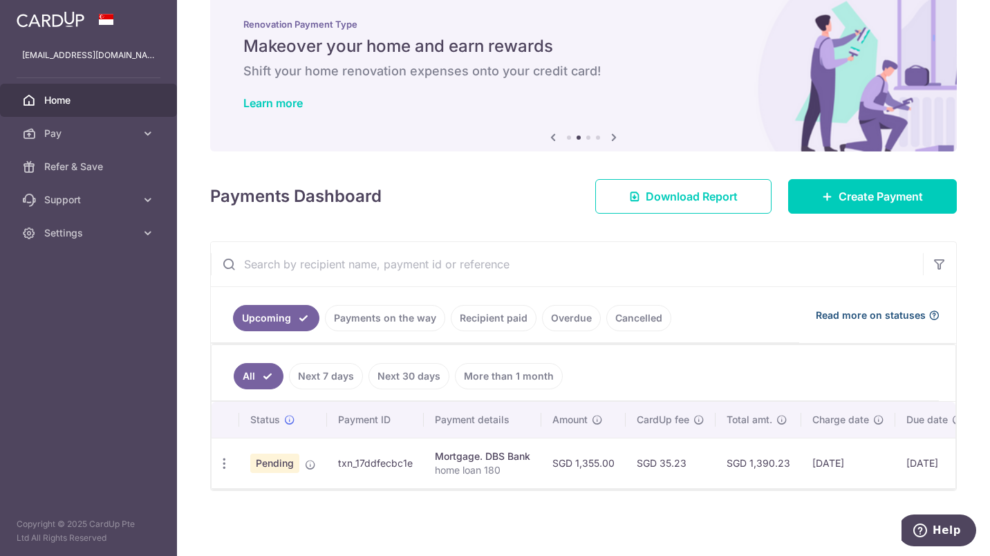
click at [838, 310] on span "Read more on statuses" at bounding box center [871, 315] width 110 height 14
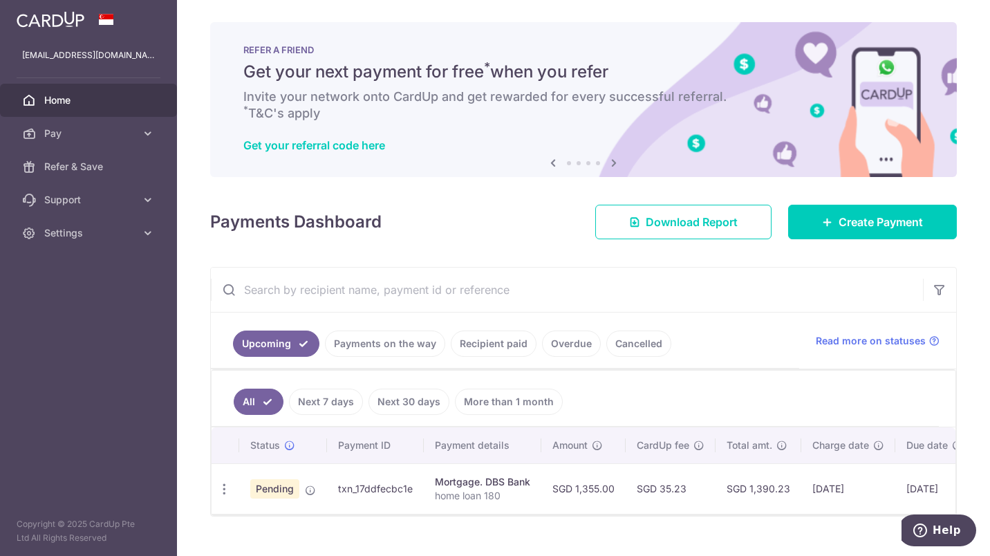
click at [68, 104] on span "Home" at bounding box center [89, 100] width 91 height 14
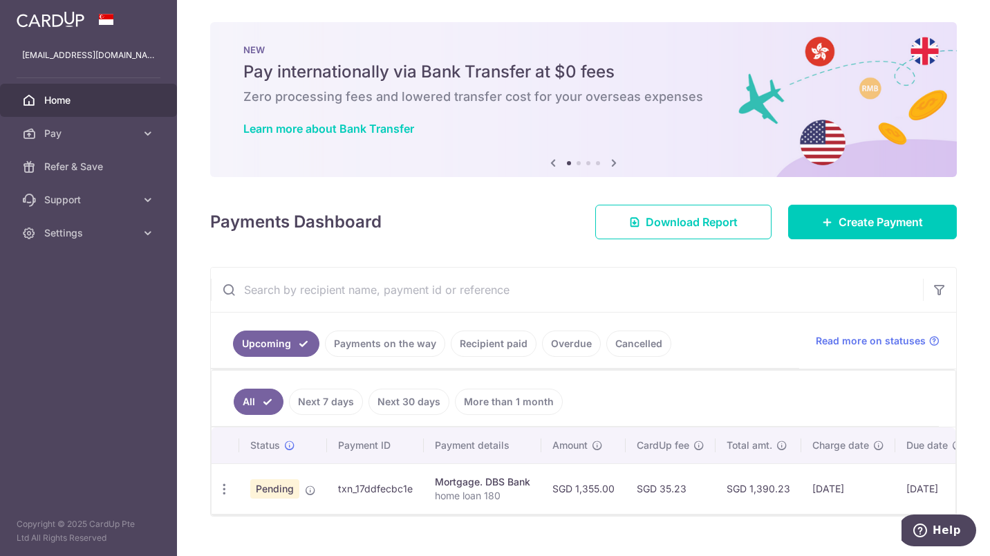
scroll to position [32, 0]
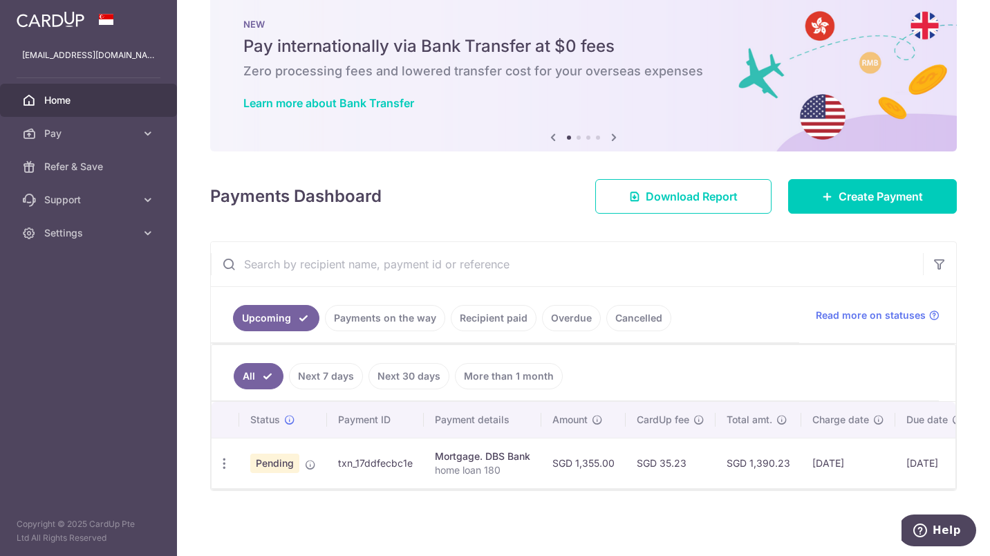
drag, startPoint x: 701, startPoint y: 480, endPoint x: 832, endPoint y: 479, distance: 130.6
click at [832, 479] on tr "Update payment Cancel payment Pending txn_17ddfecbc1e Mortgage. DBS Bank home l…" at bounding box center [645, 463] width 867 height 50
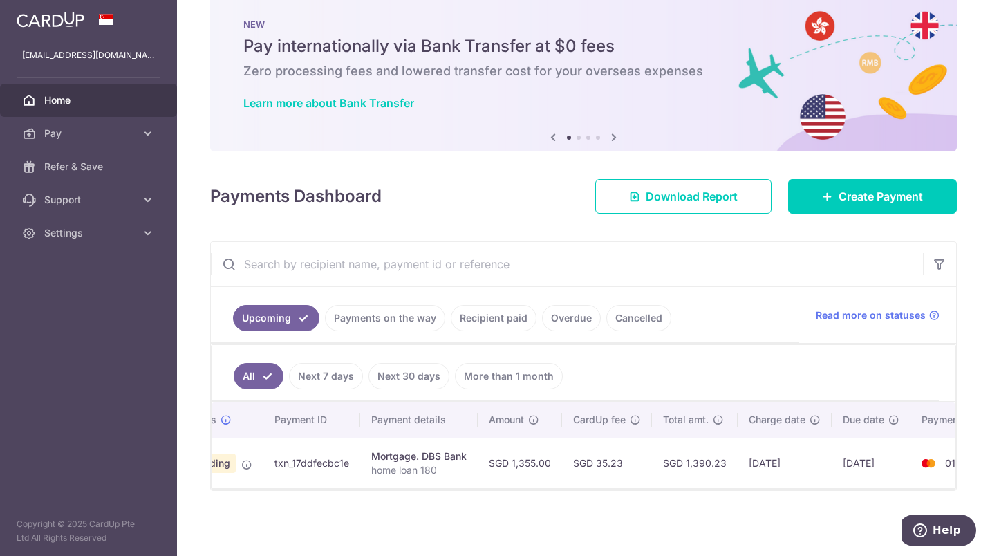
scroll to position [0, 122]
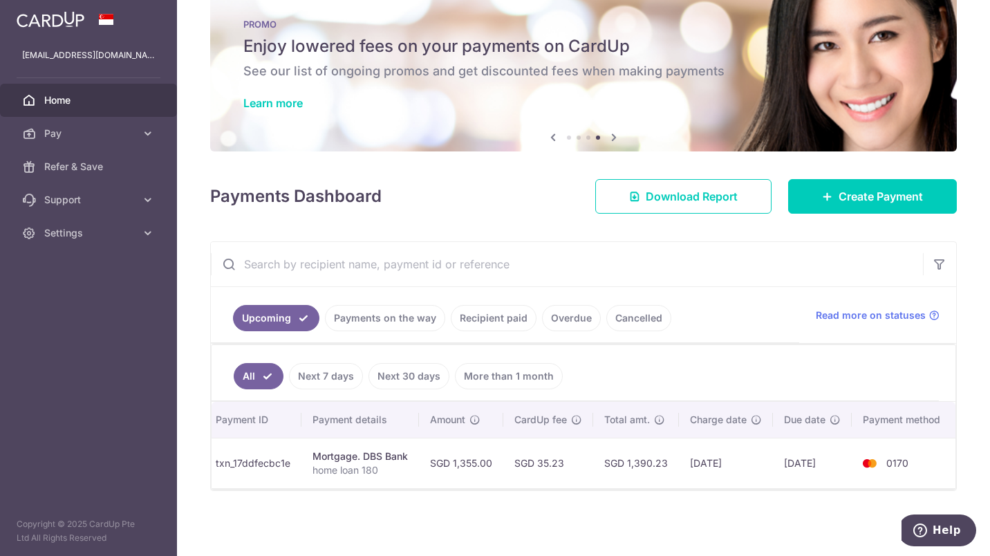
click at [259, 480] on td "txn_17ddfecbc1e" at bounding box center [253, 463] width 97 height 50
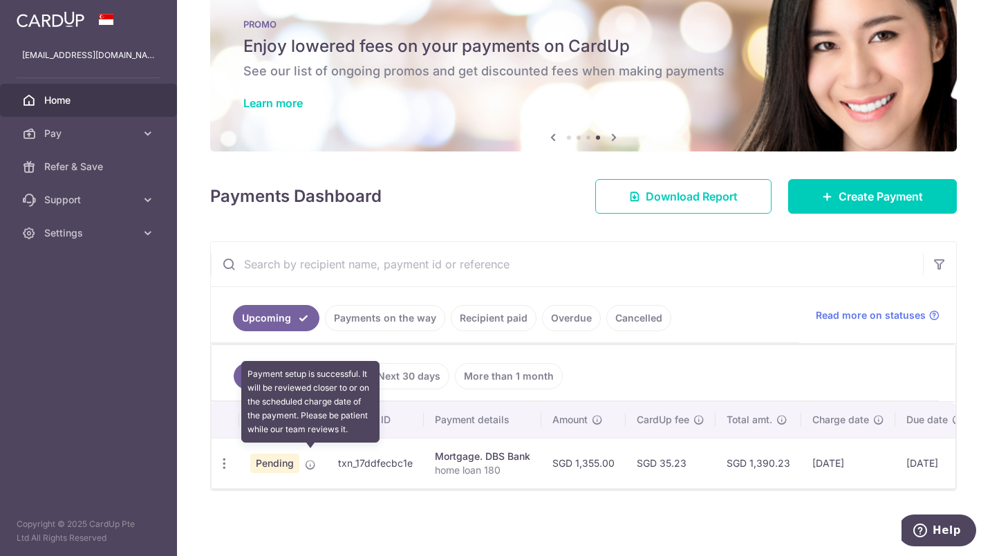
click at [313, 459] on icon at bounding box center [310, 464] width 11 height 11
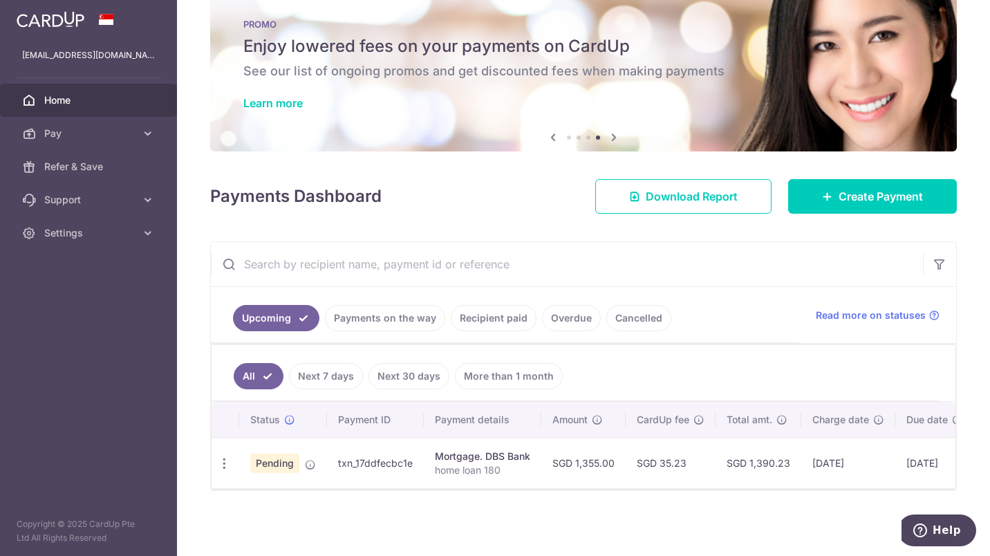
click at [74, 106] on span "Home" at bounding box center [89, 100] width 91 height 14
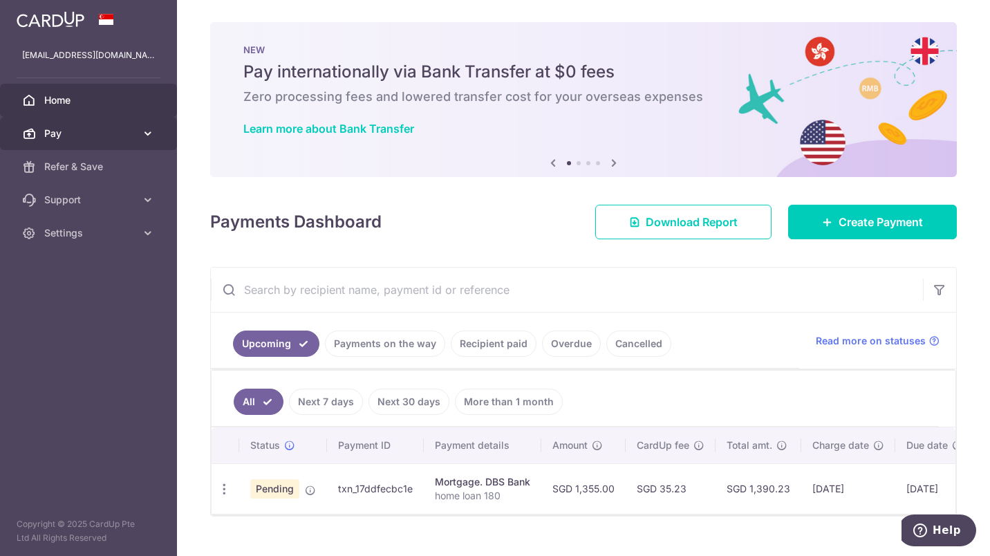
click at [66, 146] on link "Pay" at bounding box center [88, 133] width 177 height 33
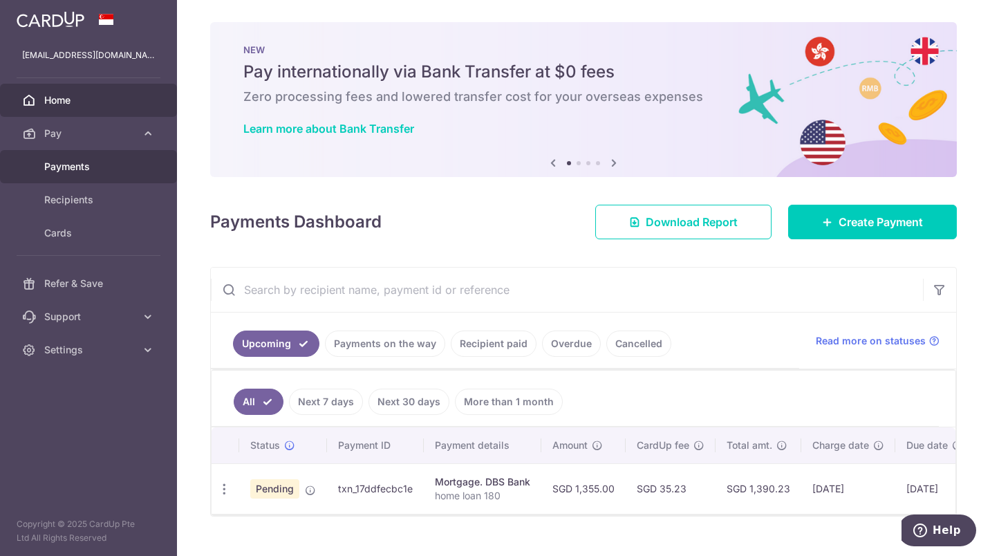
click at [68, 168] on span "Payments" at bounding box center [89, 167] width 91 height 14
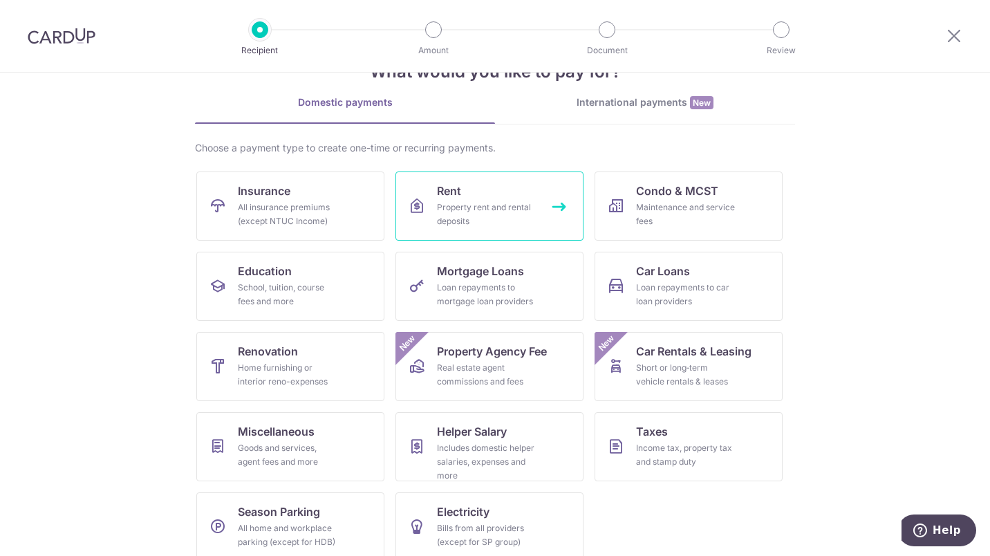
scroll to position [63, 0]
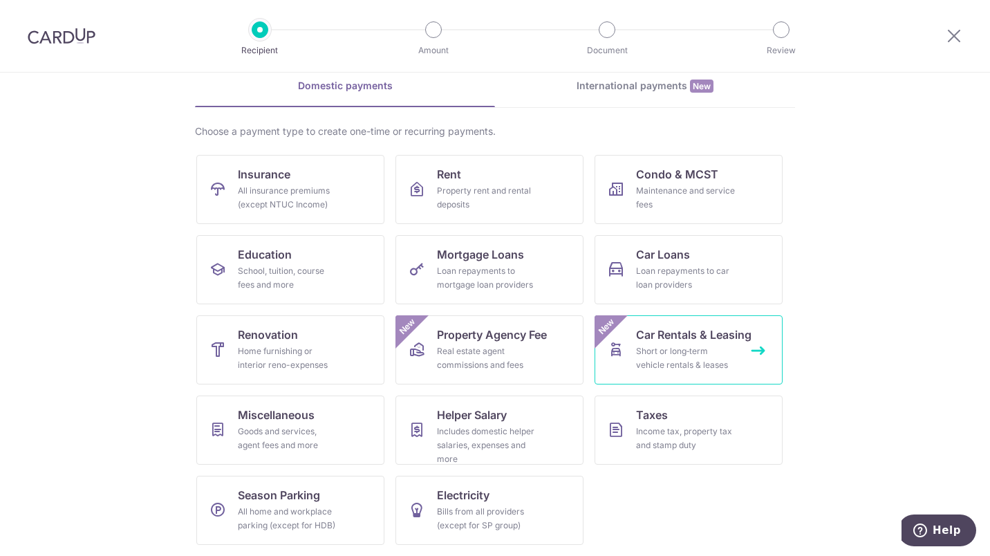
click at [693, 357] on div "Short or long‑term vehicle rentals & leases" at bounding box center [686, 358] width 100 height 28
